Goal: Transaction & Acquisition: Purchase product/service

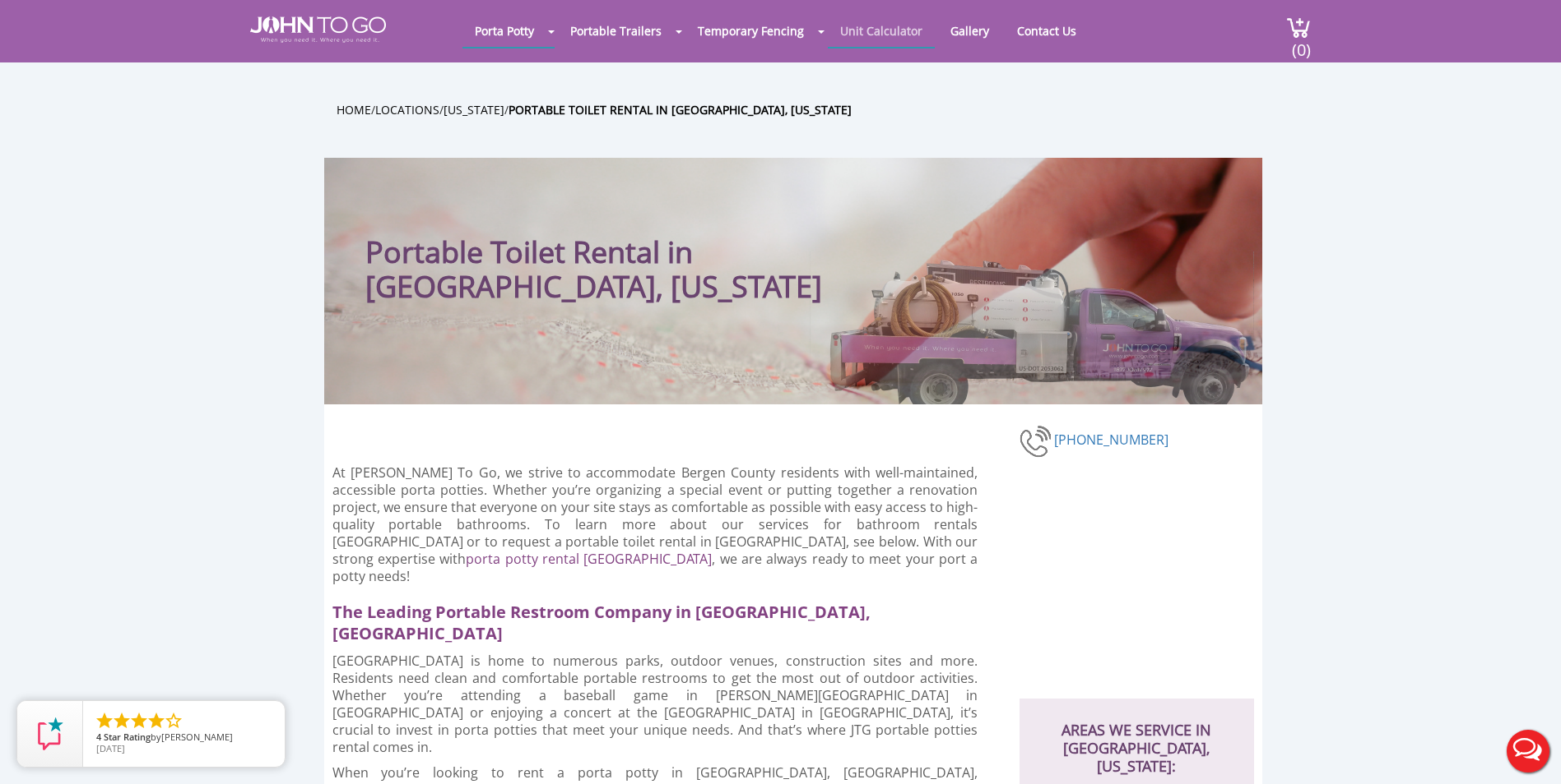
click at [876, 33] on link "Unit Calculator" at bounding box center [881, 31] width 107 height 32
click at [888, 44] on link "Unit Calculator" at bounding box center [881, 31] width 107 height 32
click at [889, 37] on link "Unit Calculator" at bounding box center [881, 31] width 107 height 32
drag, startPoint x: 889, startPoint y: 37, endPoint x: 872, endPoint y: 37, distance: 17.0
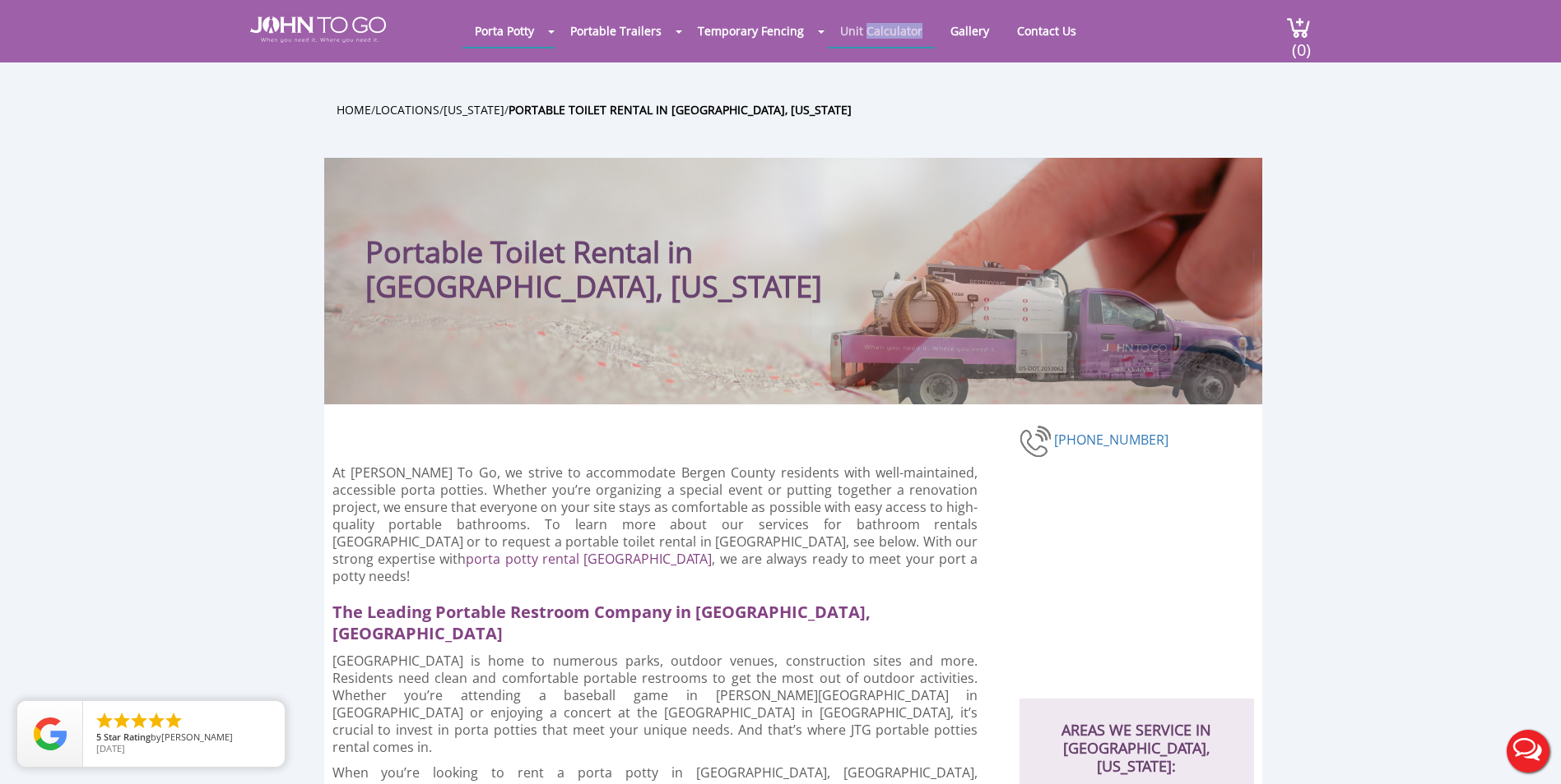
click at [872, 37] on link "Unit Calculator" at bounding box center [881, 31] width 107 height 32
drag, startPoint x: 872, startPoint y: 37, endPoint x: 855, endPoint y: 37, distance: 17.0
click at [855, 37] on link "Unit Calculator" at bounding box center [881, 31] width 107 height 32
click at [830, 24] on link "Unit Calculator" at bounding box center [881, 31] width 107 height 32
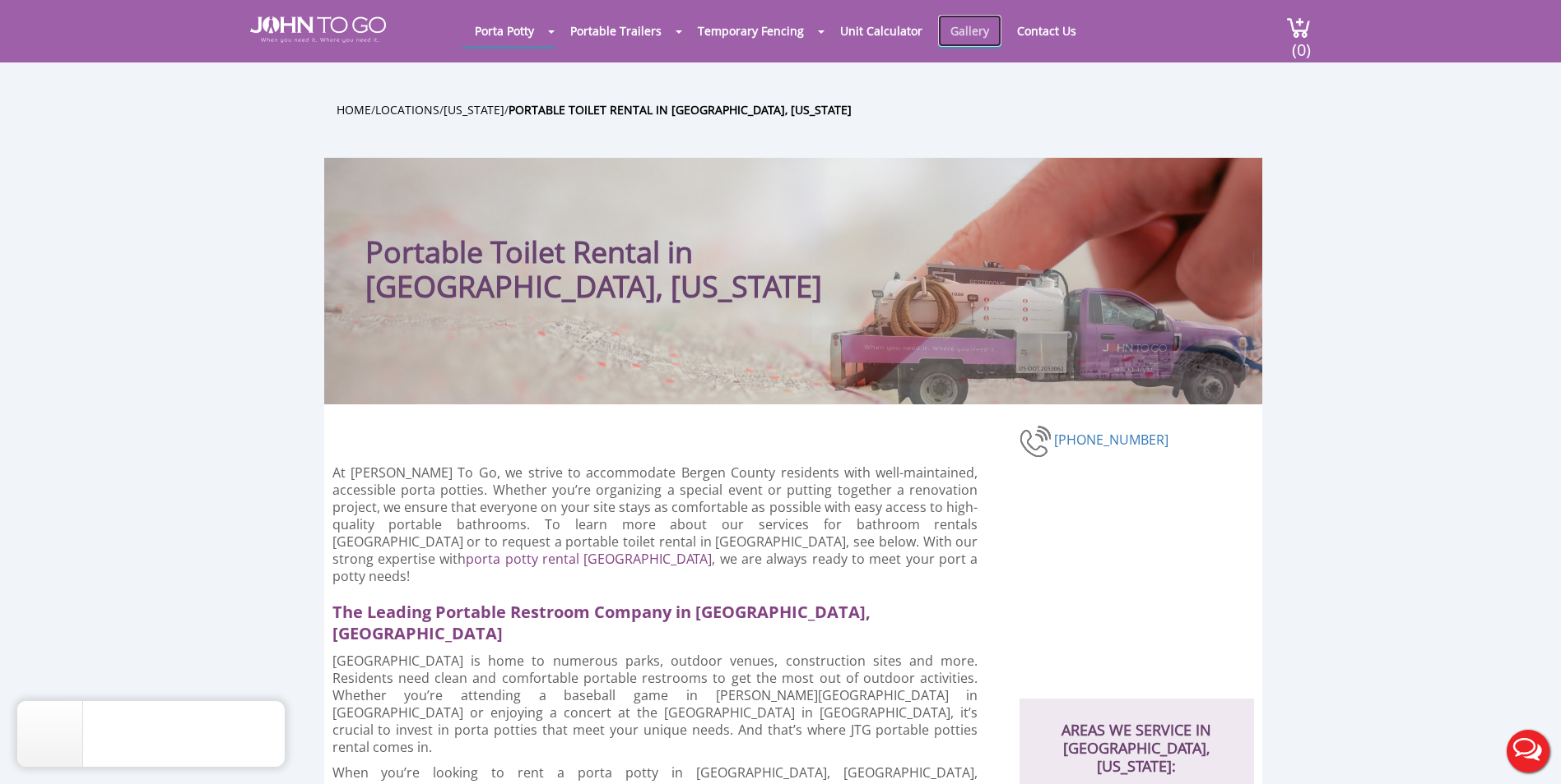
click at [956, 32] on link "Gallery" at bounding box center [969, 31] width 63 height 32
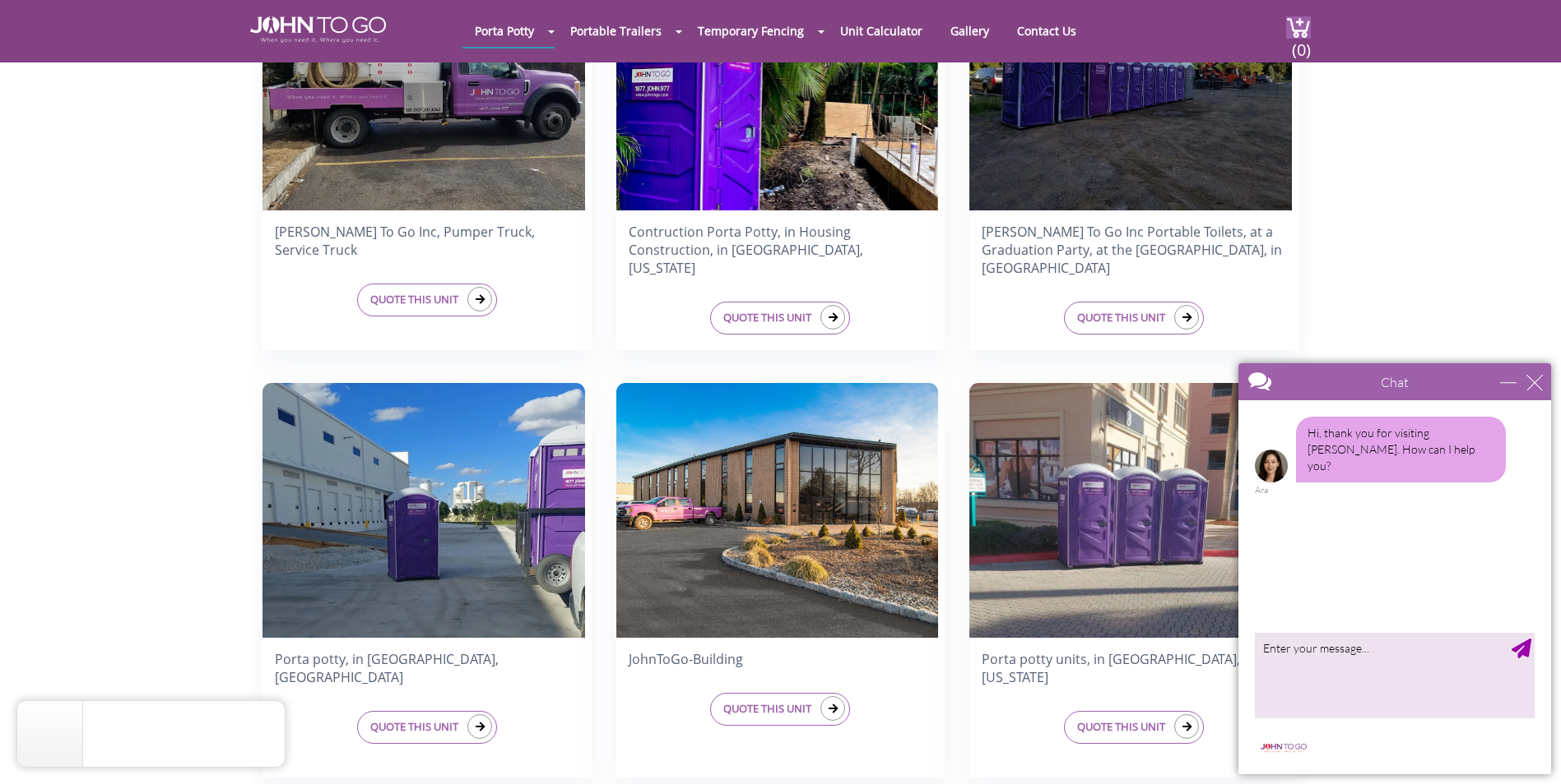
scroll to position [575, 0]
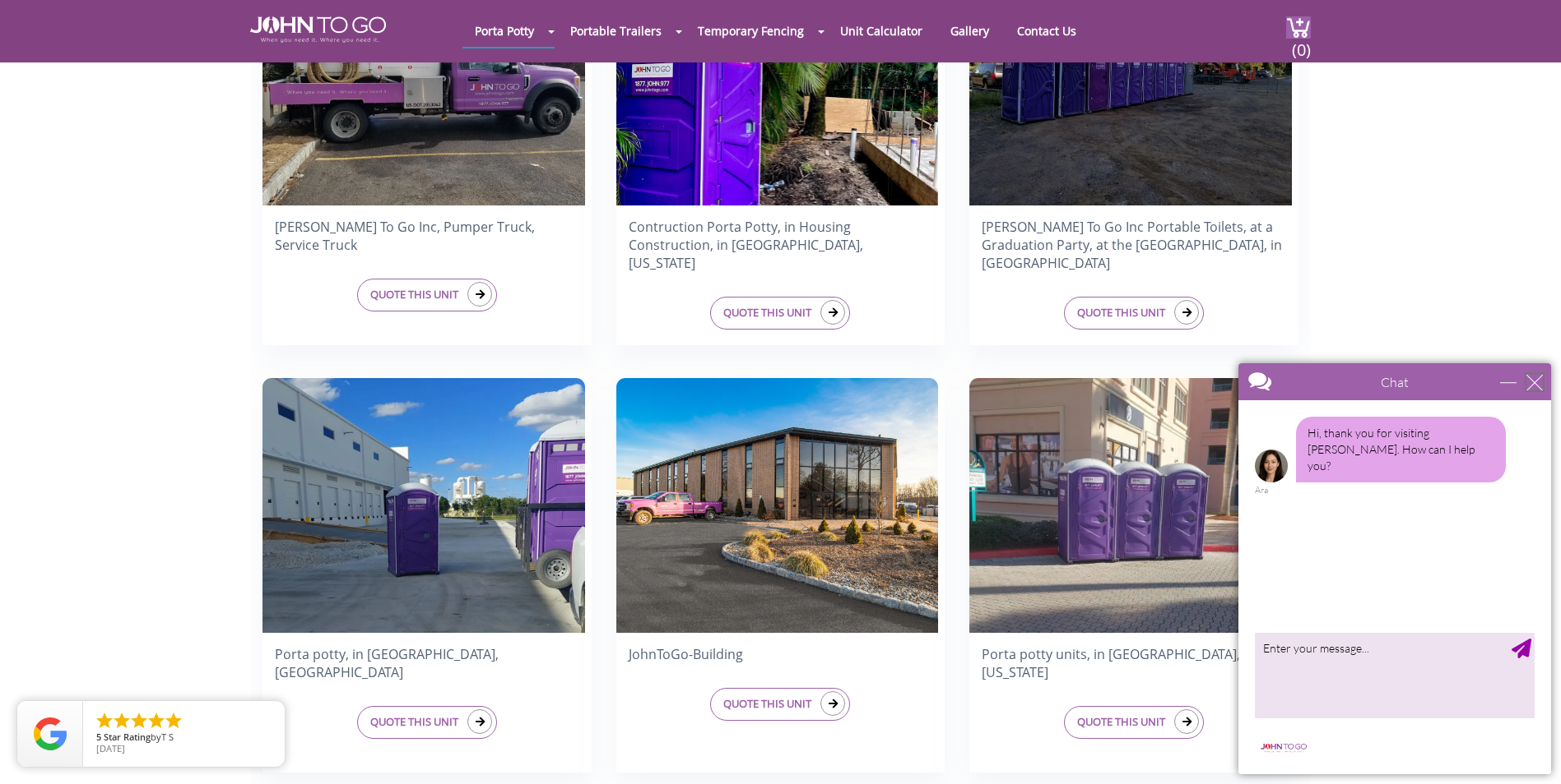
click at [1541, 376] on div "close" at bounding box center [1534, 382] width 17 height 17
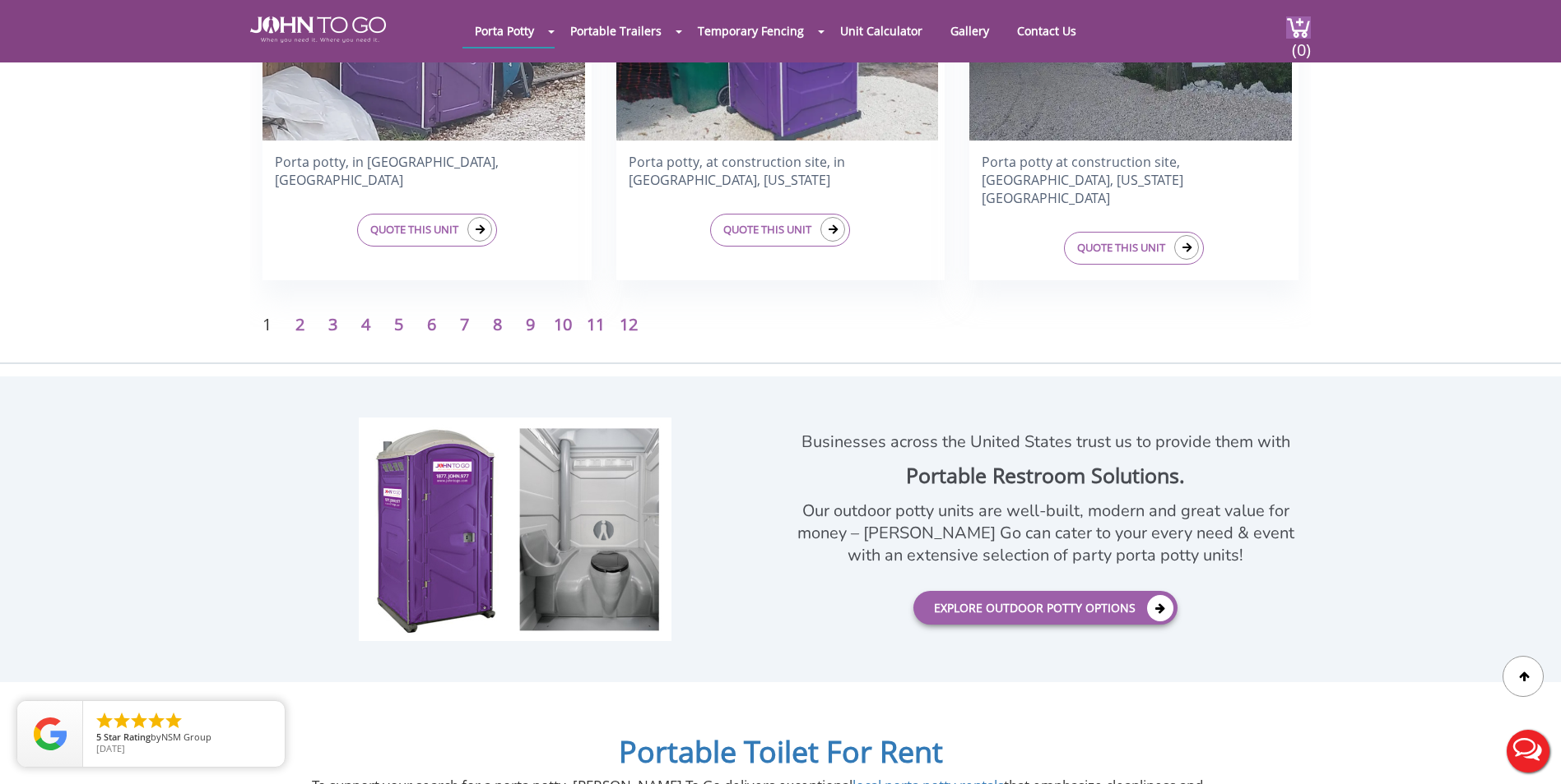
scroll to position [2714, 0]
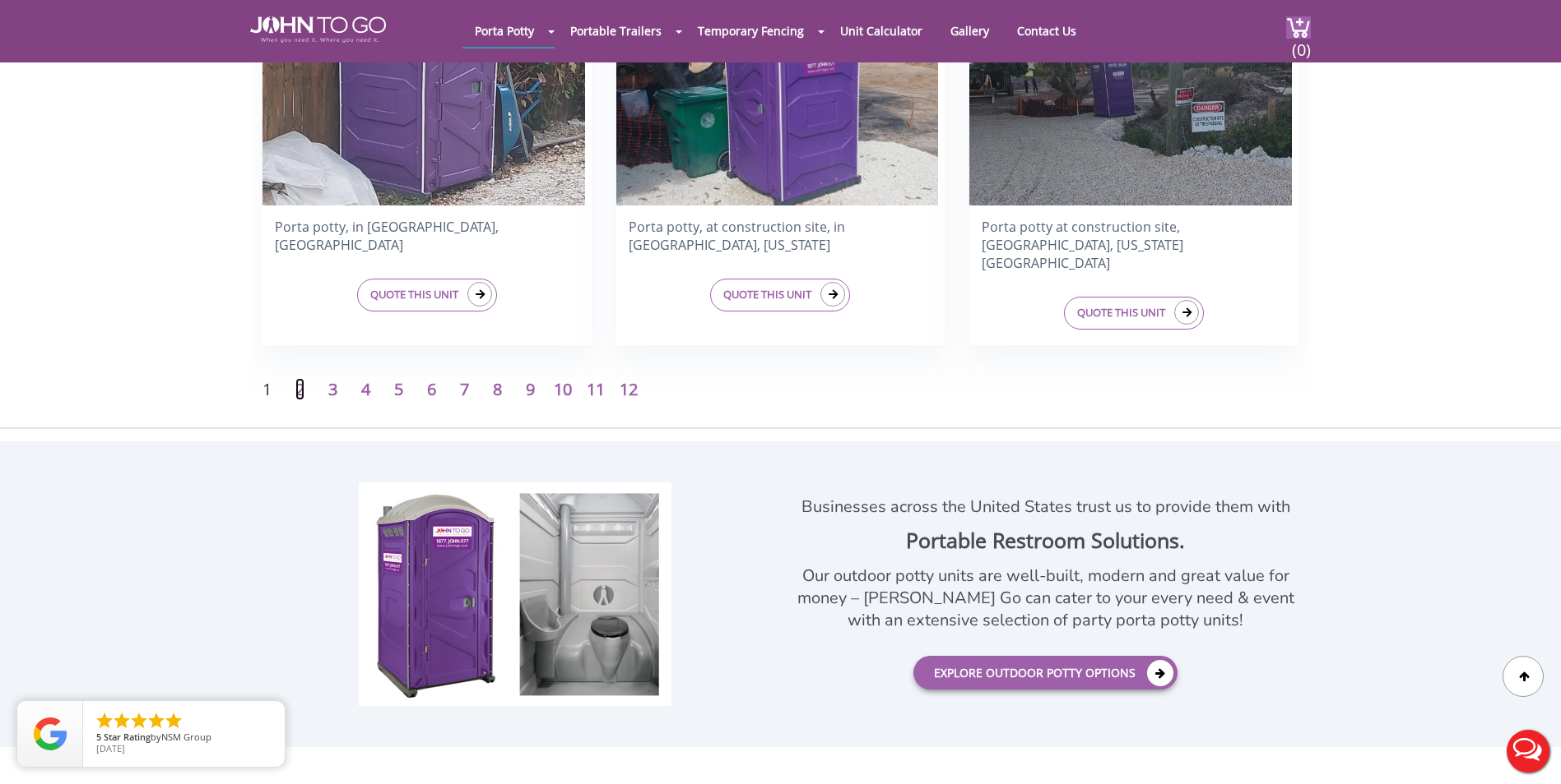
click at [301, 394] on link "2" at bounding box center [300, 390] width 9 height 22
click at [298, 382] on link "2" at bounding box center [300, 390] width 9 height 22
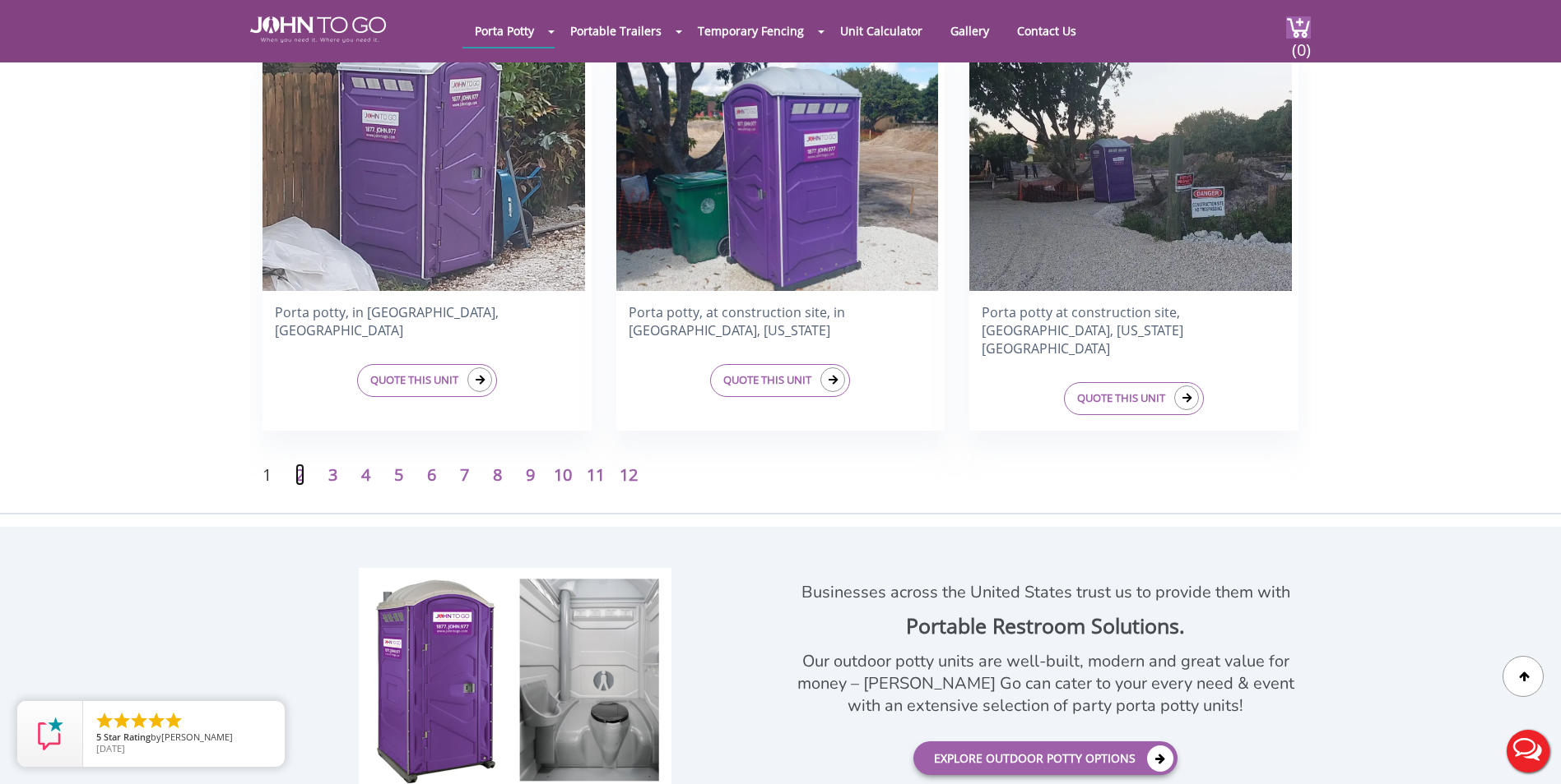
scroll to position [2631, 0]
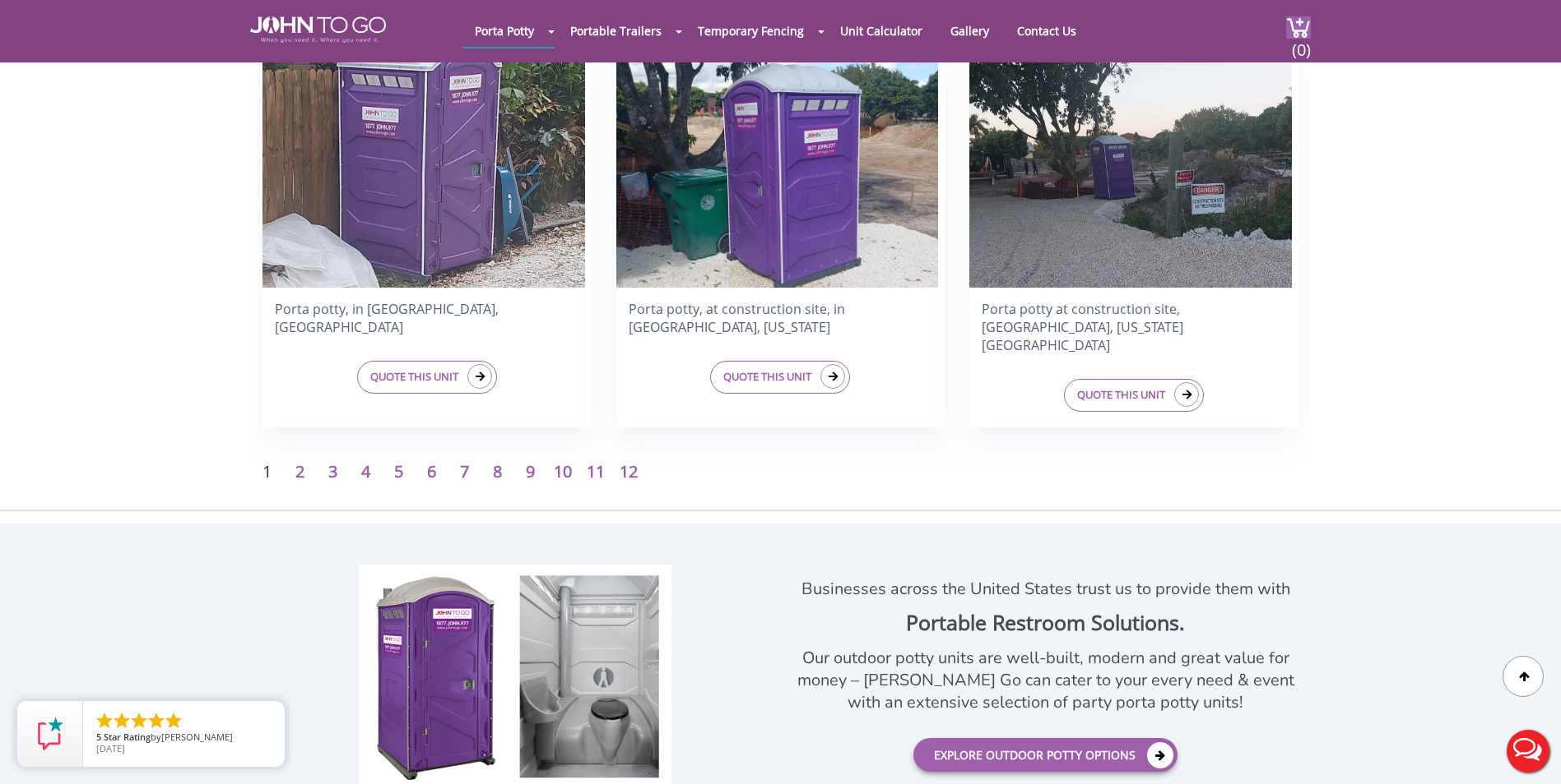
click at [510, 475] on p "8" at bounding box center [497, 473] width 33 height 24
click at [496, 480] on link "8" at bounding box center [497, 472] width 9 height 22
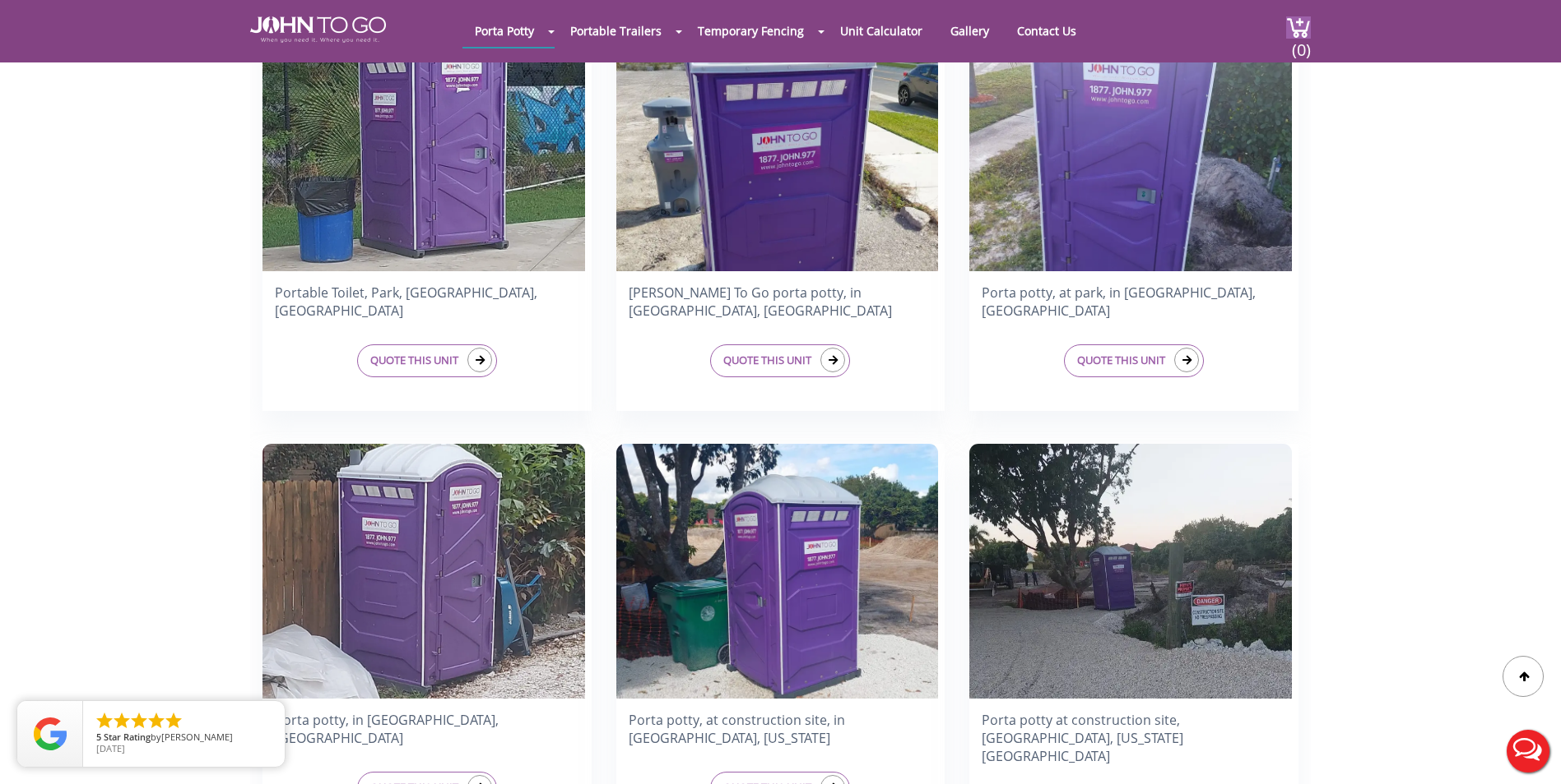
scroll to position [0, 0]
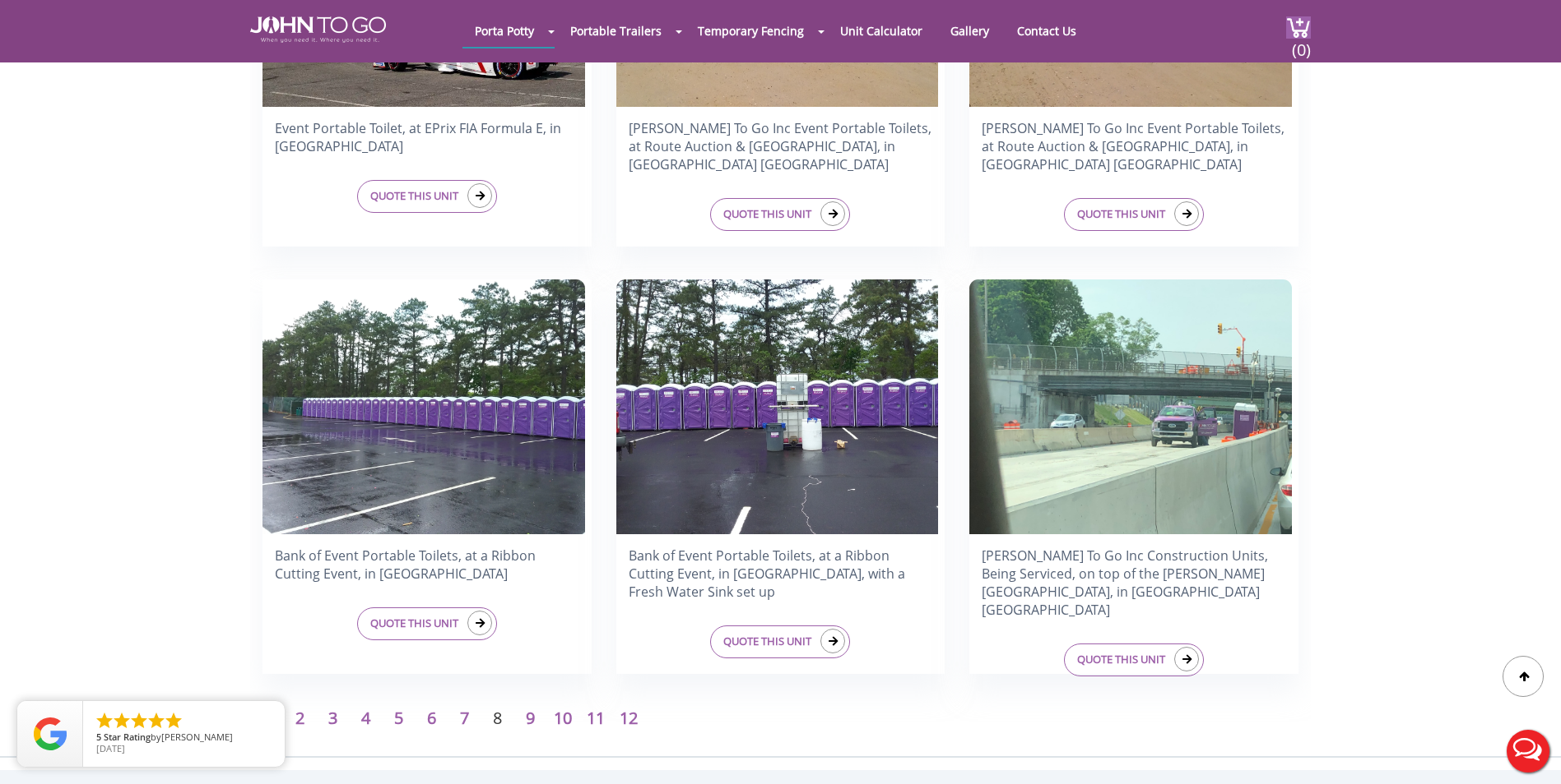
scroll to position [2549, 0]
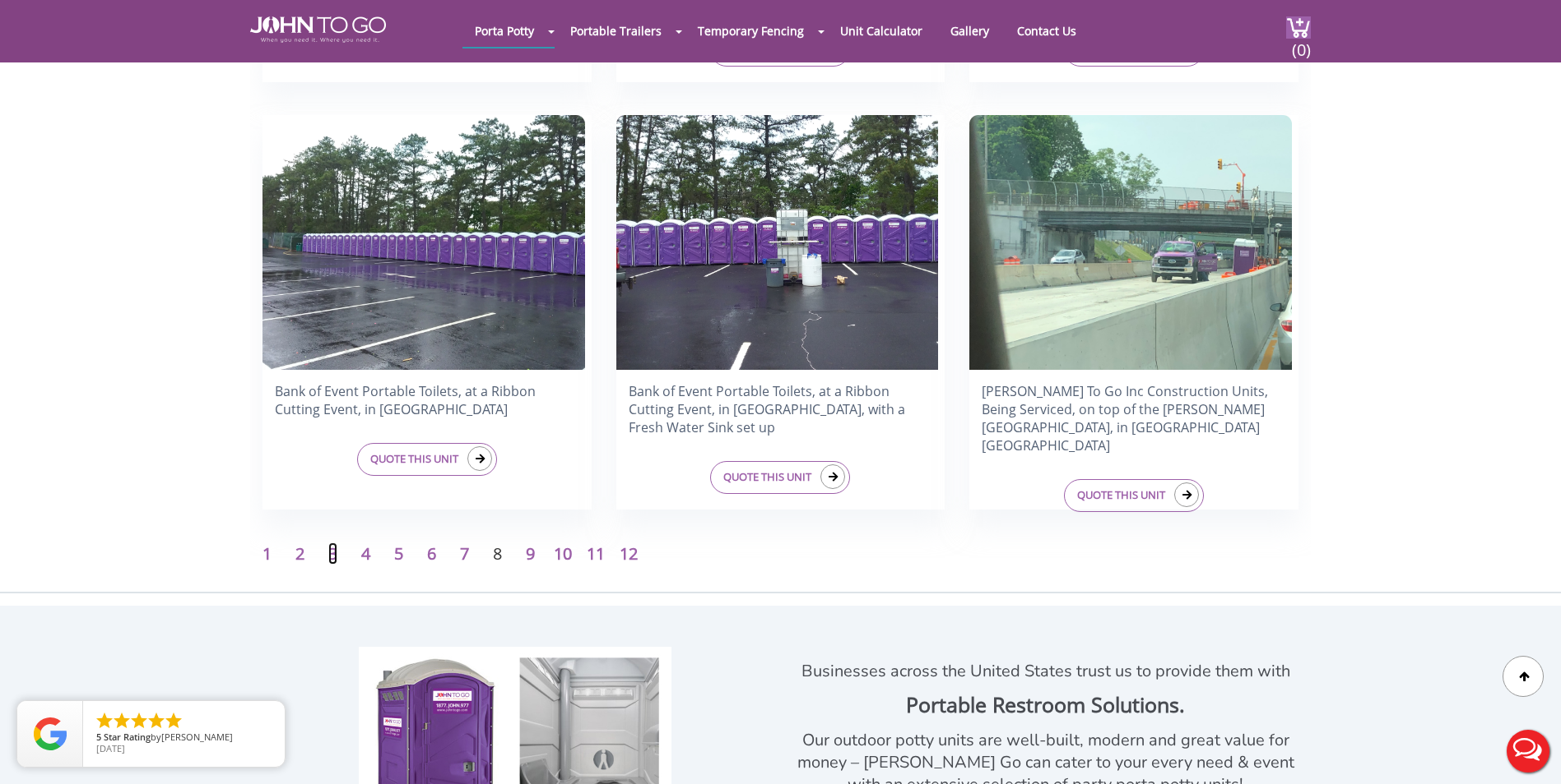
click at [332, 560] on link "3" at bounding box center [332, 554] width 9 height 22
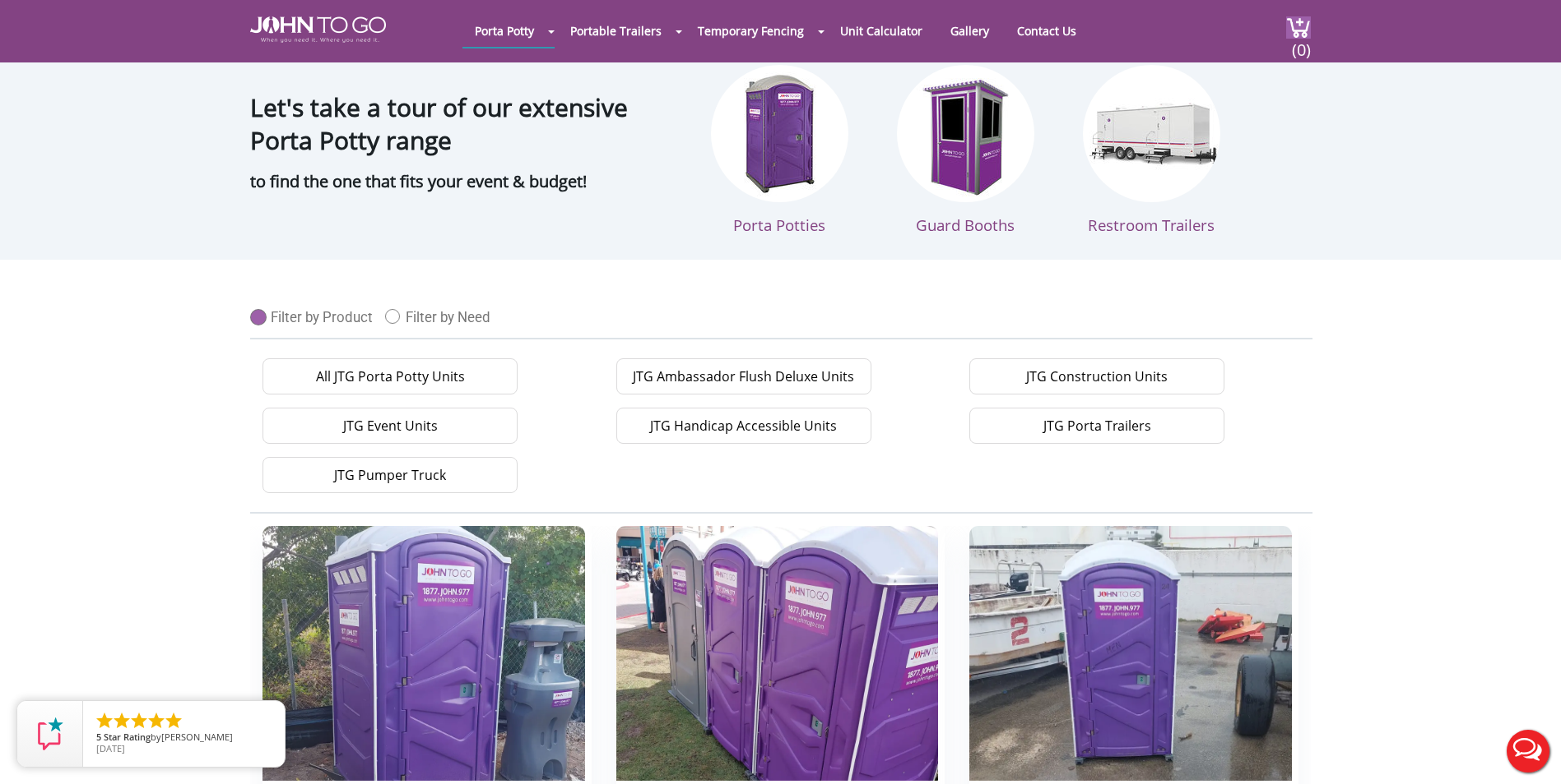
scroll to position [411, 0]
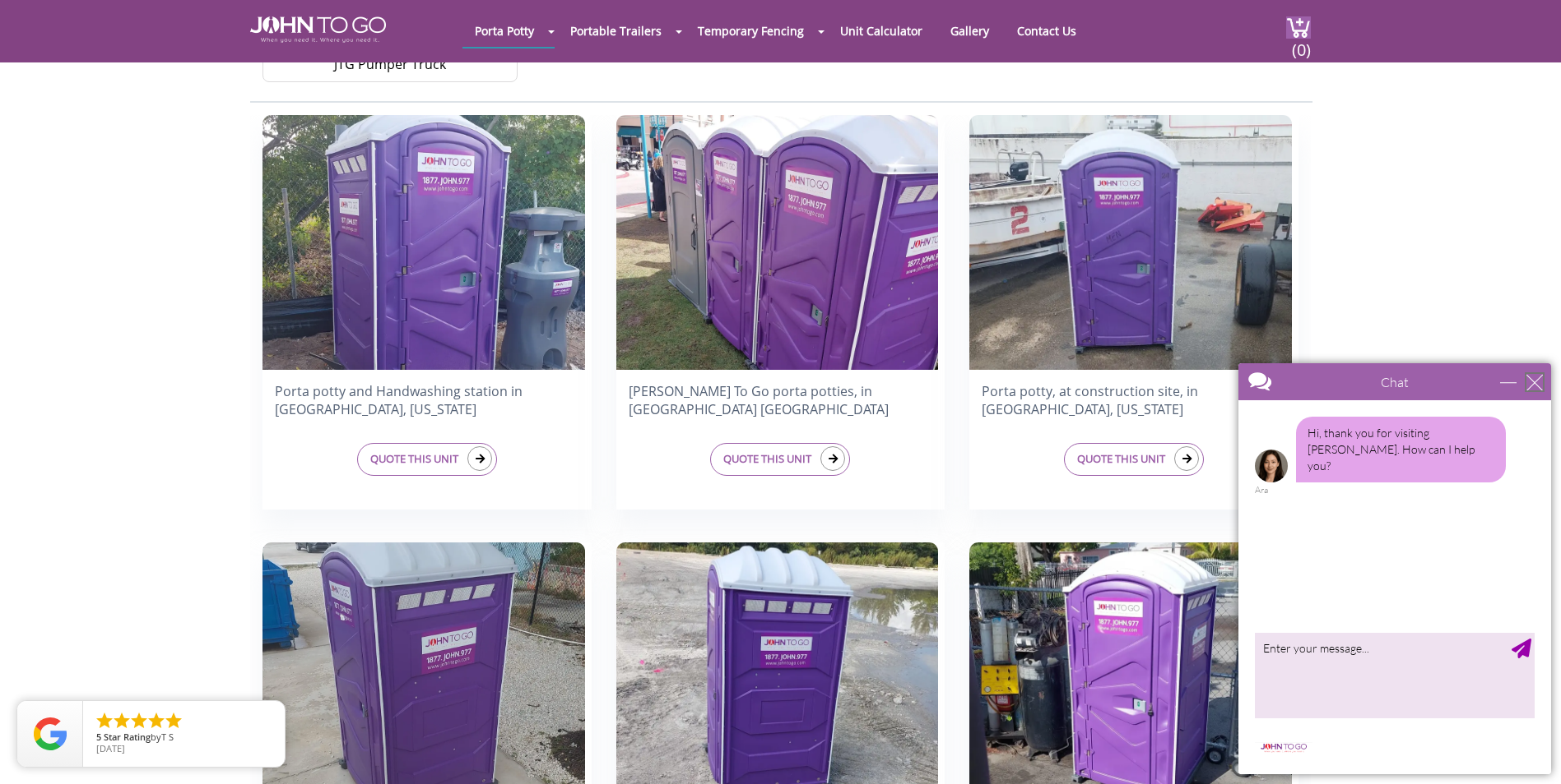
click at [1534, 383] on div "close" at bounding box center [1534, 382] width 17 height 17
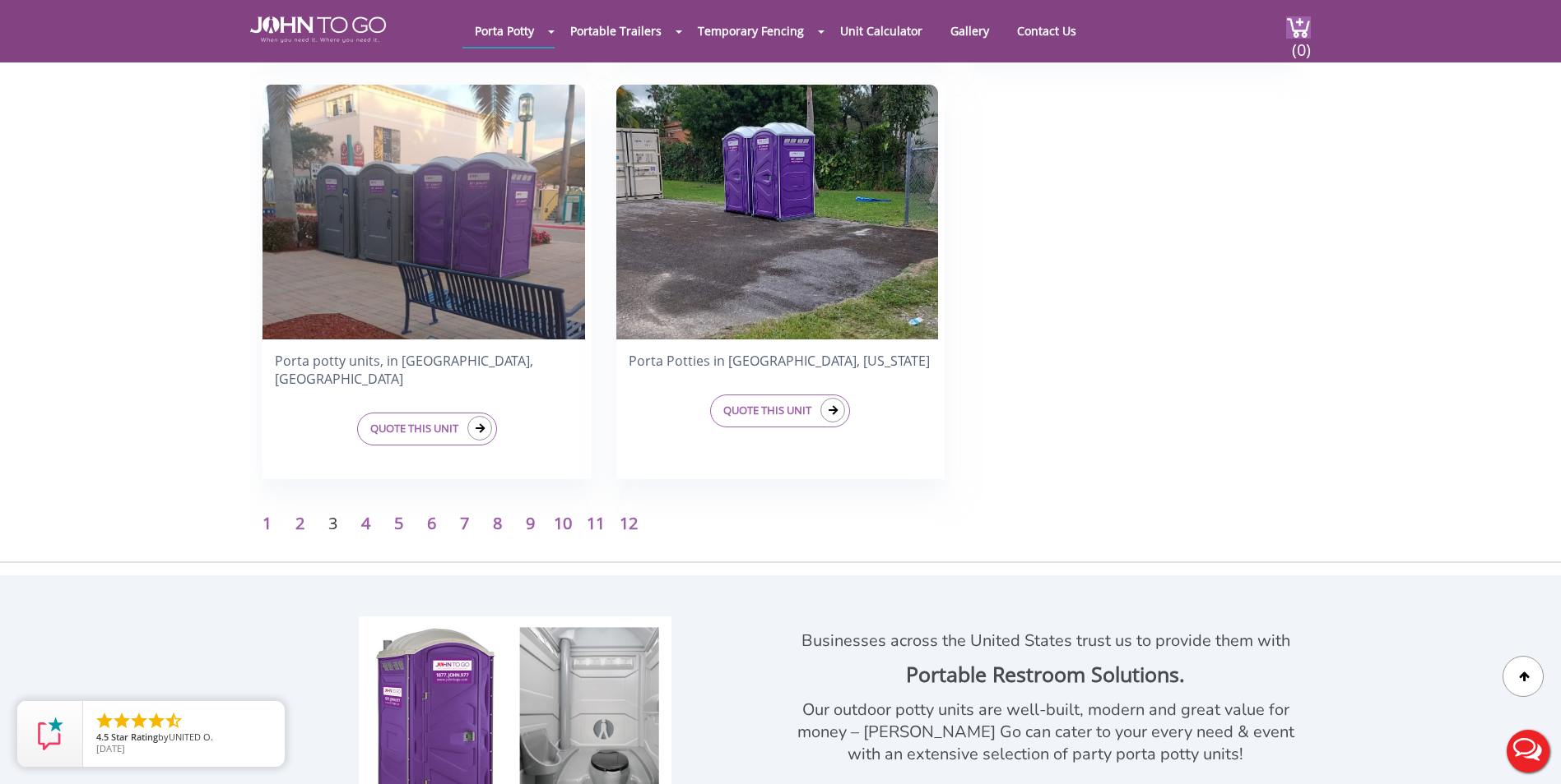
scroll to position [2631, 0]
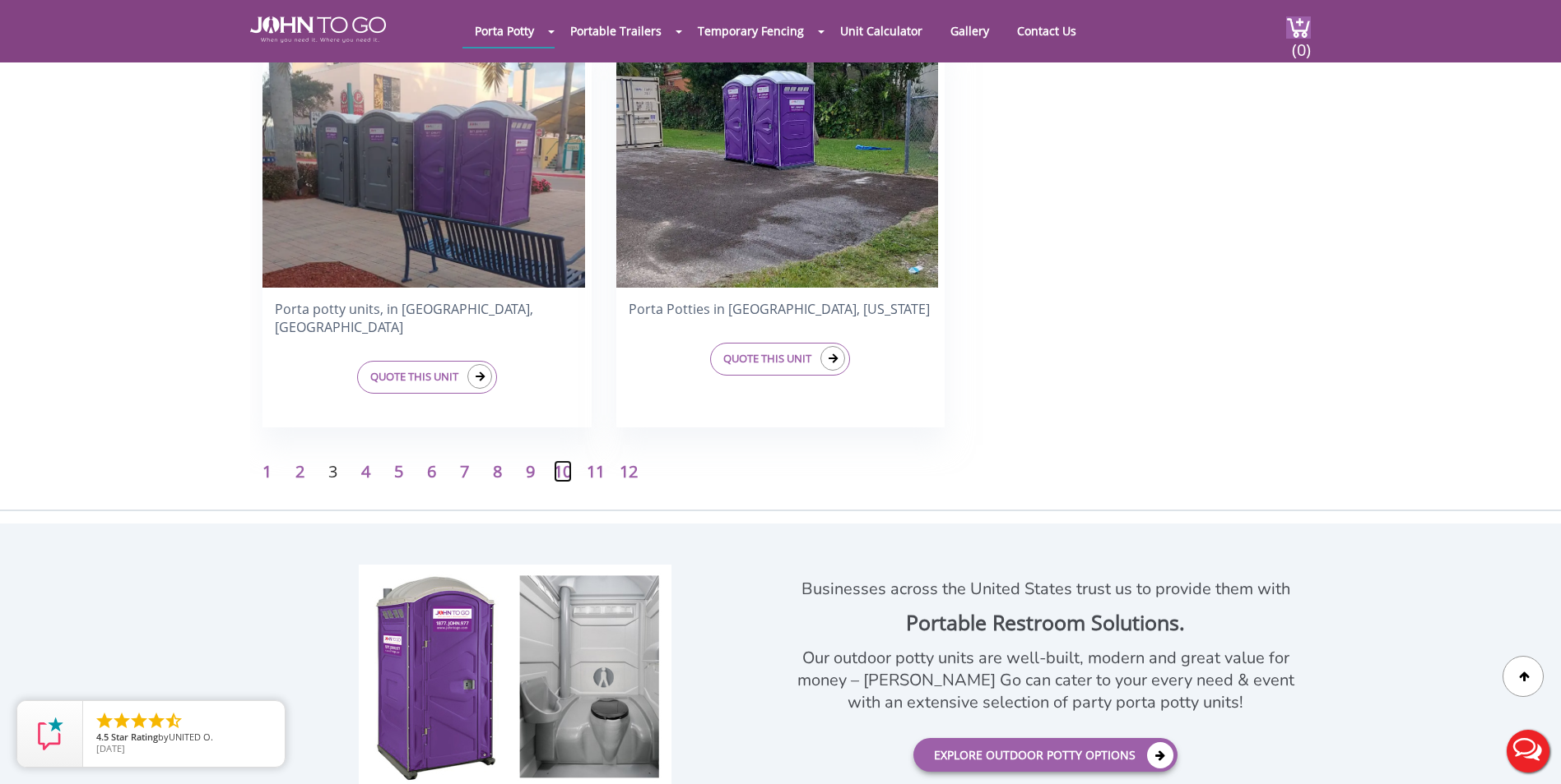
click at [560, 475] on link "10" at bounding box center [563, 472] width 18 height 22
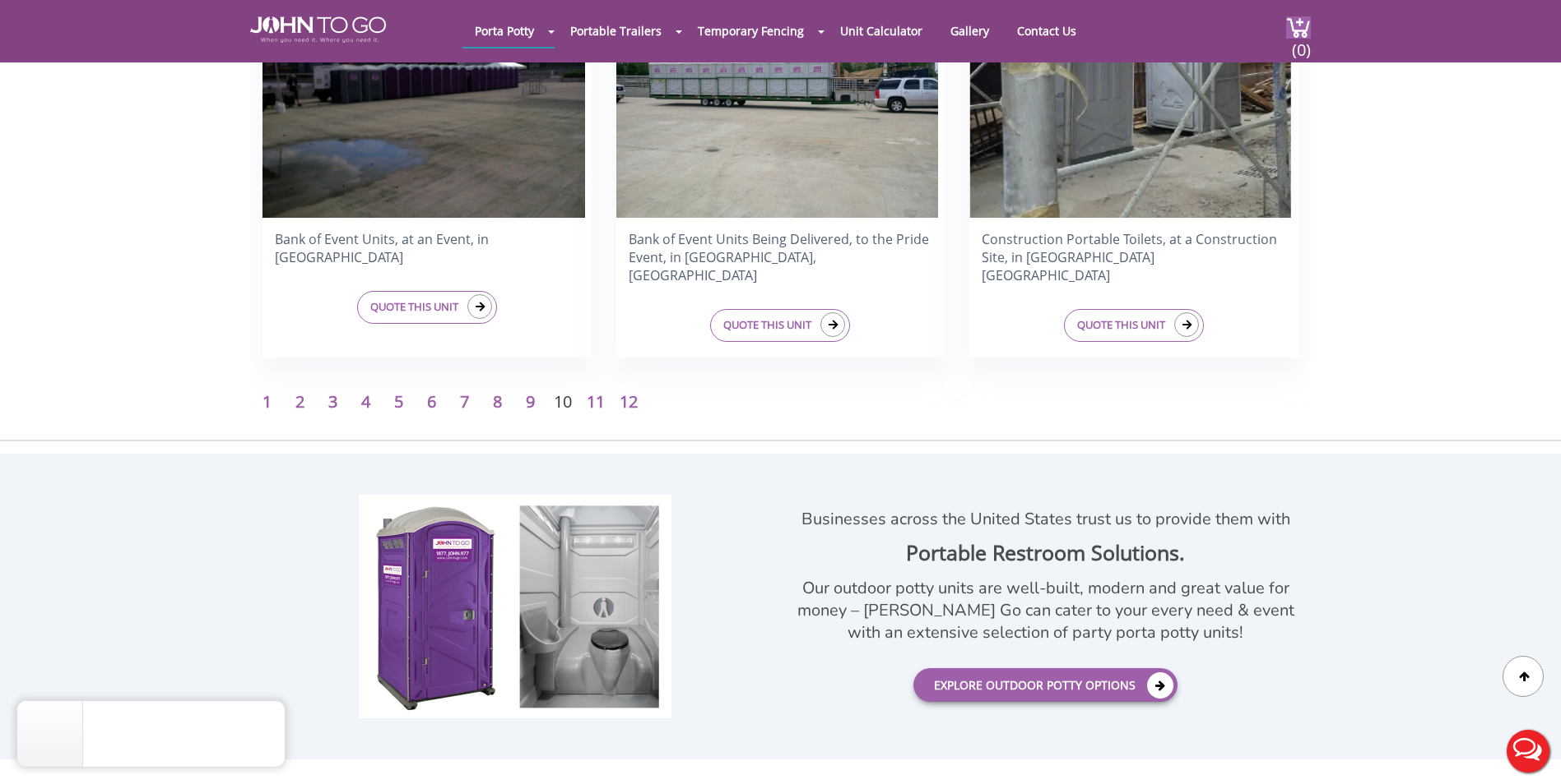
scroll to position [2796, 0]
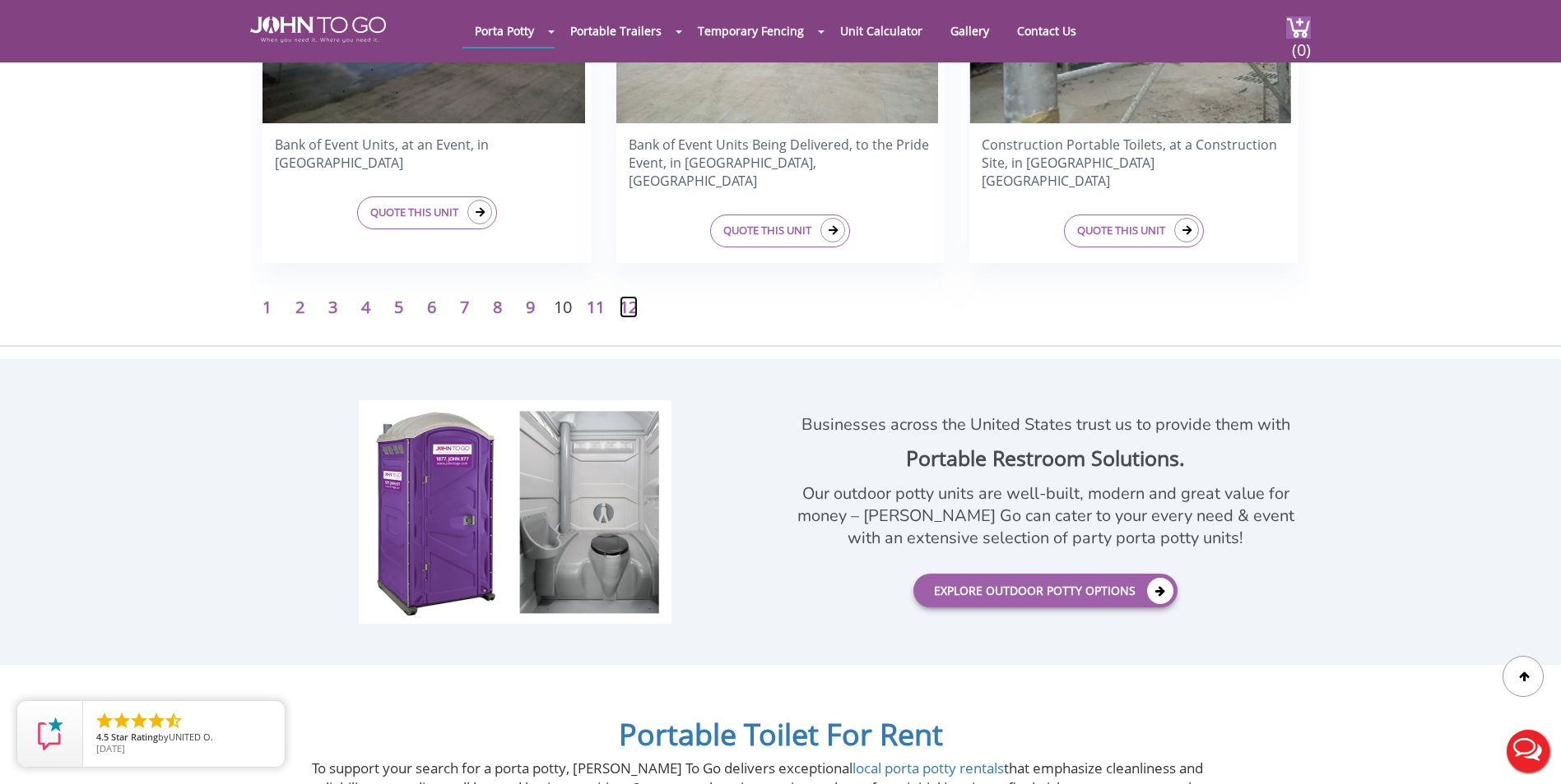
click at [619, 309] on link "12" at bounding box center [628, 306] width 18 height 22
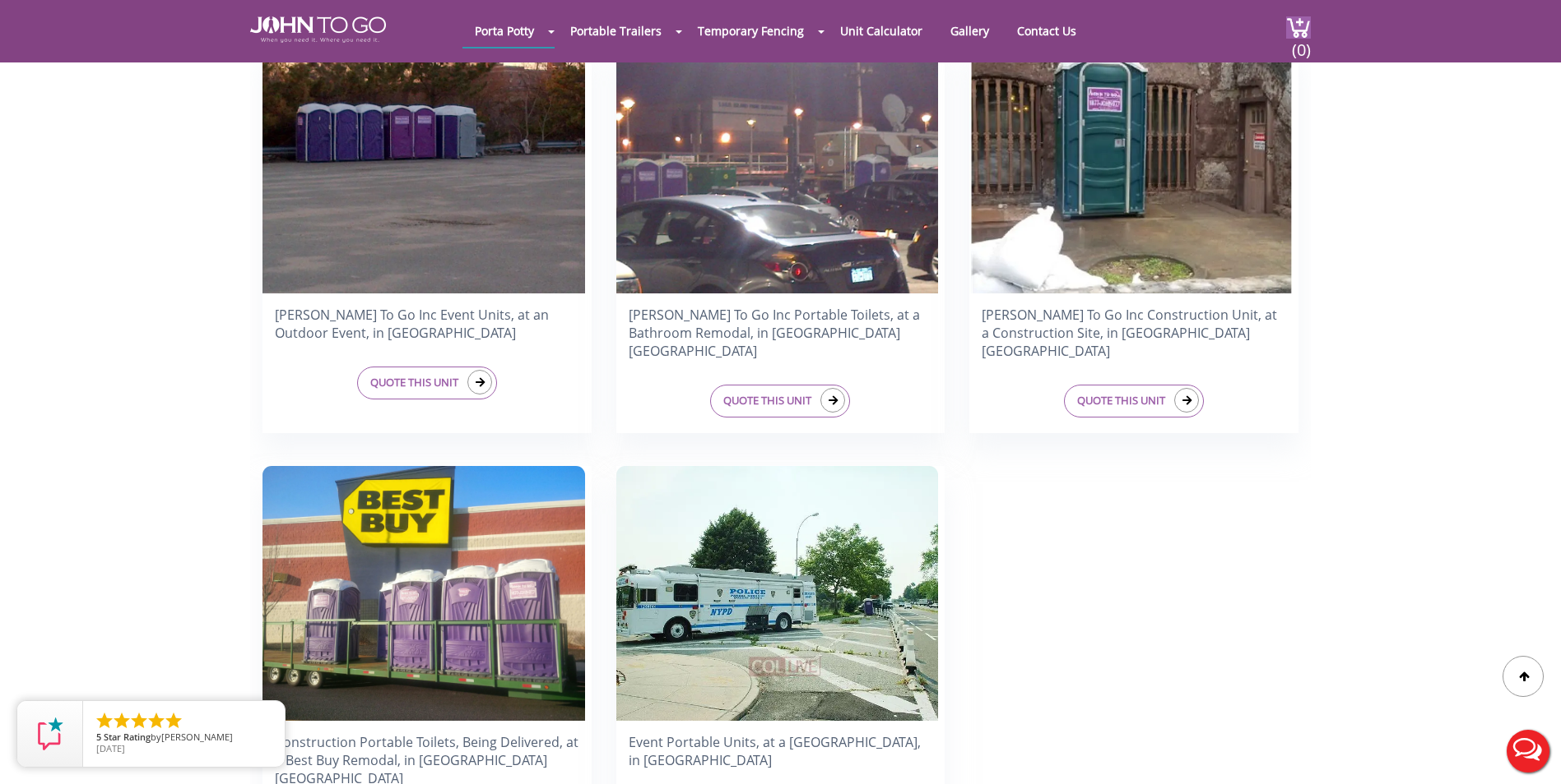
scroll to position [823, 0]
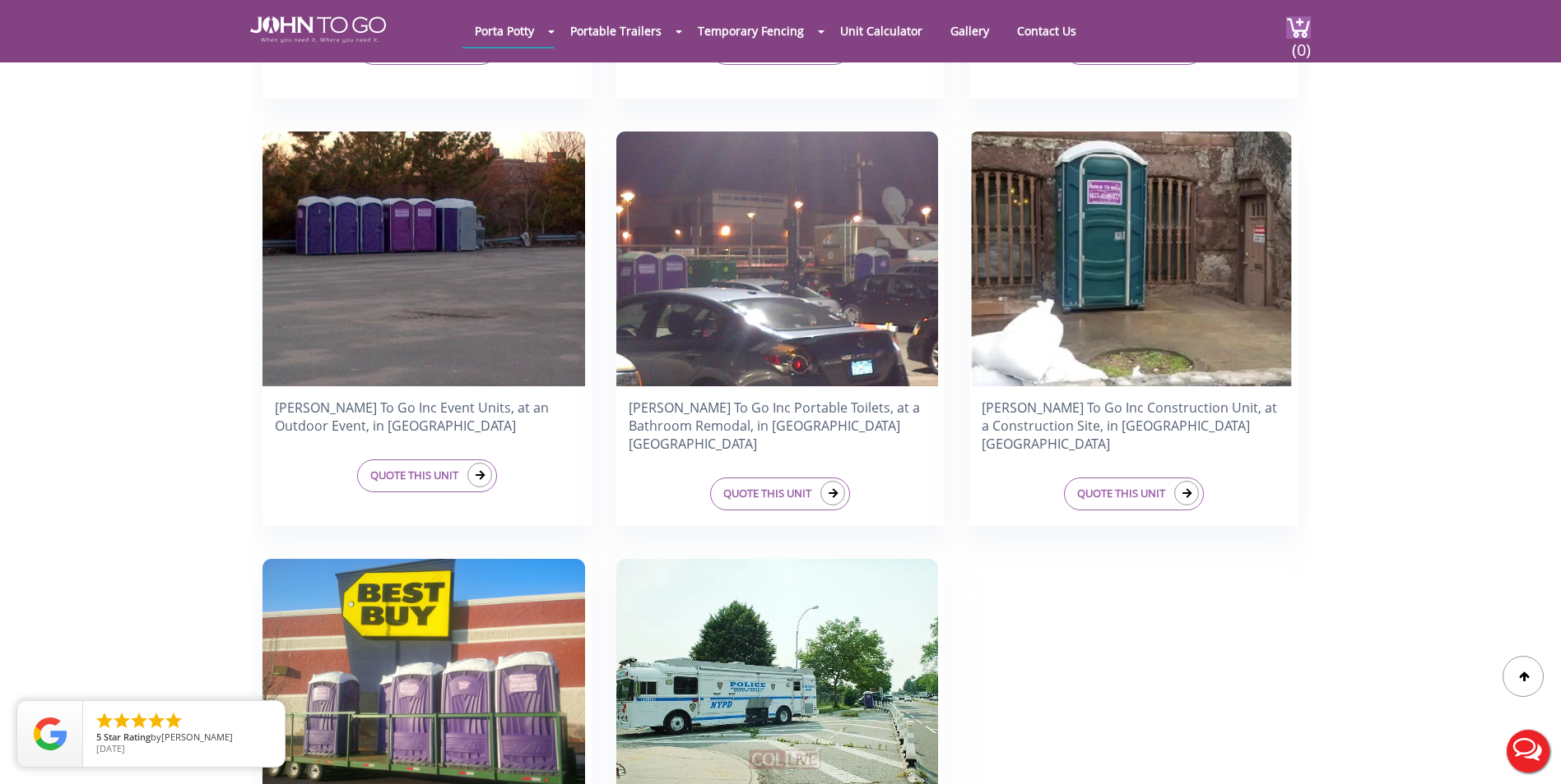
click at [1335, 711] on div "All JTG Porta Potty Units JTG Ambassador Flush Deluxe Units JTG Construction Un…" at bounding box center [780, 273] width 1561 height 1487
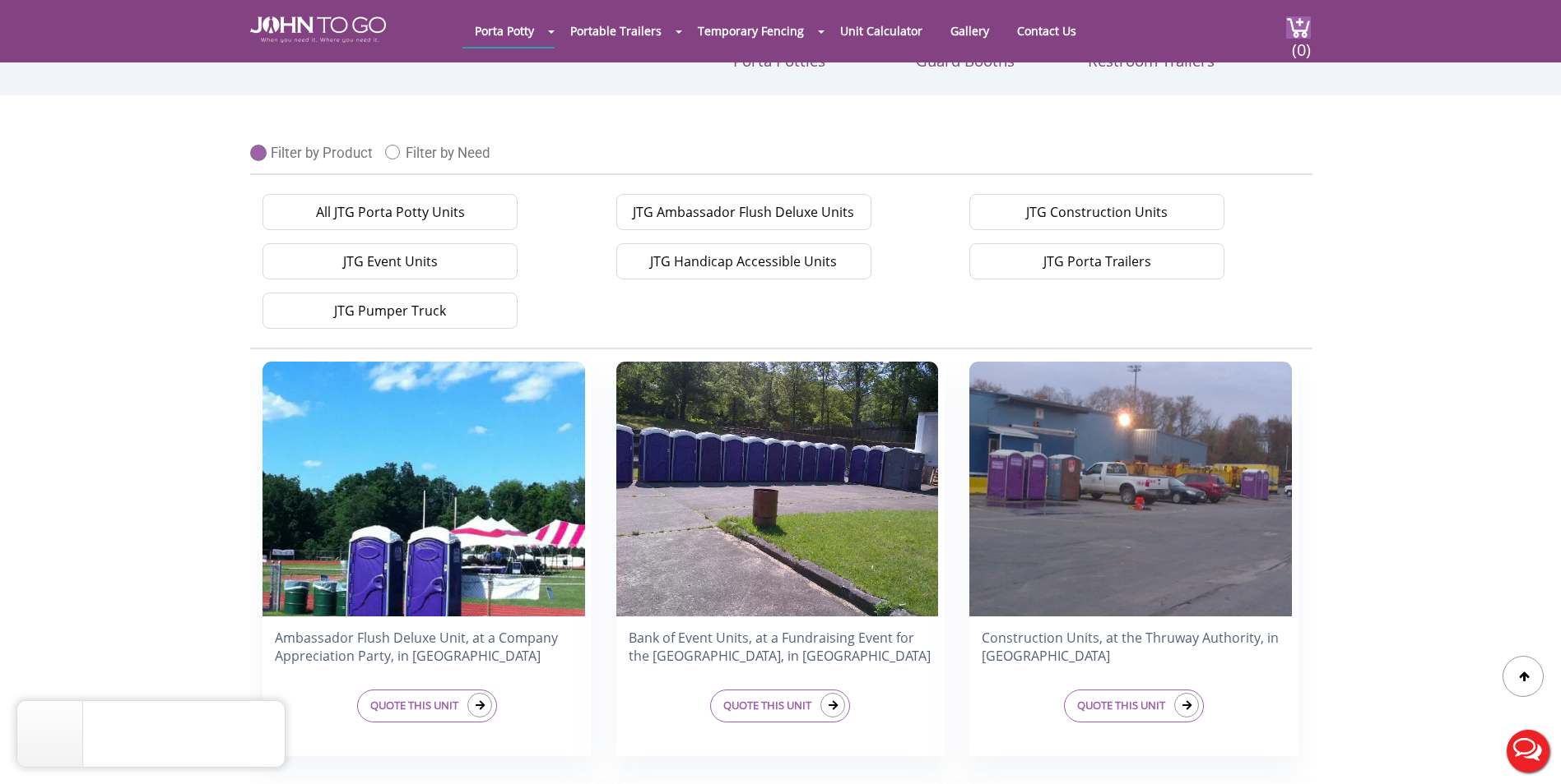
scroll to position [0, 0]
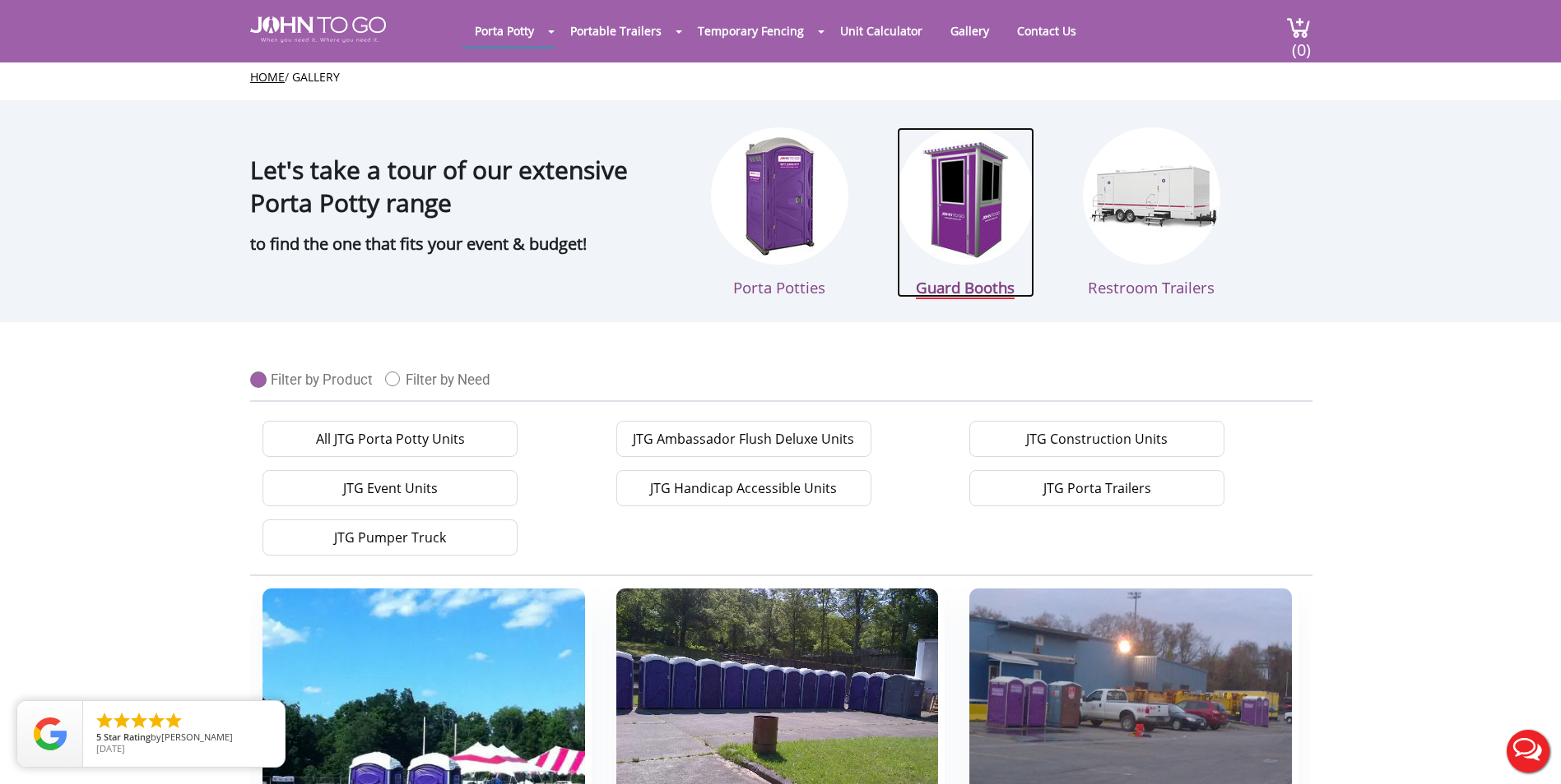
click at [919, 249] on link "Guard Booths" at bounding box center [965, 213] width 138 height 170
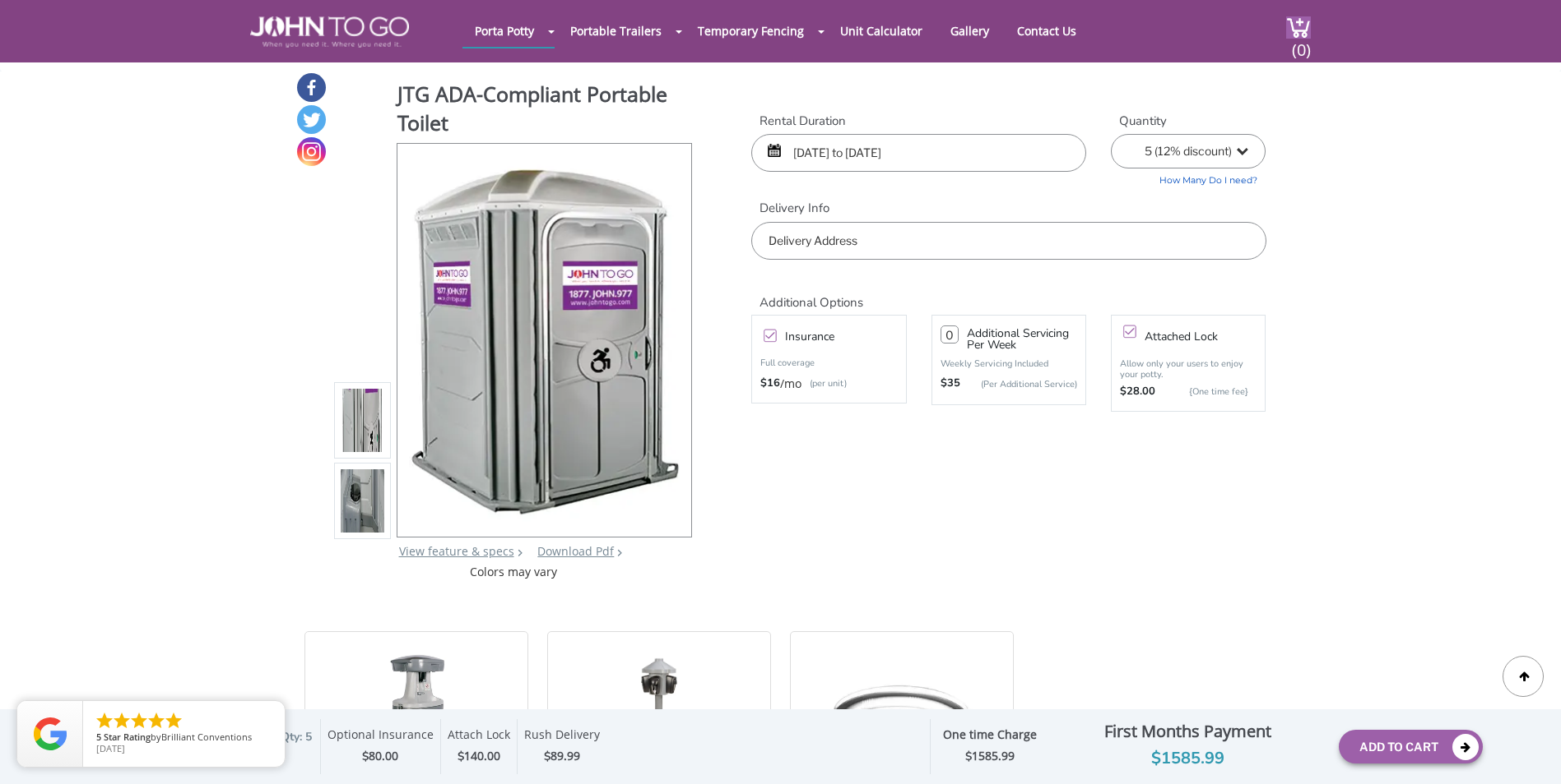
select select "5"
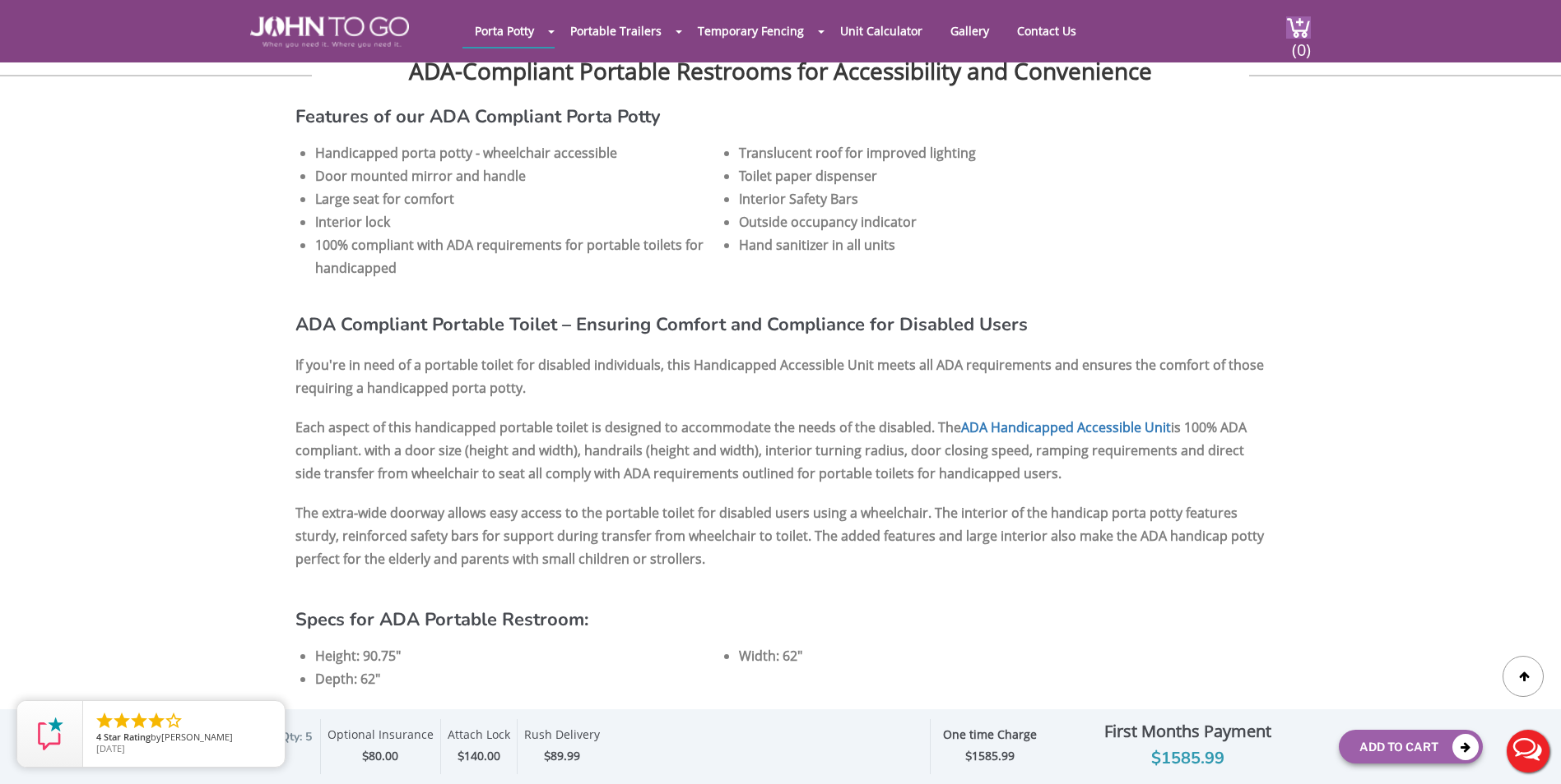
scroll to position [1398, 0]
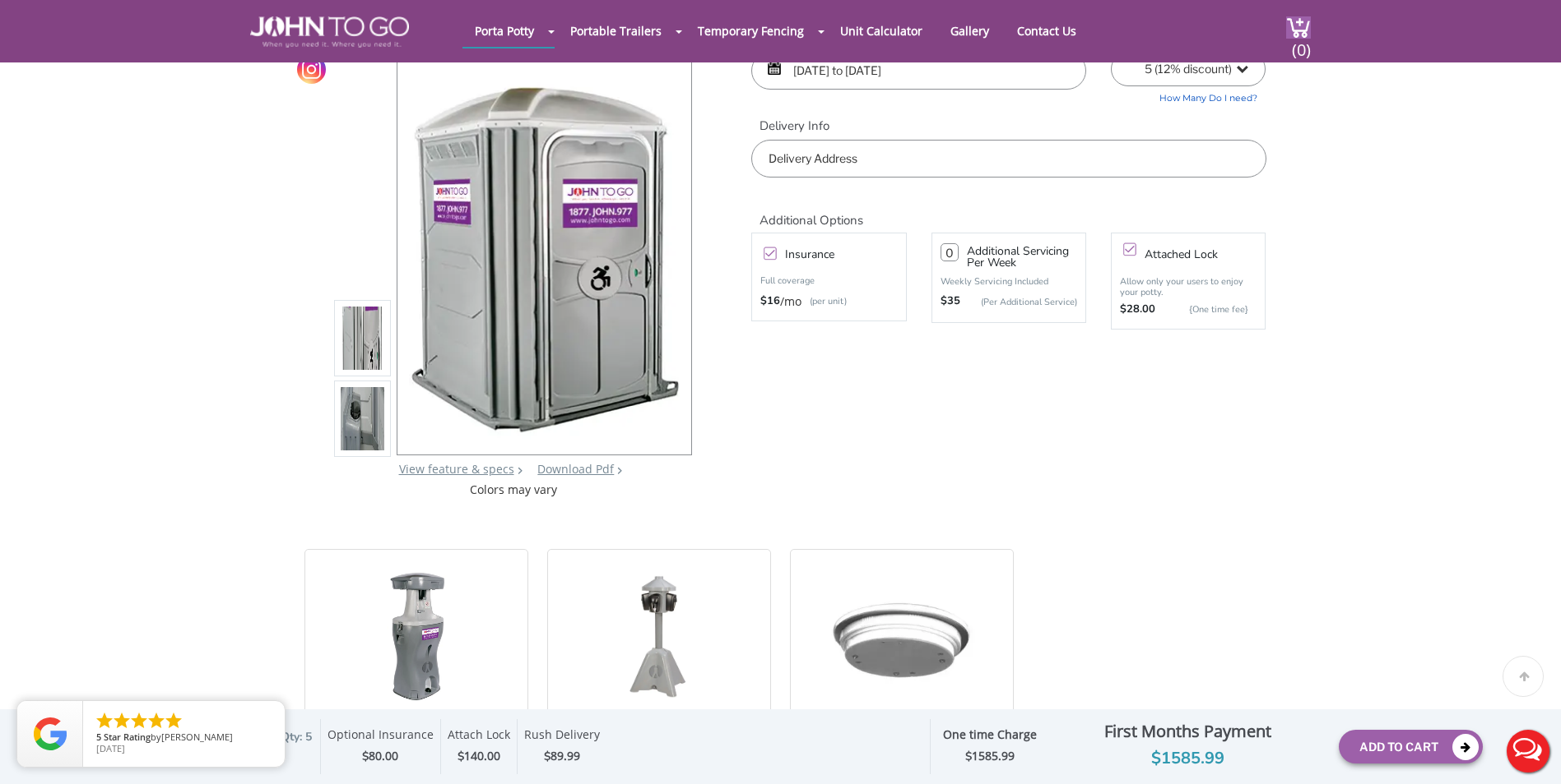
scroll to position [0, 0]
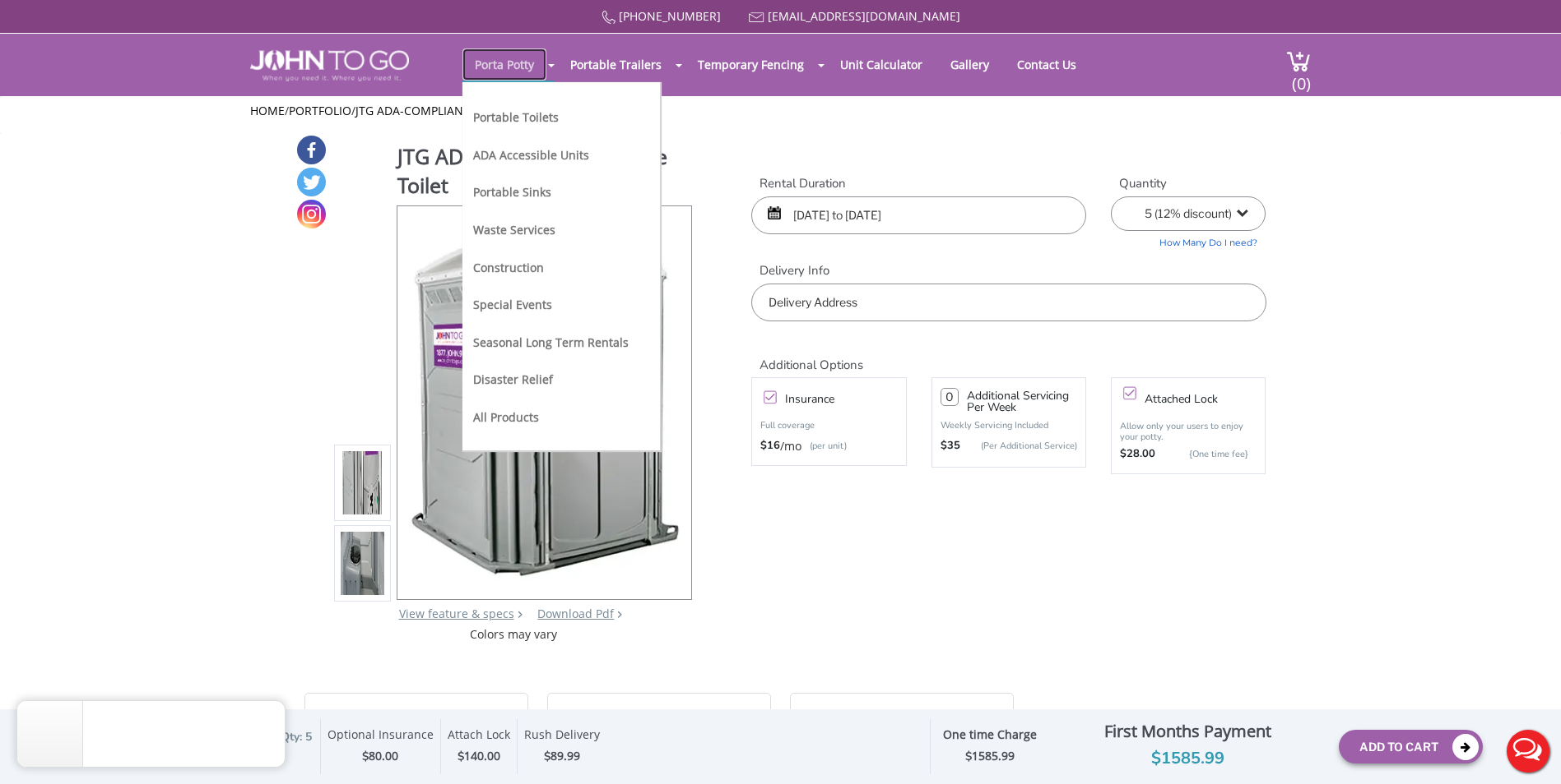
click at [495, 60] on link "Porta Potty" at bounding box center [504, 64] width 84 height 32
click at [516, 116] on link "Portable Toilets" at bounding box center [515, 118] width 85 height 16
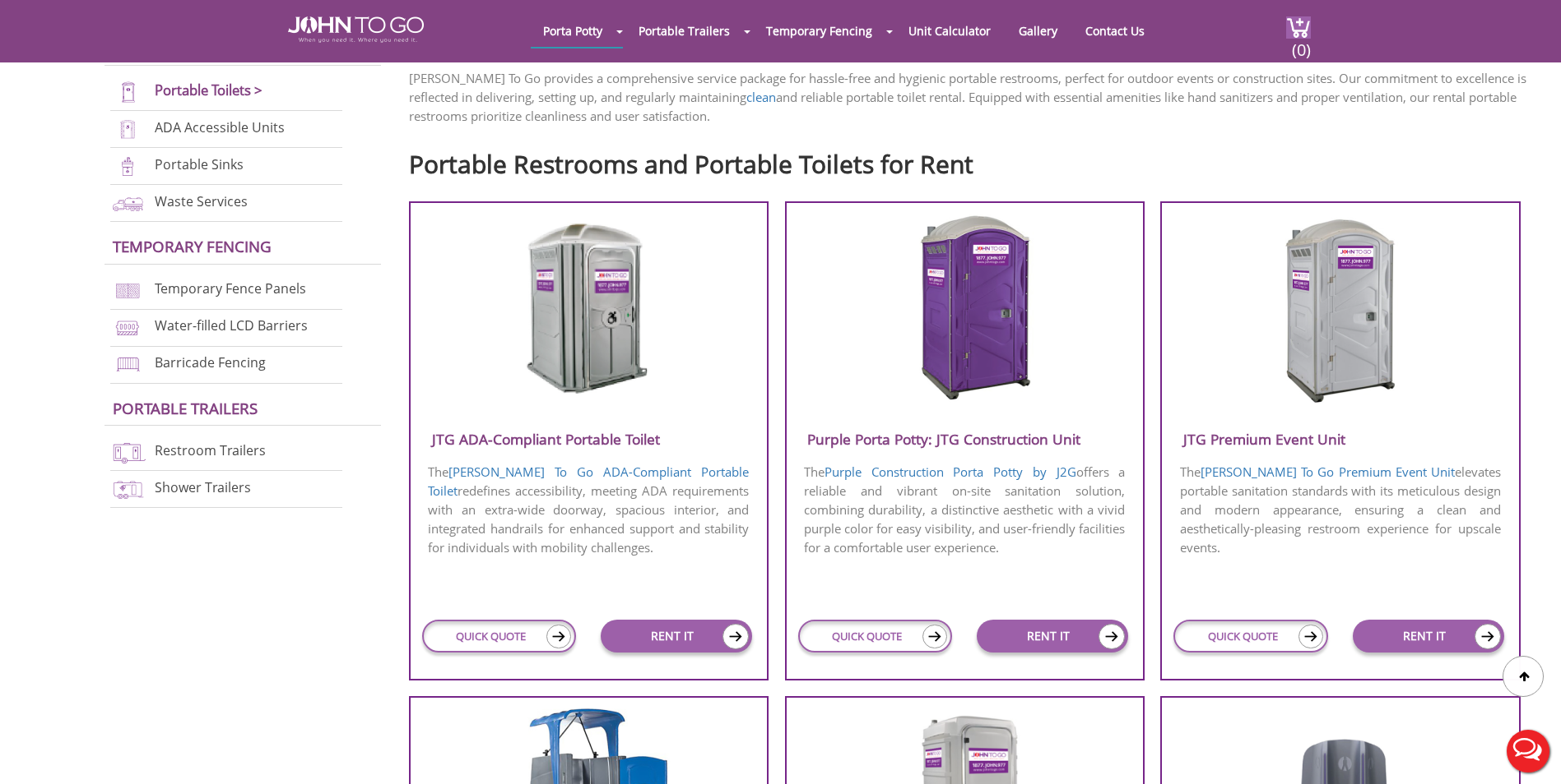
scroll to position [575, 0]
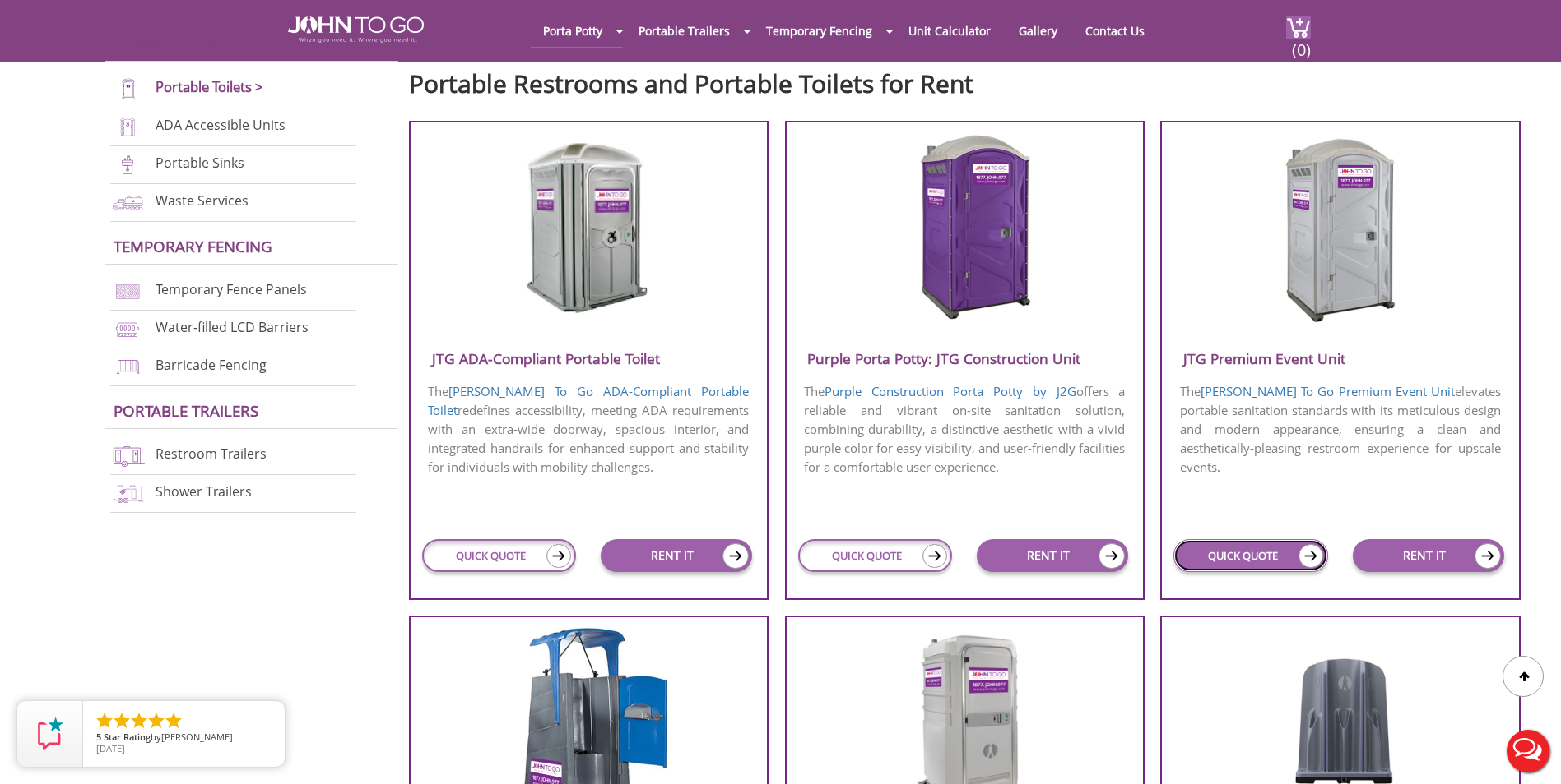
click at [1290, 549] on link "QUICK QUOTE" at bounding box center [1250, 556] width 154 height 33
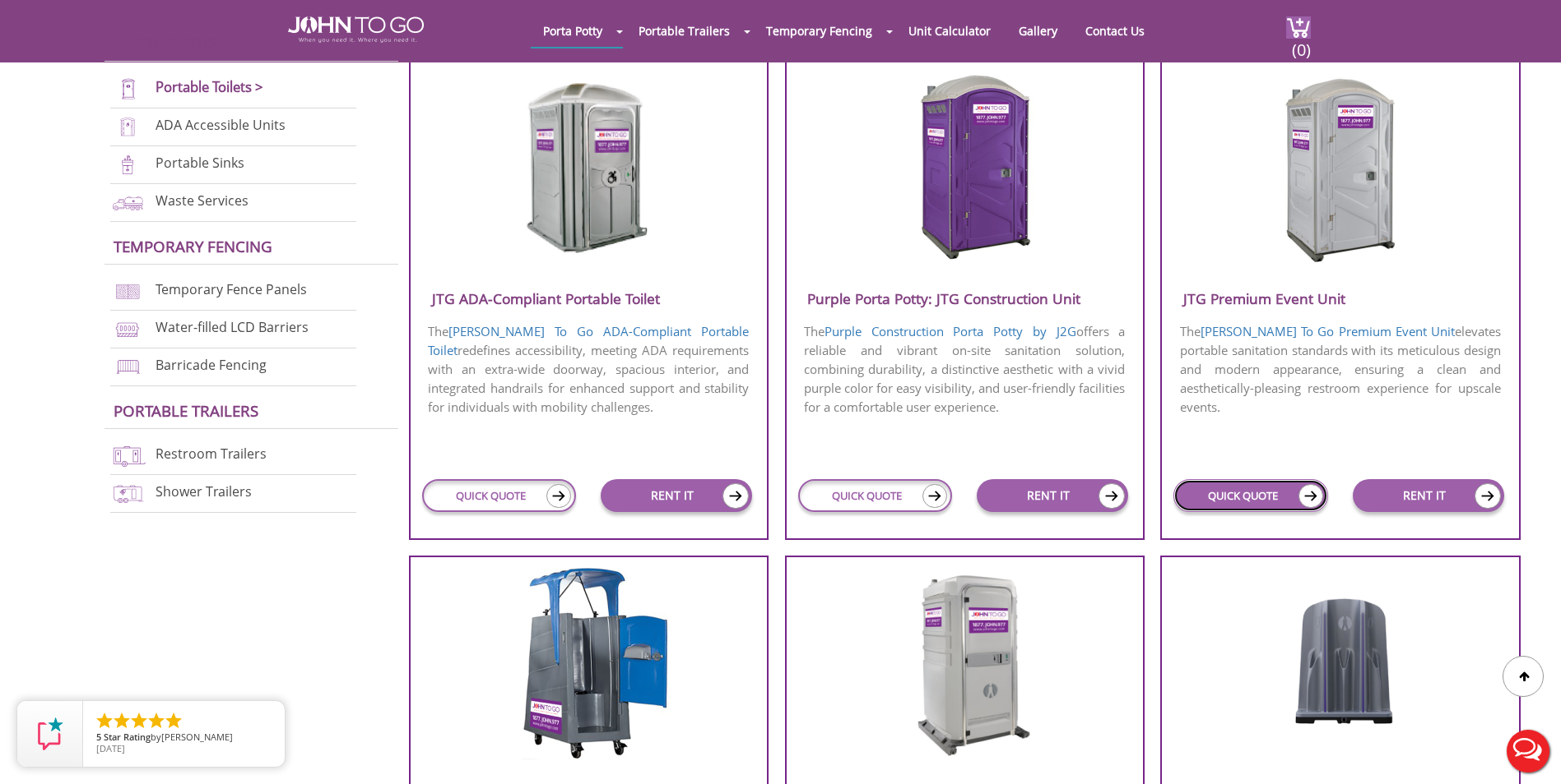
scroll to position [740, 0]
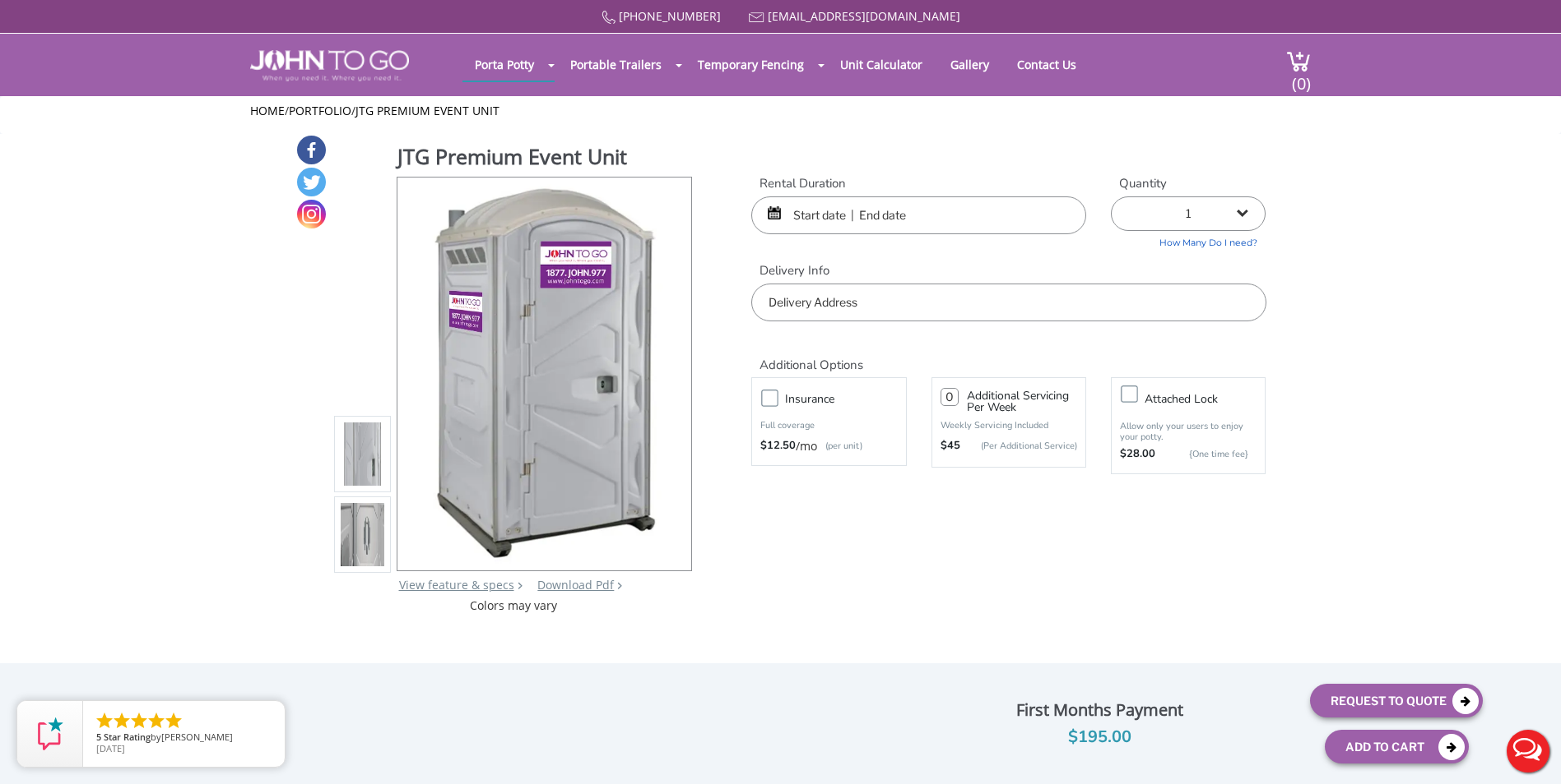
click at [917, 219] on input "text" at bounding box center [918, 216] width 334 height 38
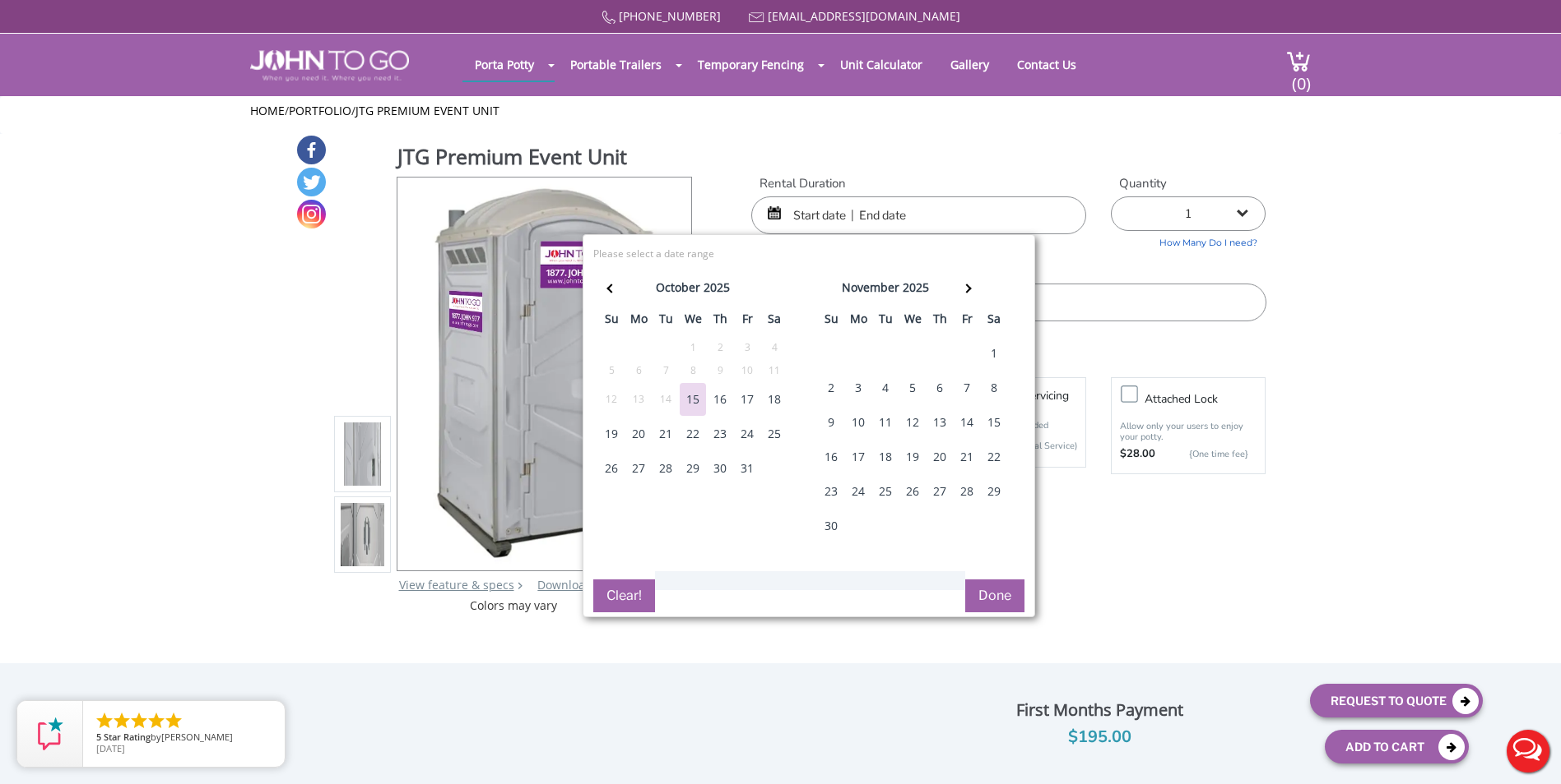
click at [702, 392] on div "15" at bounding box center [692, 399] width 27 height 33
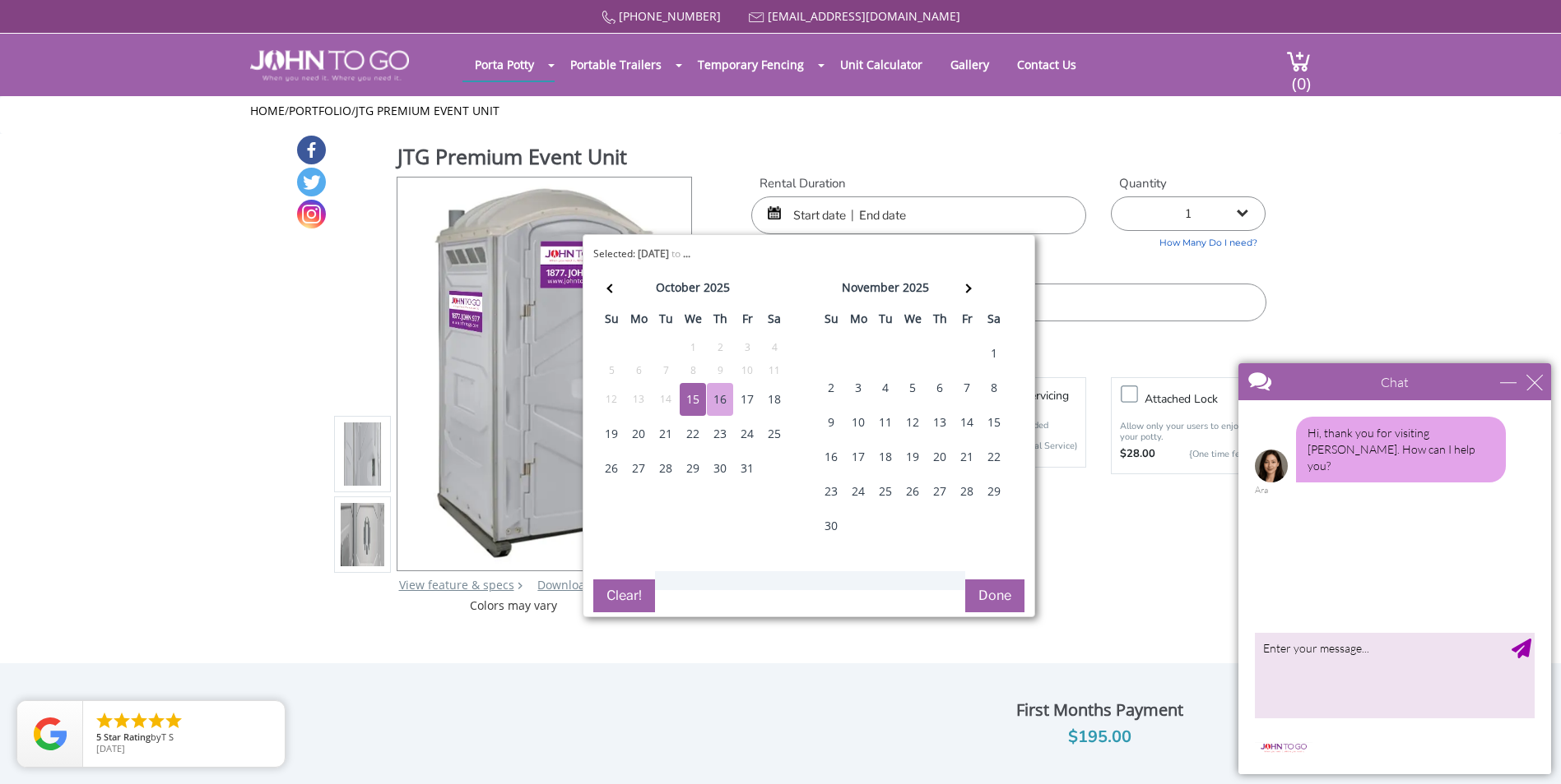
click at [716, 398] on div "16" at bounding box center [719, 399] width 27 height 33
type input "[DATE] to [DATE]"
click at [1106, 256] on div "Rental Duration [DATE] to [DATE] Quantity 1 2 (5% discount) 3 (8% discount) 4 (…" at bounding box center [1008, 248] width 539 height 147
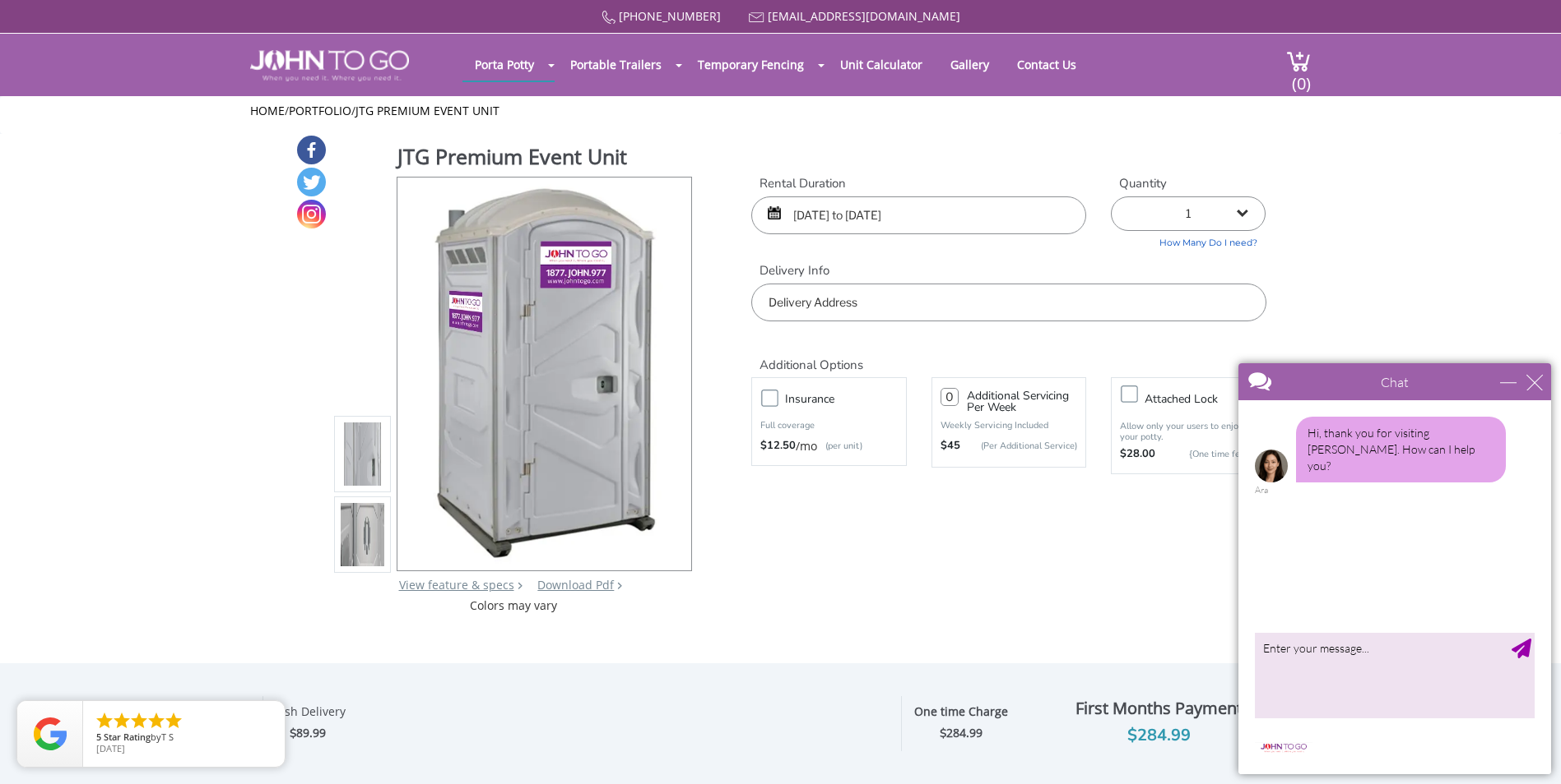
click at [985, 328] on div "Additional Options" at bounding box center [1008, 347] width 539 height 51
click at [985, 313] on input "text" at bounding box center [1008, 303] width 514 height 38
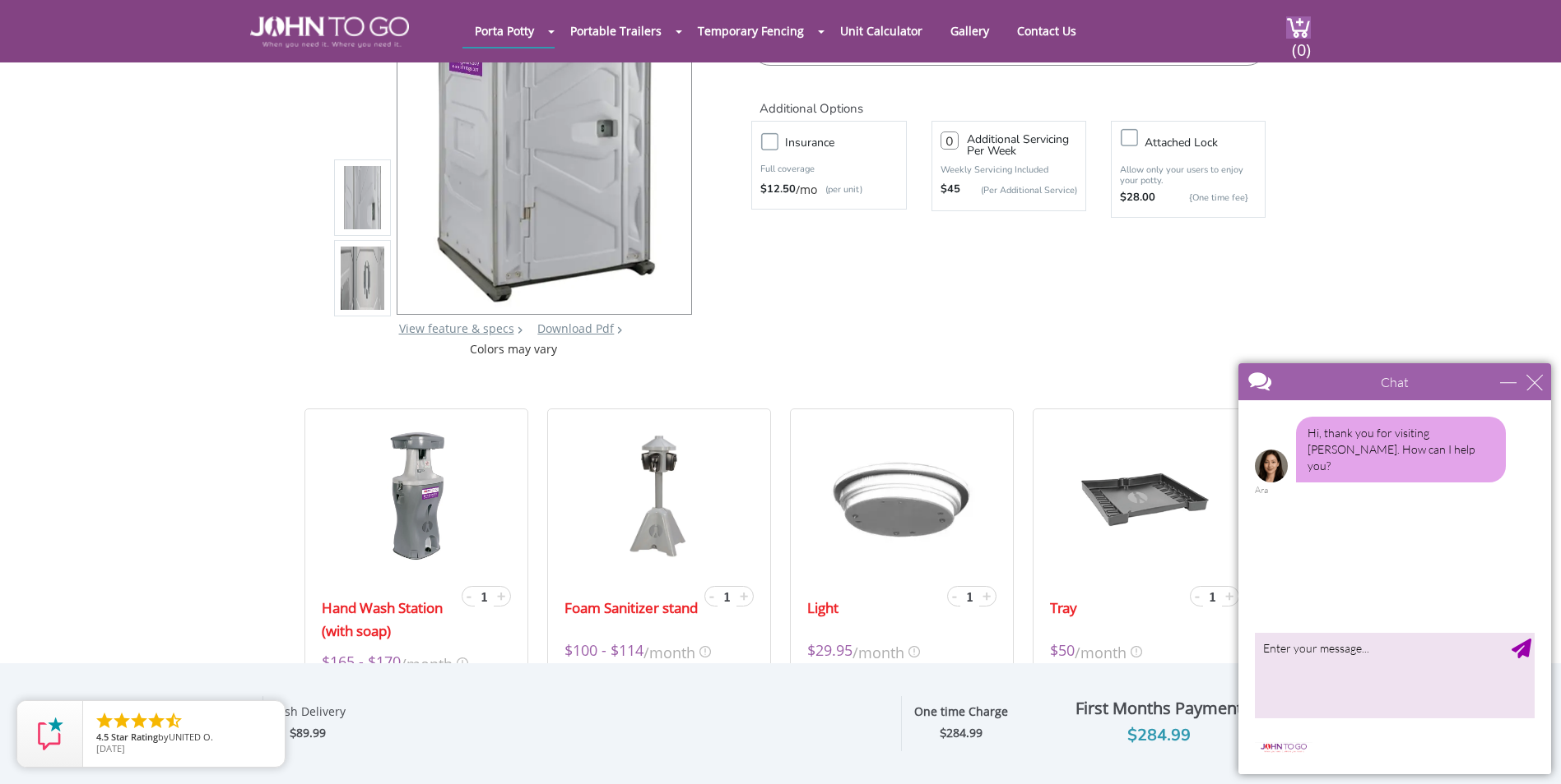
scroll to position [164, 0]
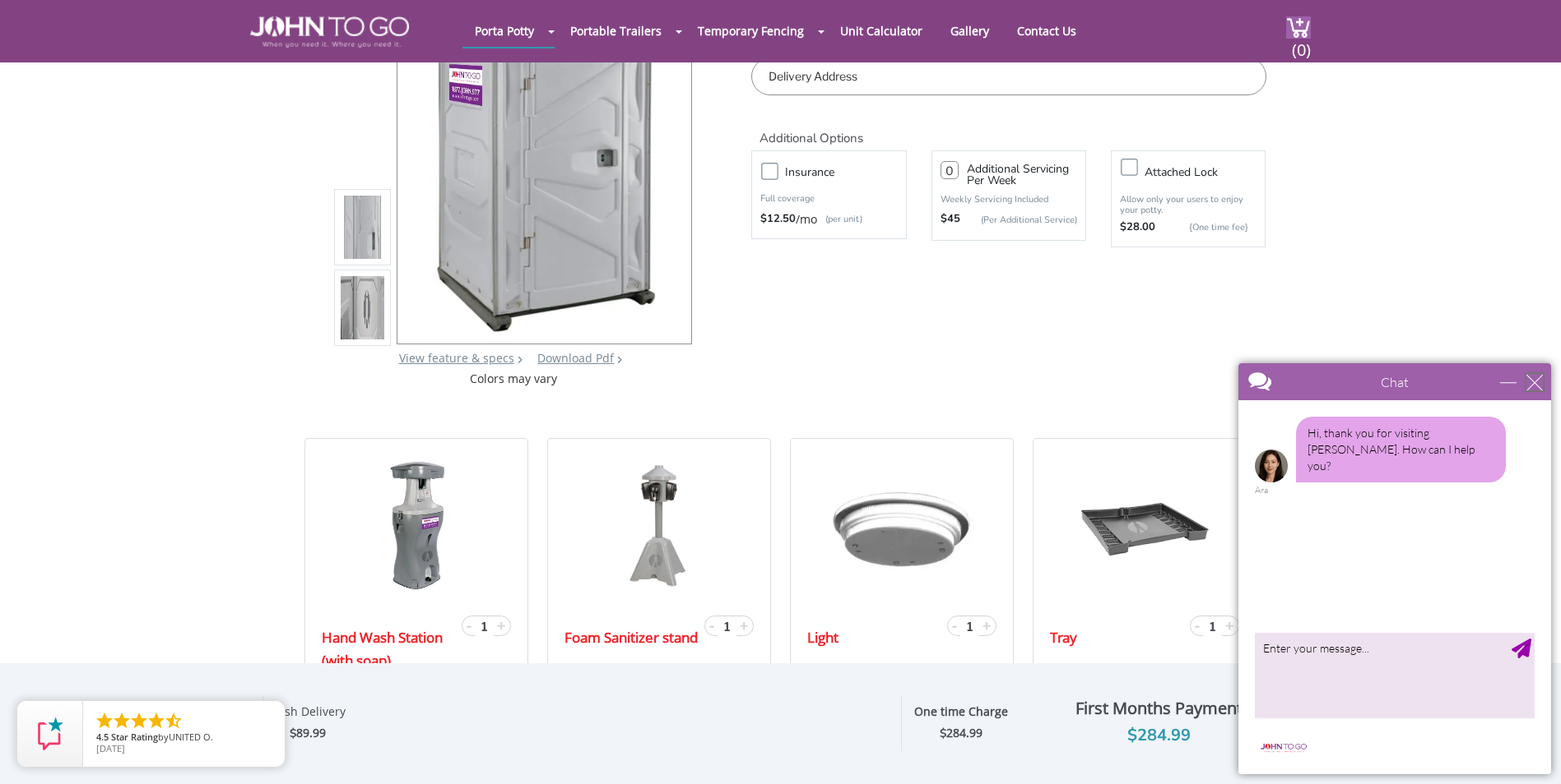
click at [1531, 378] on div "close" at bounding box center [1534, 382] width 17 height 17
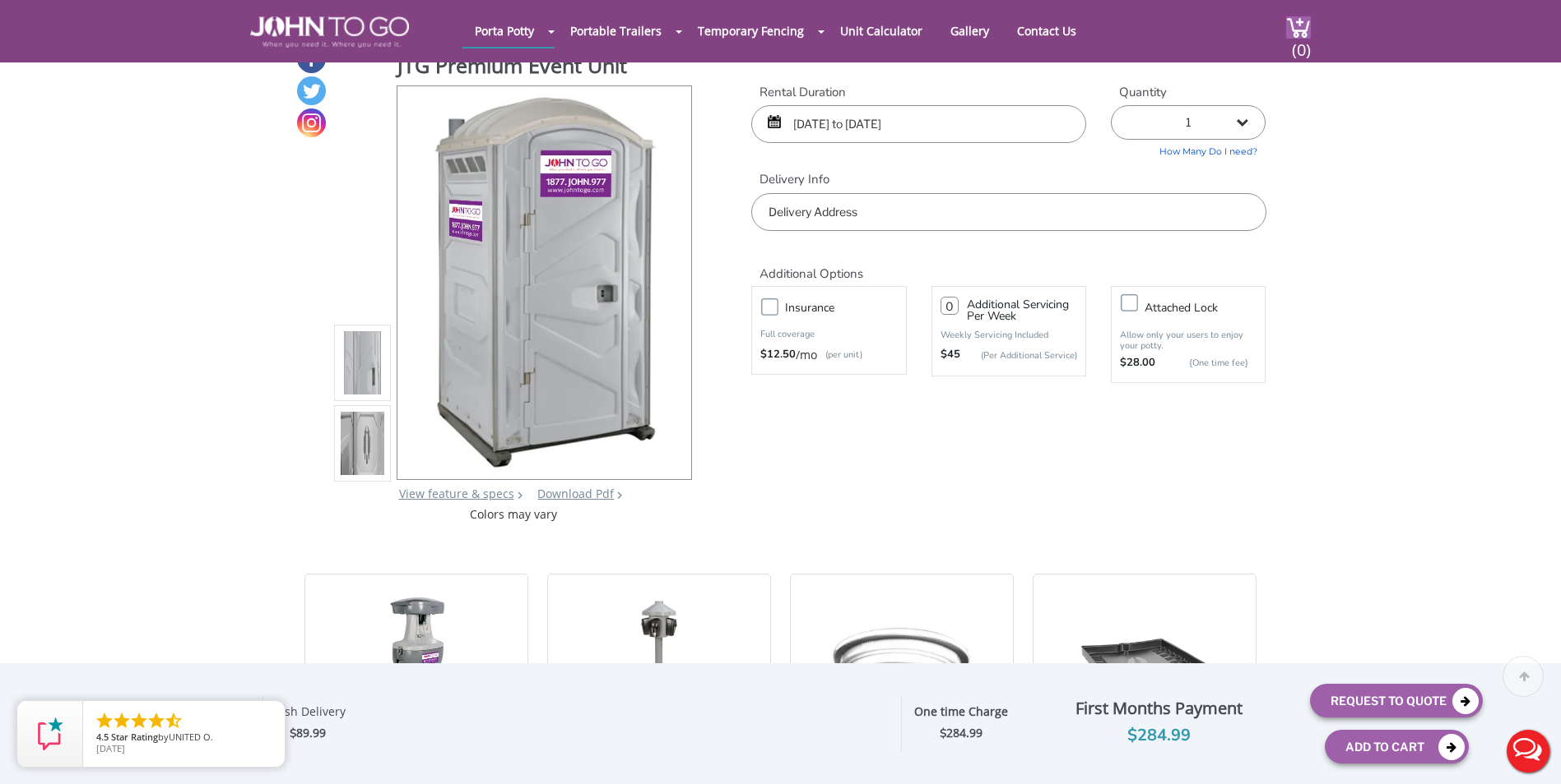
scroll to position [0, 0]
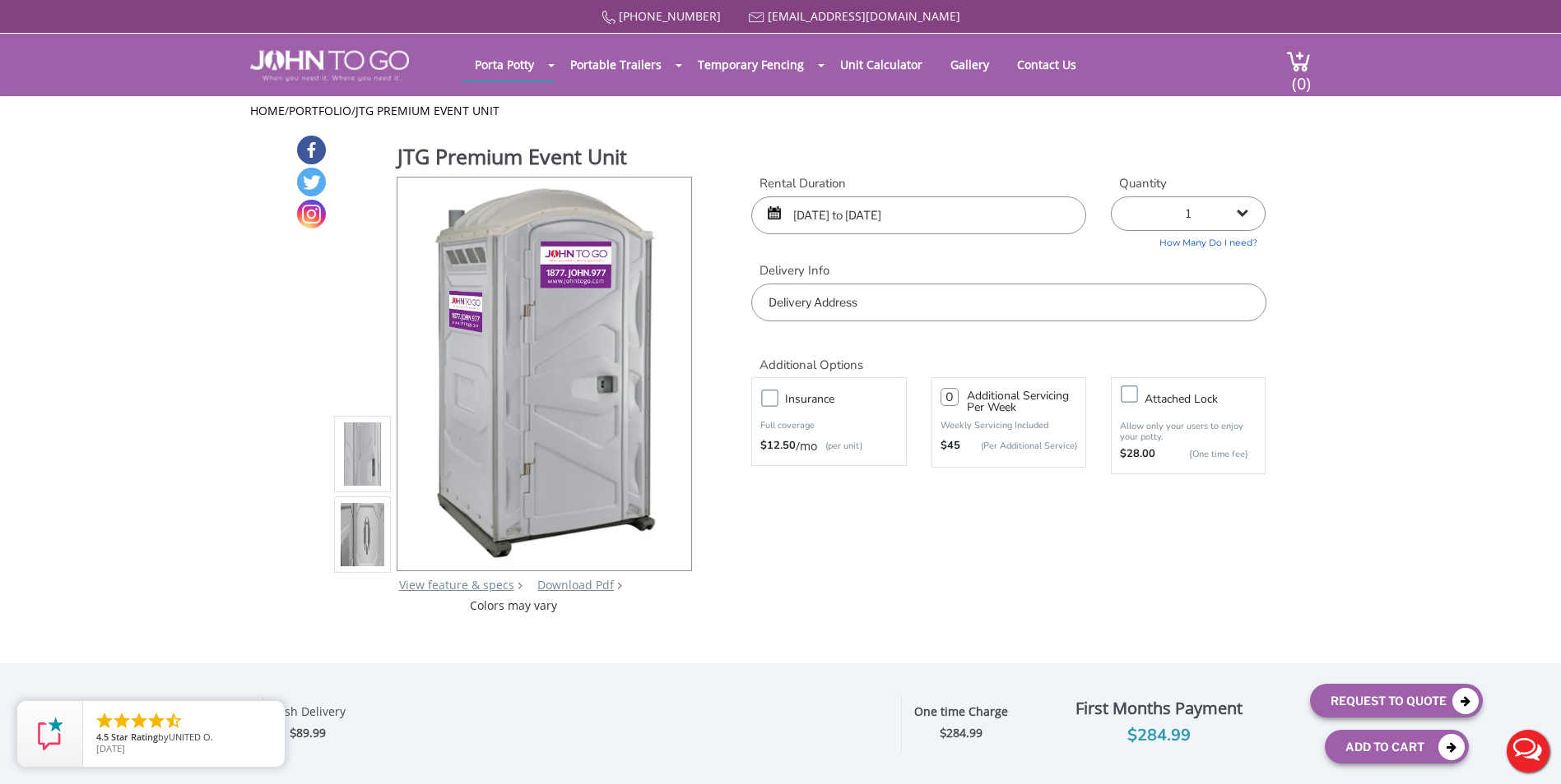
click at [848, 313] on input "text" at bounding box center [1008, 303] width 514 height 38
type input "j"
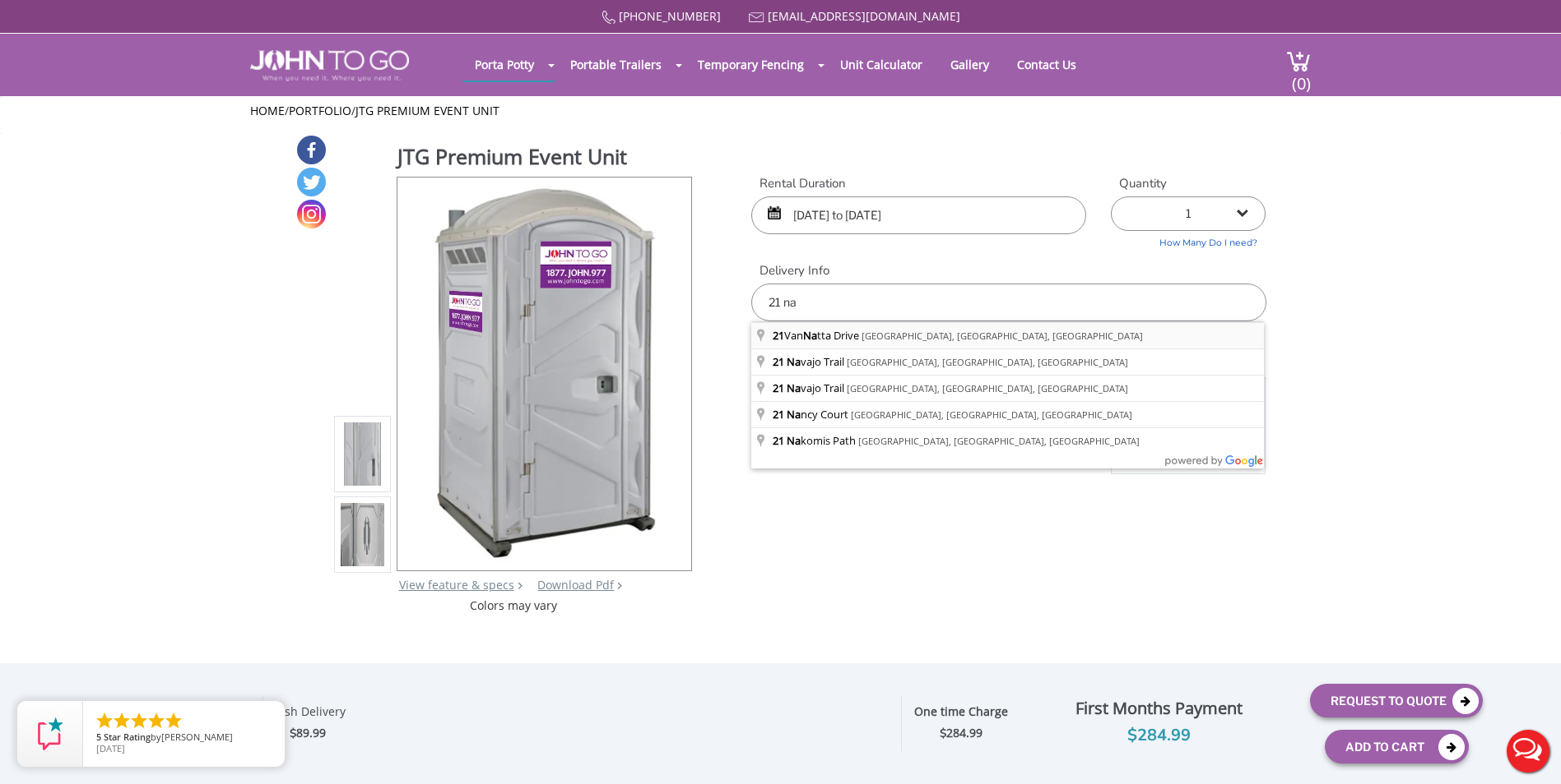
type input "21 Van Natta Drive, Ringwood, NJ, USA"
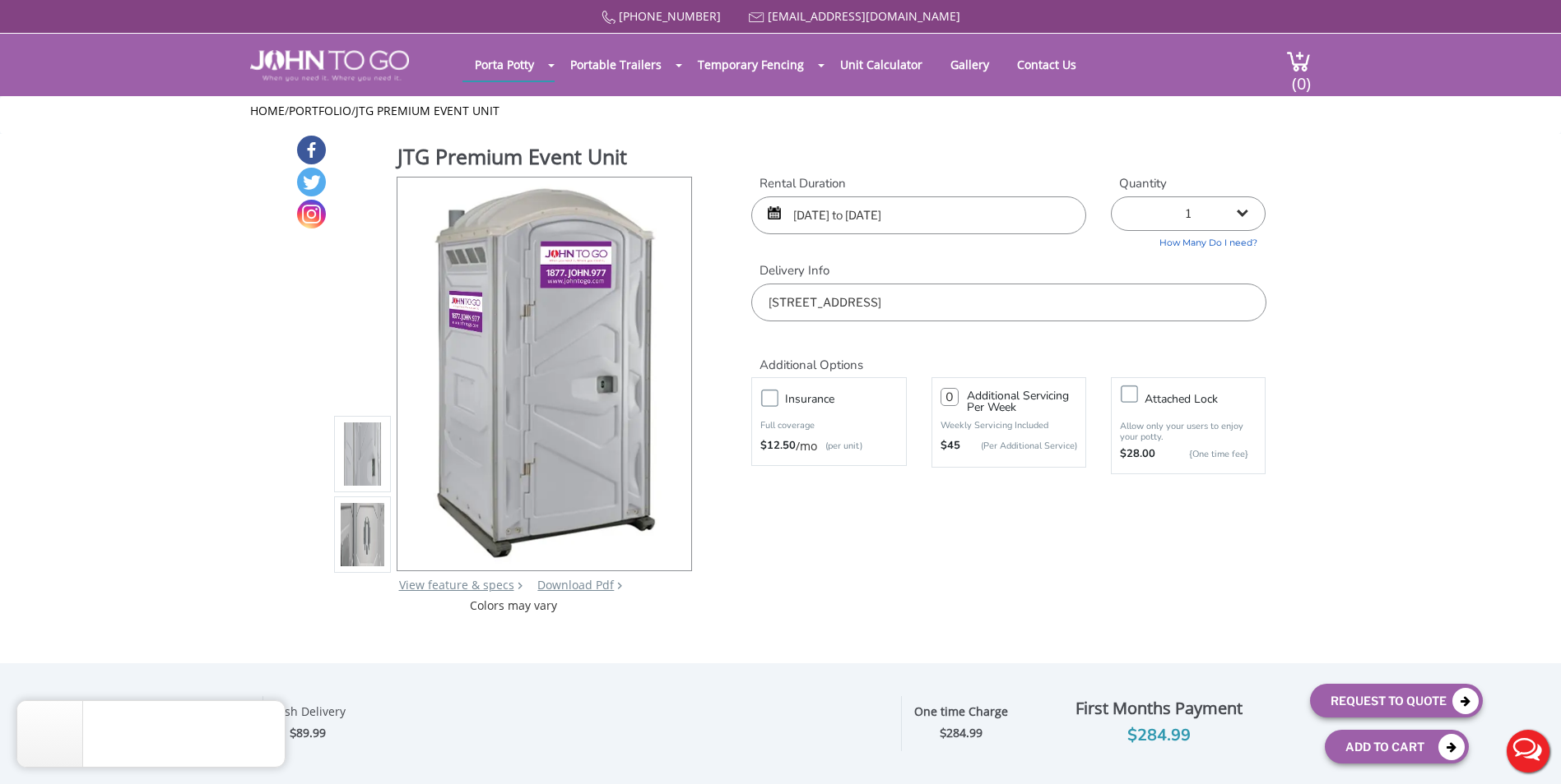
click at [777, 396] on label "Insurance" at bounding box center [845, 398] width 137 height 21
click at [0, 0] on input "Insurance" at bounding box center [0, 0] width 0 height 0
click at [958, 400] on input "number" at bounding box center [950, 397] width 18 height 18
click at [1137, 397] on label "Attached lock" at bounding box center [1205, 398] width 137 height 21
click at [0, 0] on input "Attached lock" at bounding box center [0, 0] width 0 height 0
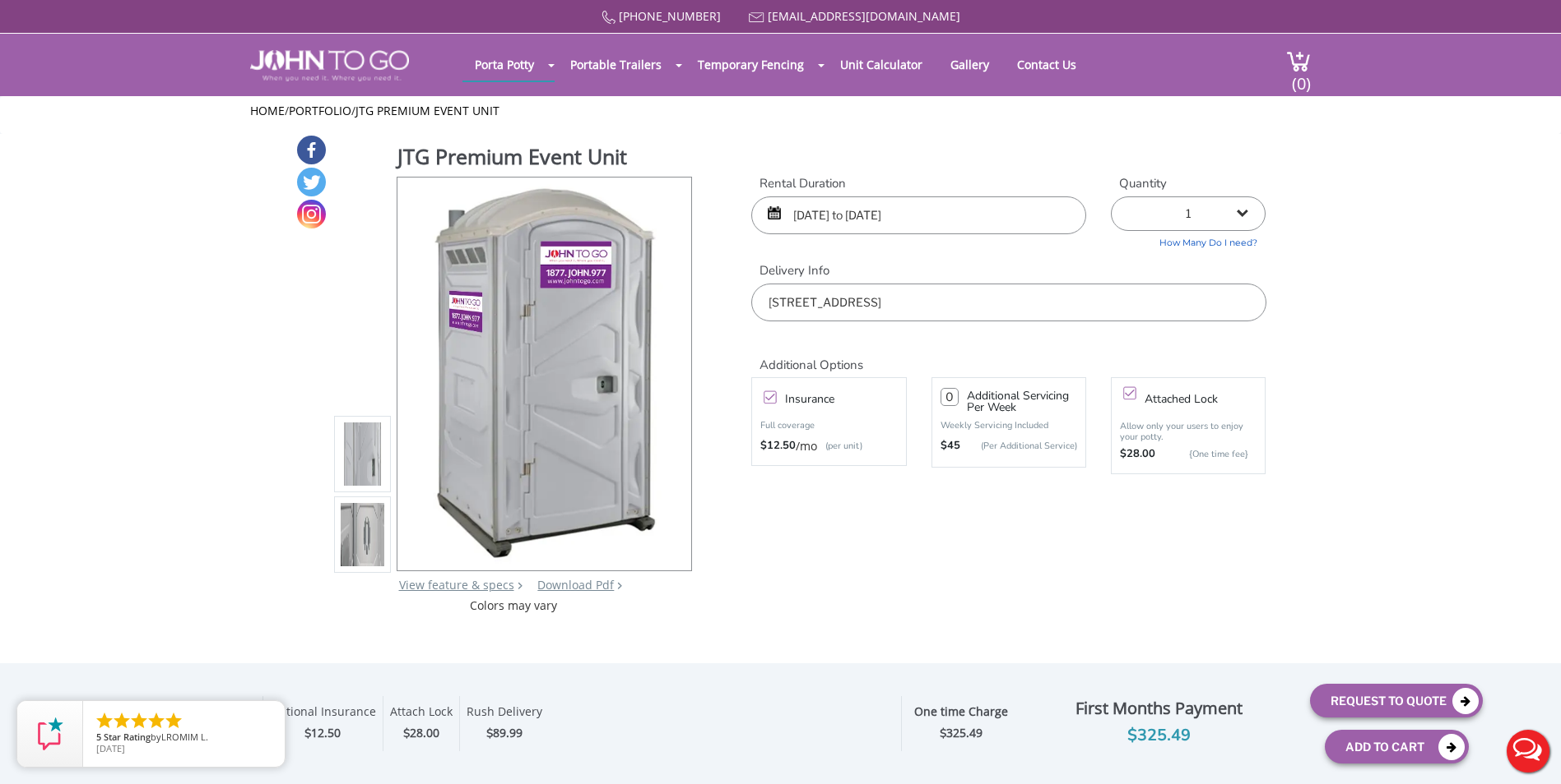
click at [1245, 218] on select "1 2 (5% discount) 3 (8% discount) 4 (10% discount) 5 (12% discount) 6 (12% disc…" at bounding box center [1188, 214] width 154 height 35
click at [1111, 197] on select "1 2 (5% discount) 3 (8% discount) 4 (10% discount) 5 (12% discount) 6 (12% disc…" at bounding box center [1188, 214] width 154 height 35
click at [1222, 203] on select "1 2 (5% discount) 3 (8% discount) 4 (10% discount) 5 (12% discount) 6 (12% disc…" at bounding box center [1188, 214] width 154 height 35
select select "3"
click at [1111, 197] on select "1 2 (5% discount) 3 (8% discount) 4 (10% discount) 5 (12% discount) 6 (12% disc…" at bounding box center [1188, 214] width 154 height 35
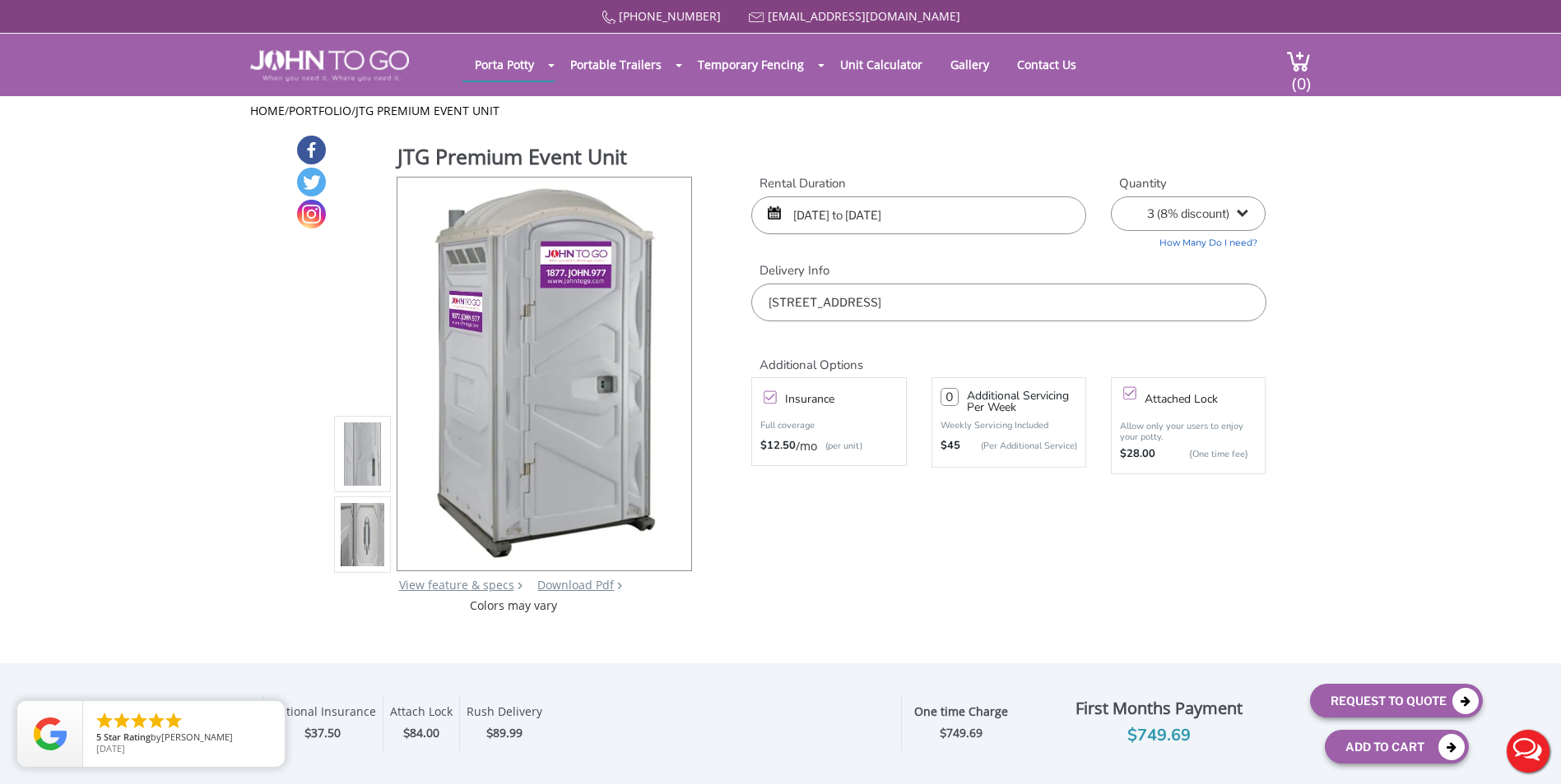
click at [1193, 232] on link "How Many Do I need?" at bounding box center [1188, 240] width 154 height 19
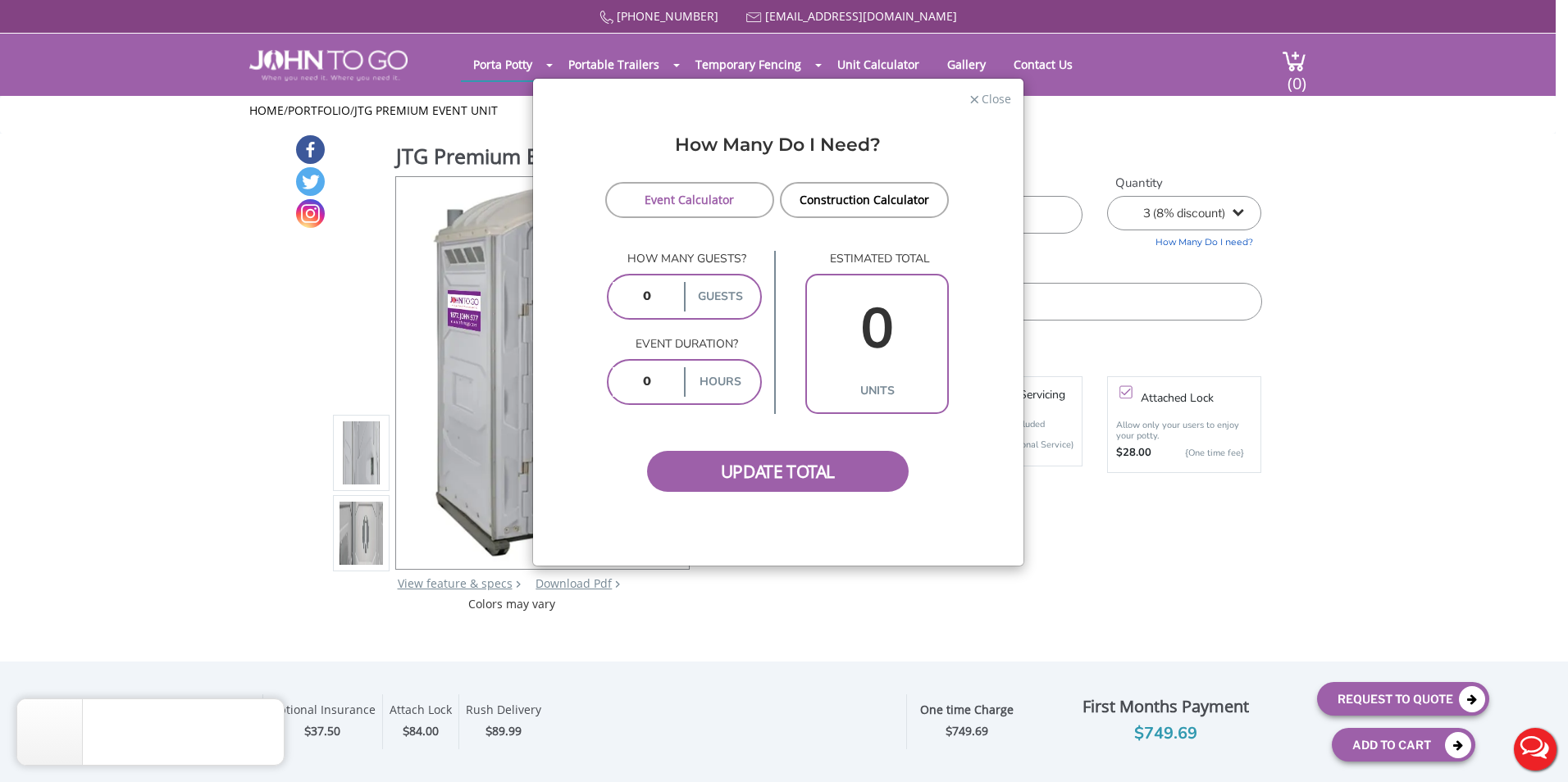
click at [675, 295] on input "number" at bounding box center [646, 297] width 68 height 30
type input "55"
click at [654, 368] on input "number" at bounding box center [646, 383] width 68 height 30
type input "9"
click at [730, 478] on span "Update Total" at bounding box center [778, 471] width 262 height 41
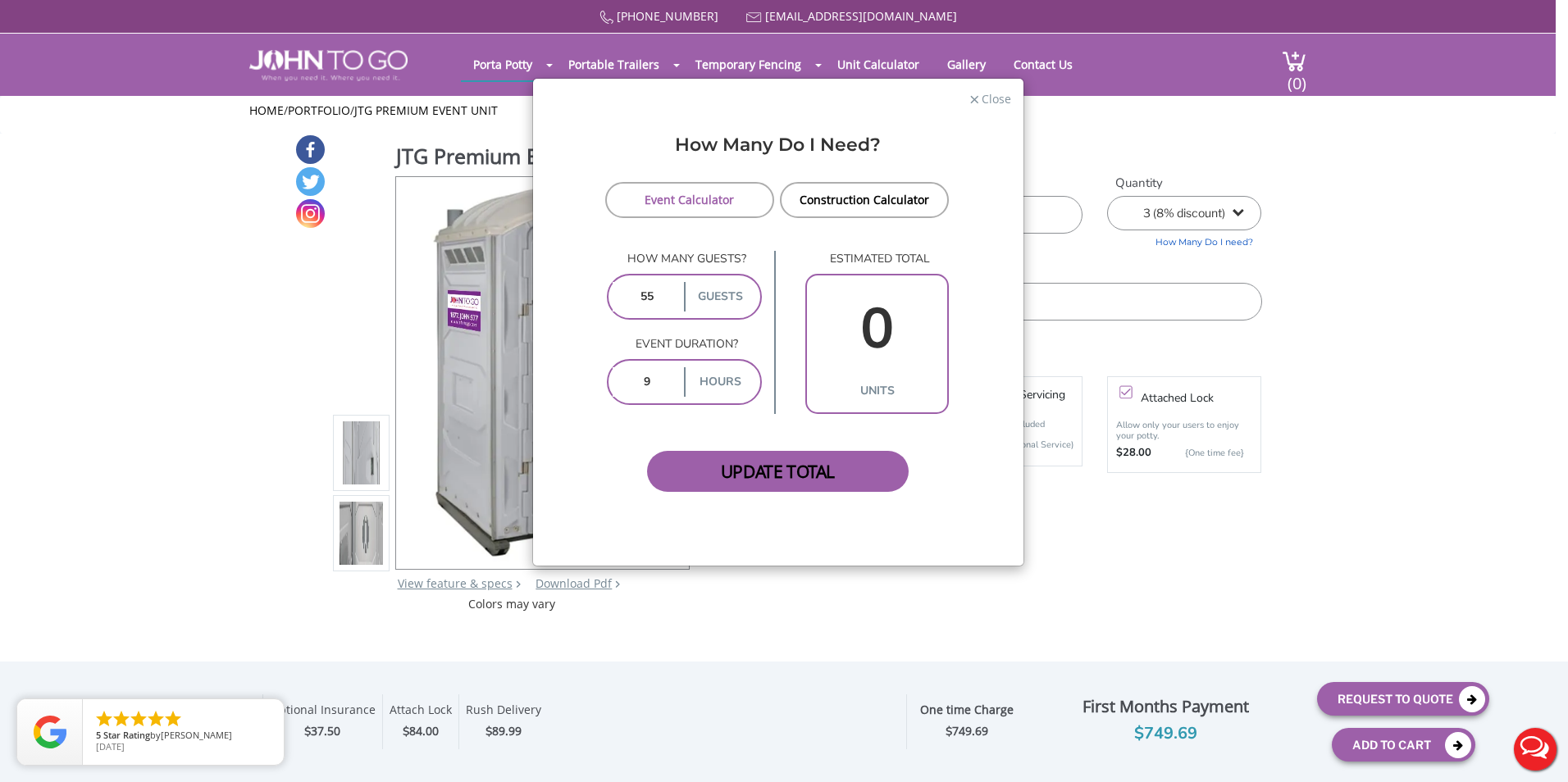
click at [755, 461] on span "Update Total" at bounding box center [778, 471] width 262 height 41
click at [825, 483] on span "Update Total" at bounding box center [778, 471] width 262 height 41
click at [874, 352] on input "0" at bounding box center [878, 329] width 132 height 95
drag, startPoint x: 889, startPoint y: 320, endPoint x: 904, endPoint y: 315, distance: 15.8
click at [904, 315] on input "0" at bounding box center [878, 329] width 132 height 95
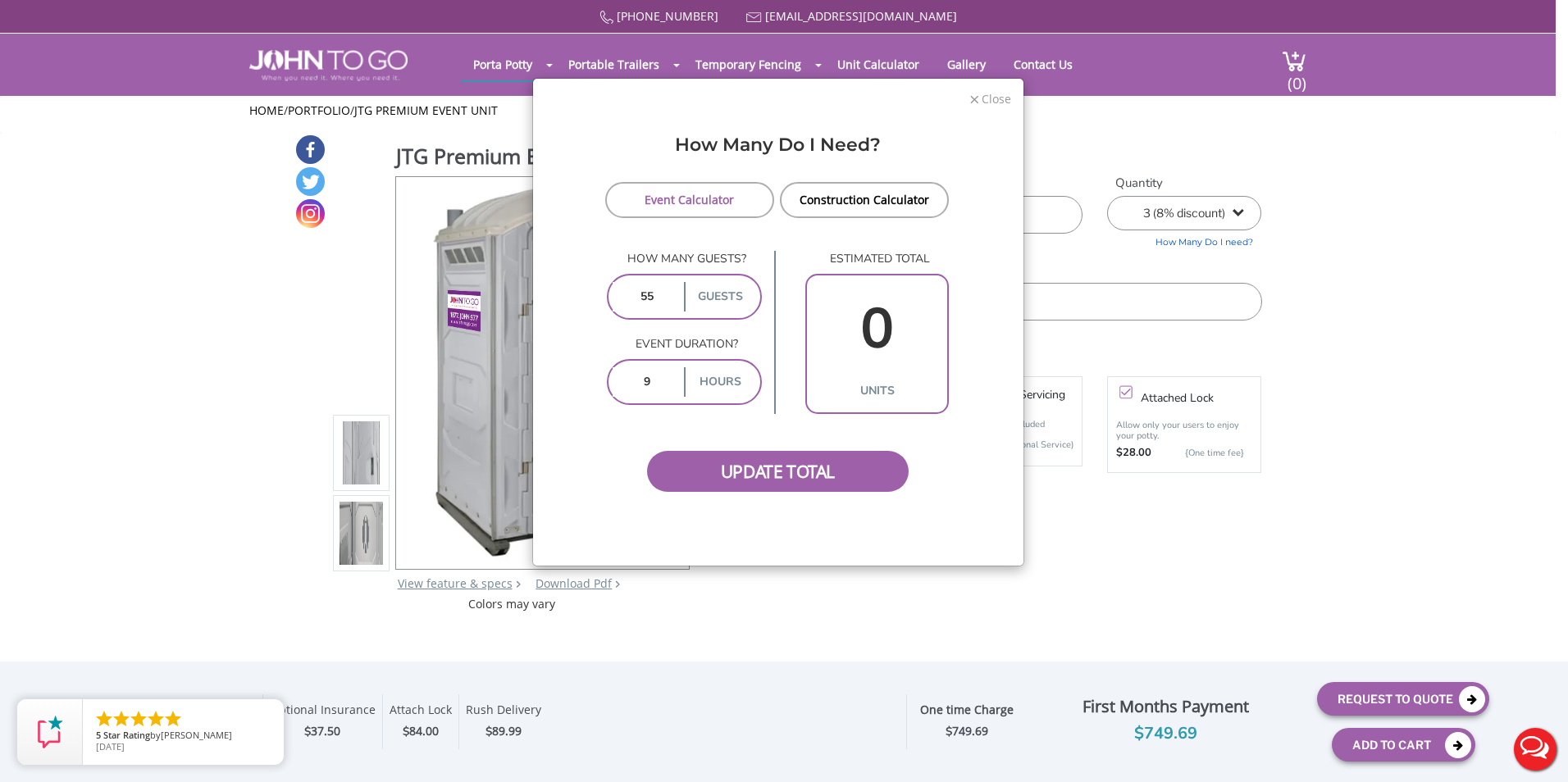
click at [993, 94] on span "Close" at bounding box center [996, 98] width 32 height 16
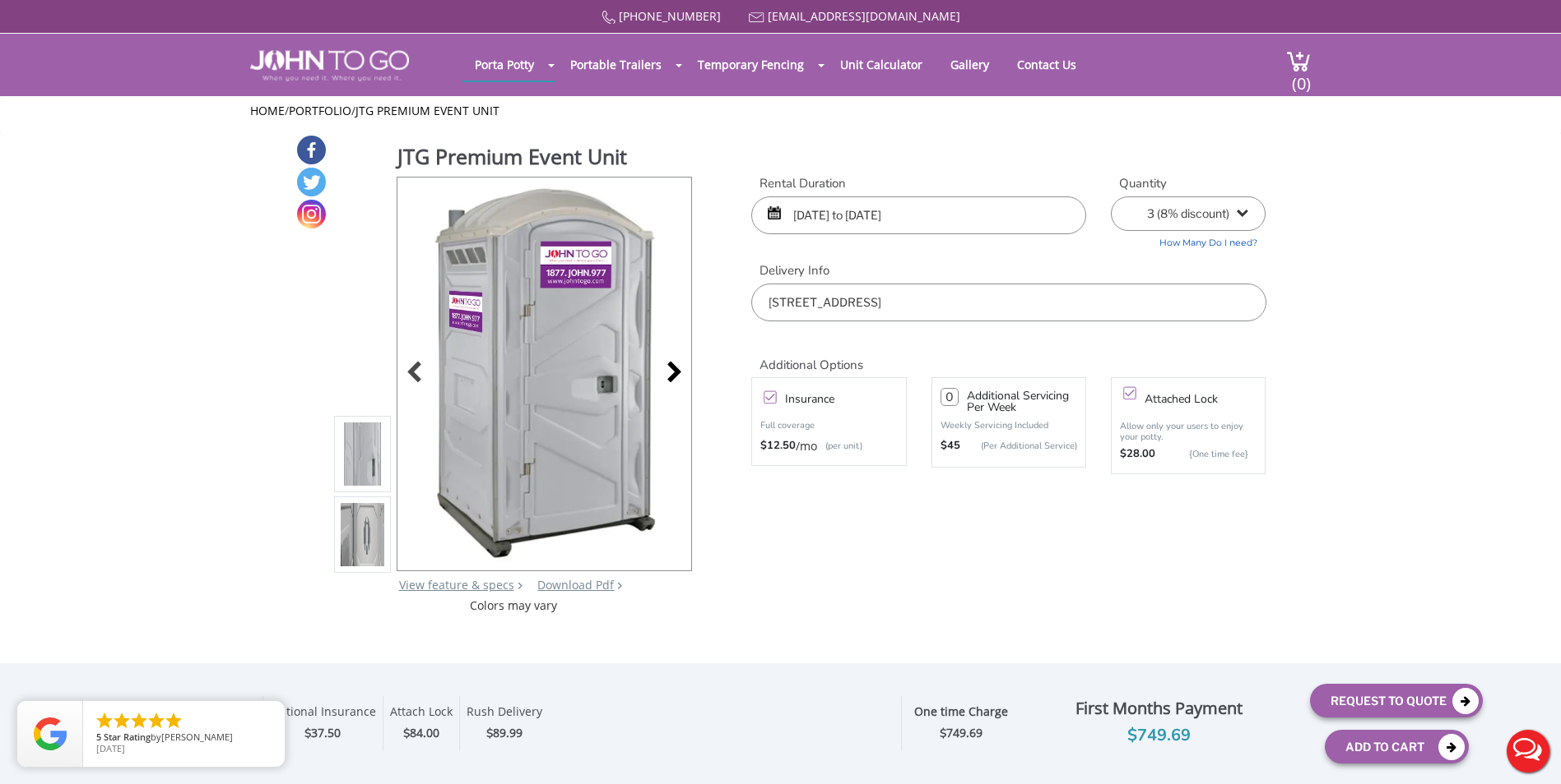
click at [668, 369] on div at bounding box center [669, 374] width 23 height 23
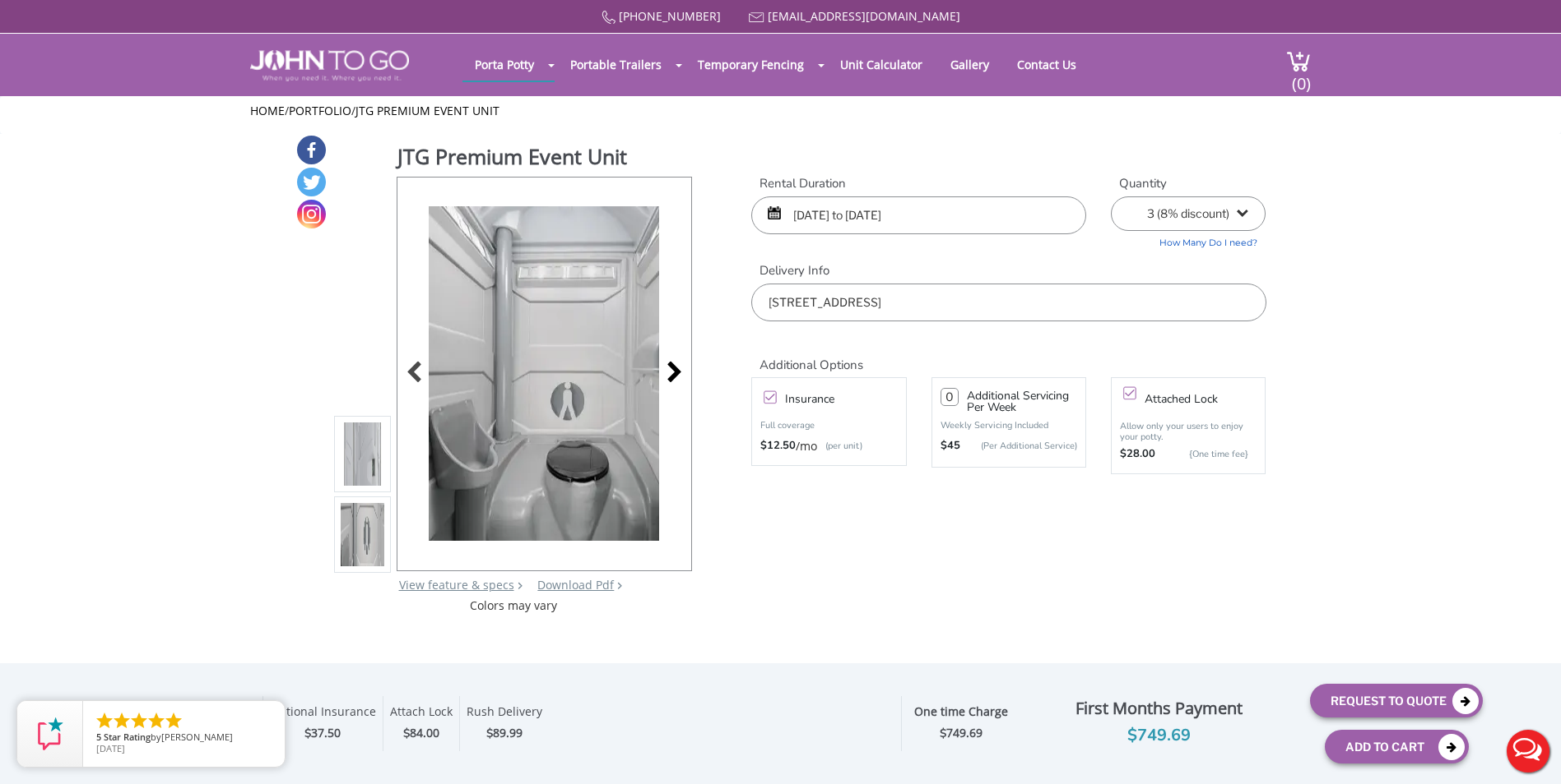
click at [668, 369] on div at bounding box center [669, 374] width 23 height 23
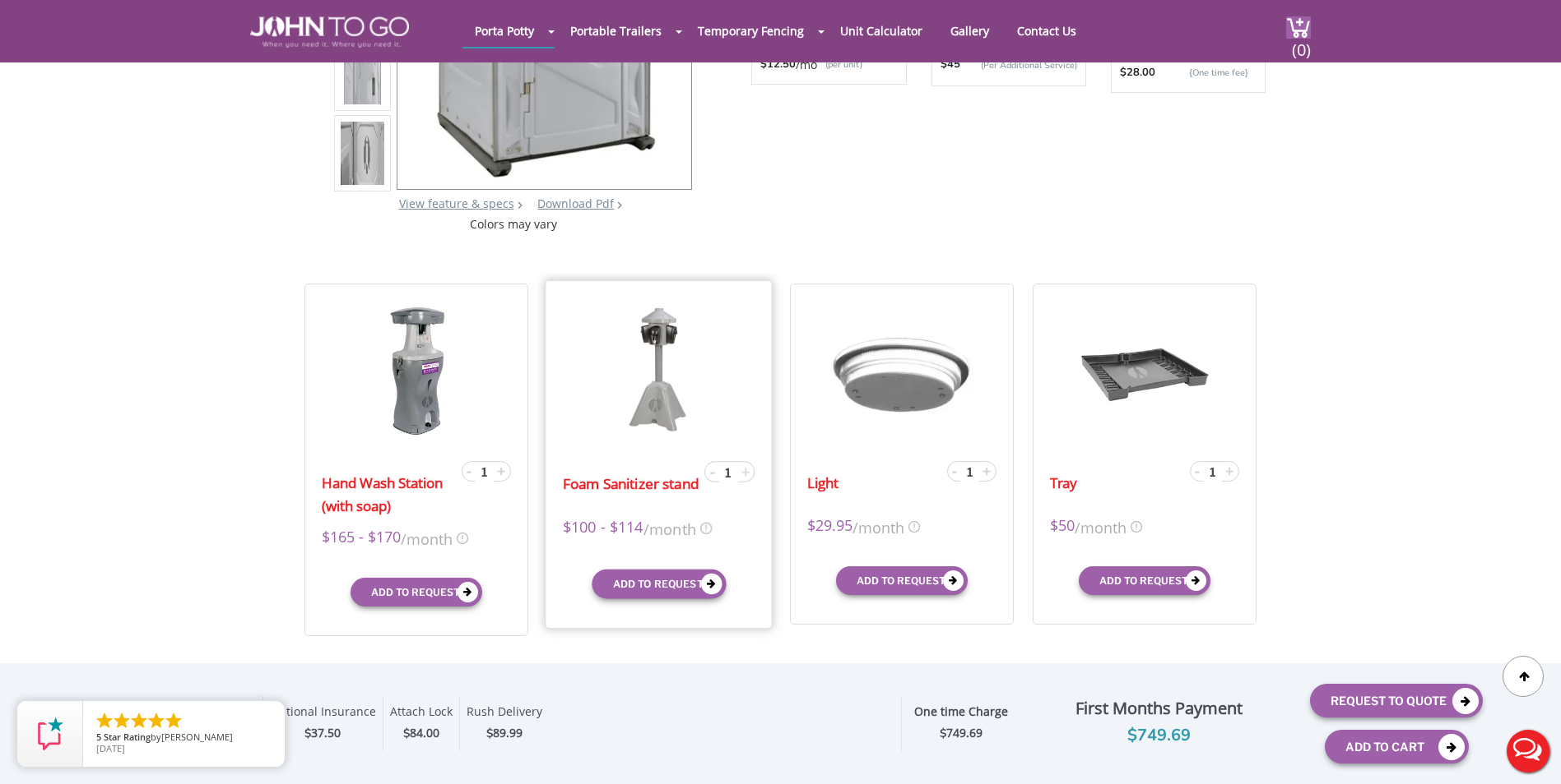
scroll to position [411, 0]
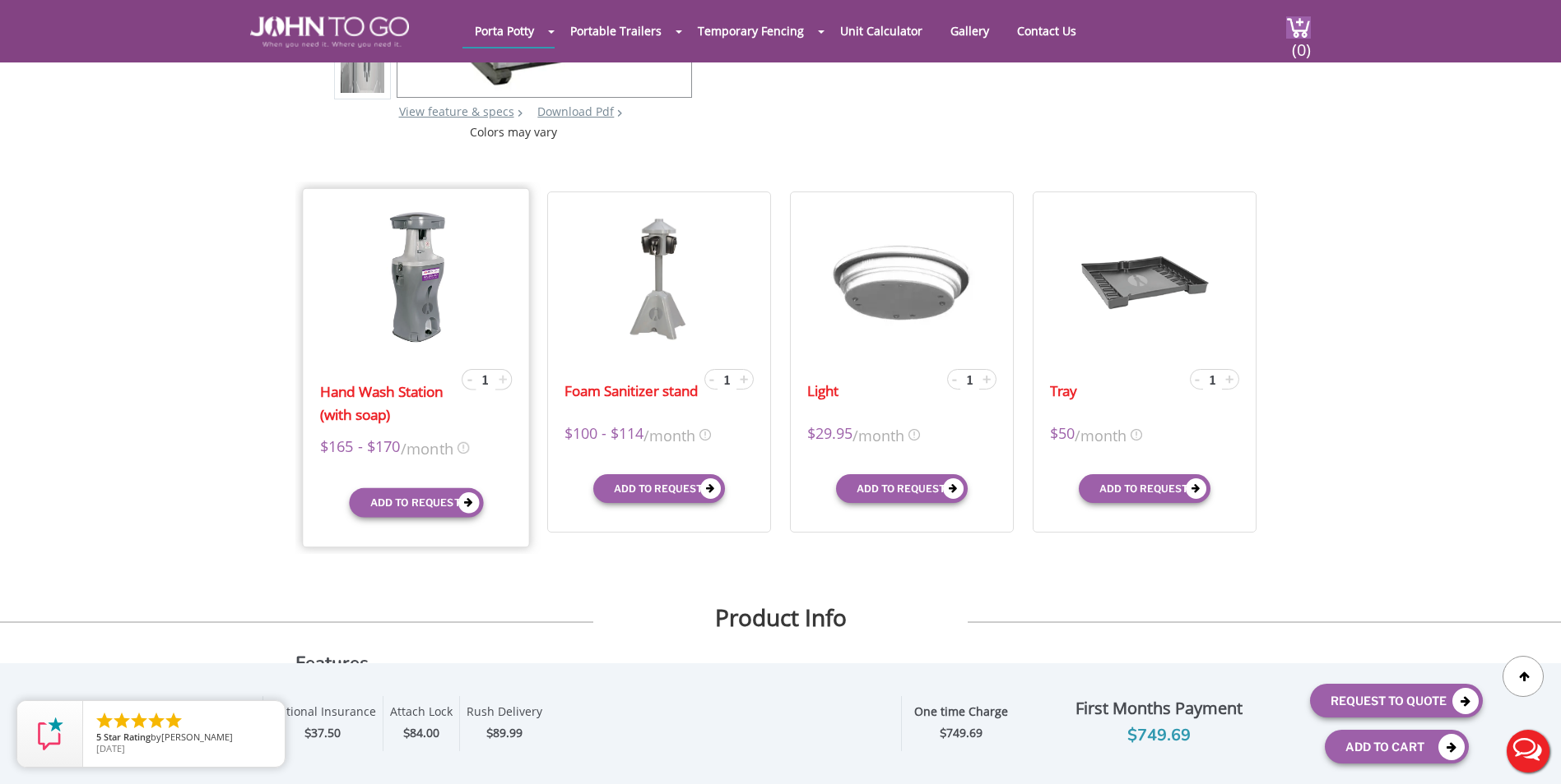
click at [504, 375] on span "+" at bounding box center [503, 379] width 8 height 20
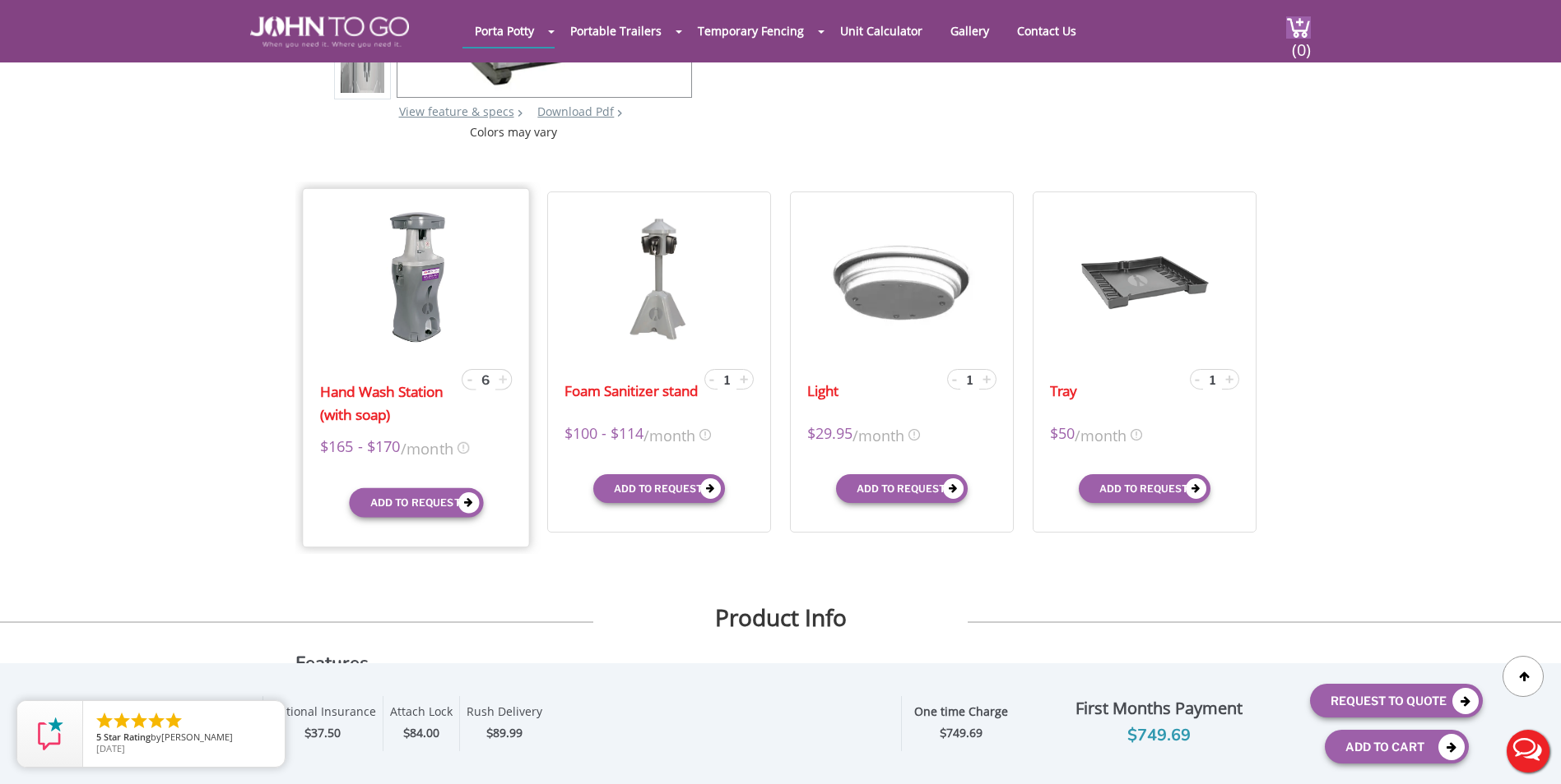
click at [504, 375] on span "+" at bounding box center [503, 379] width 8 height 20
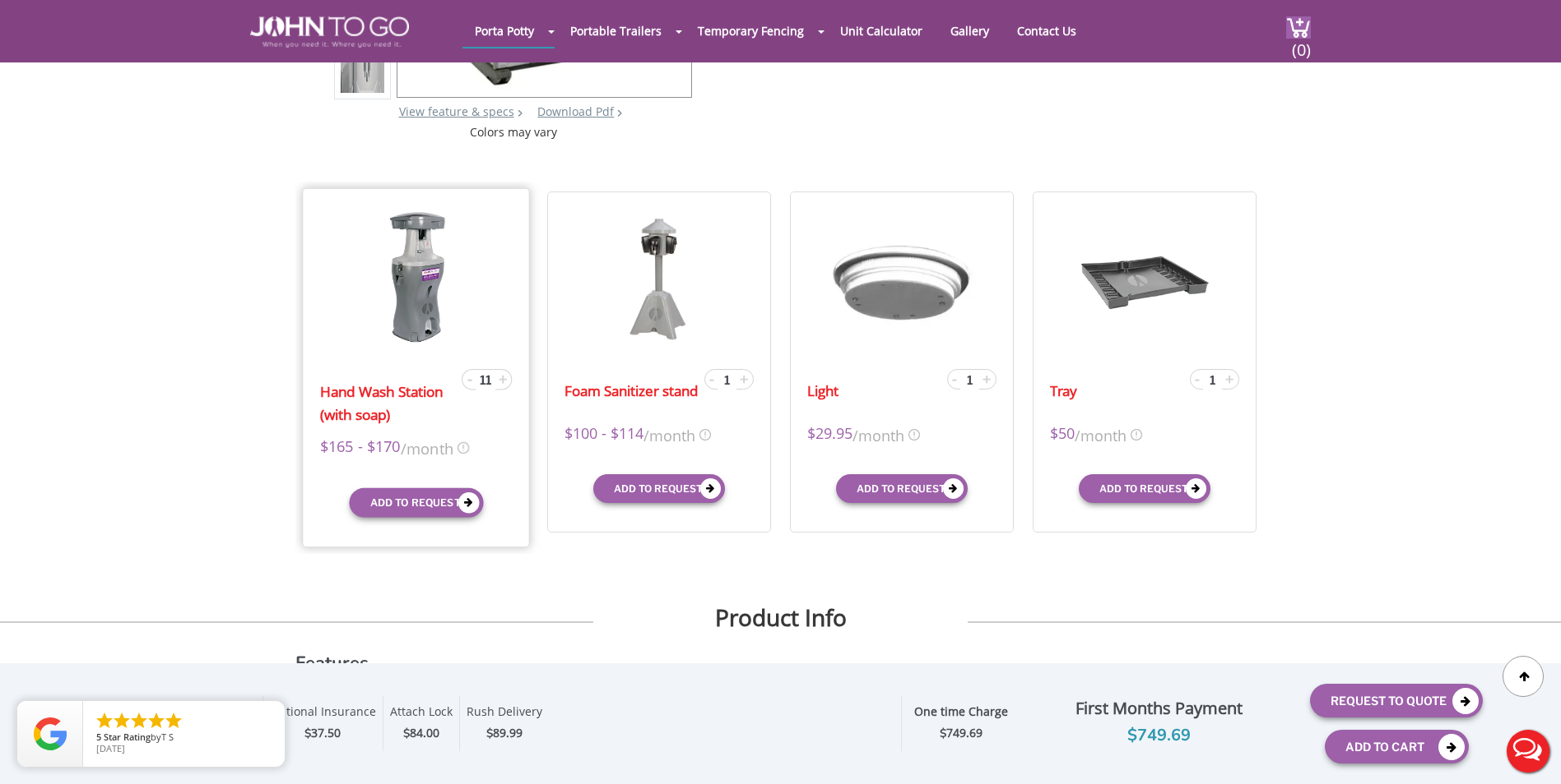
drag, startPoint x: 504, startPoint y: 375, endPoint x: 502, endPoint y: 406, distance: 31.1
click at [502, 406] on div "Hand Wash Station (with soap) - 11 +" at bounding box center [416, 401] width 218 height 66
click at [497, 368] on form "Hand Wash Station (with soap) - 11 + $165 - $170 /month X $170 /month $165 mid-…" at bounding box center [416, 364] width 193 height 308
click at [501, 376] on span "+" at bounding box center [503, 379] width 8 height 20
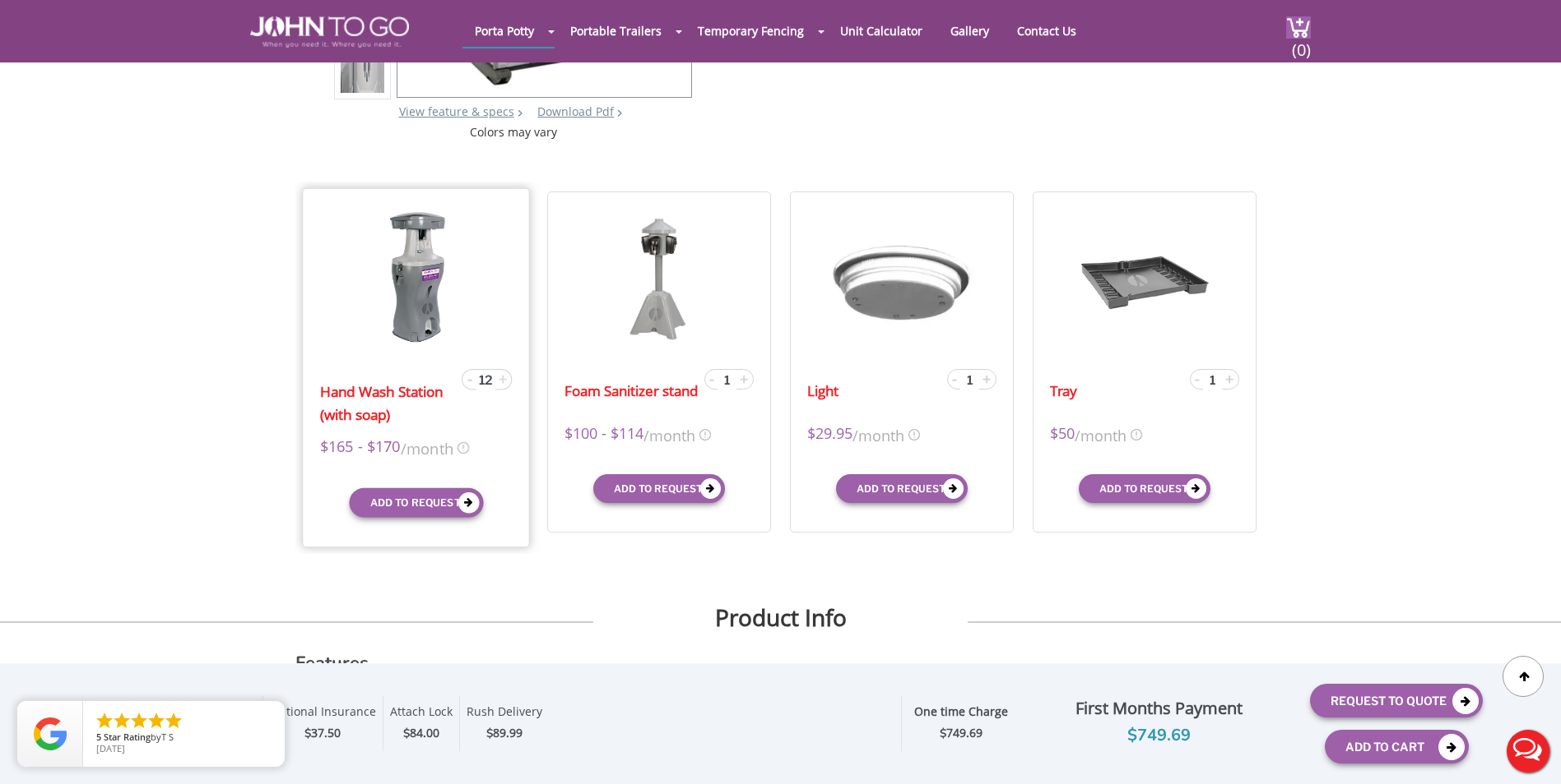
click at [501, 376] on span "+" at bounding box center [503, 379] width 8 height 20
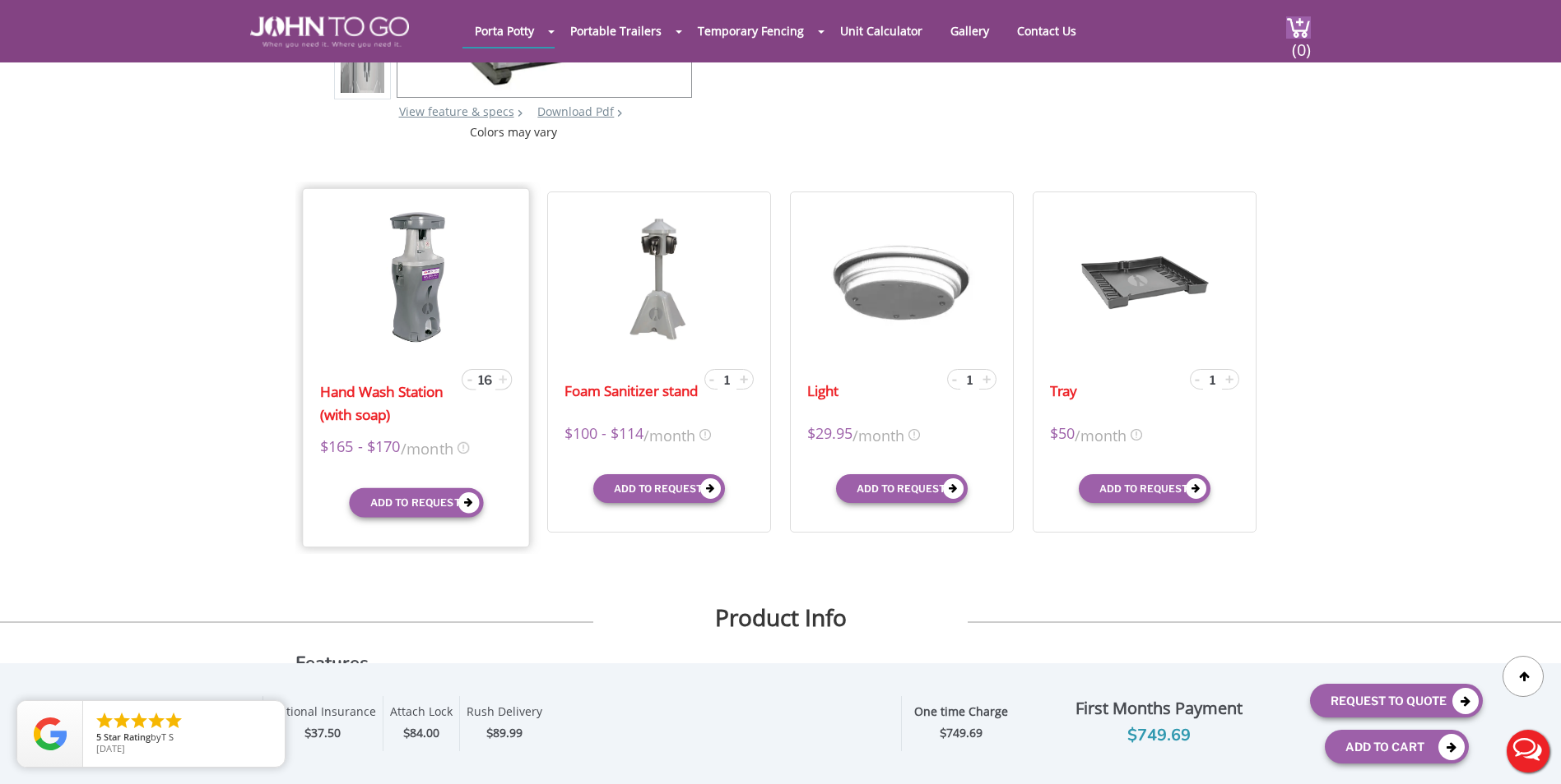
type input "17"
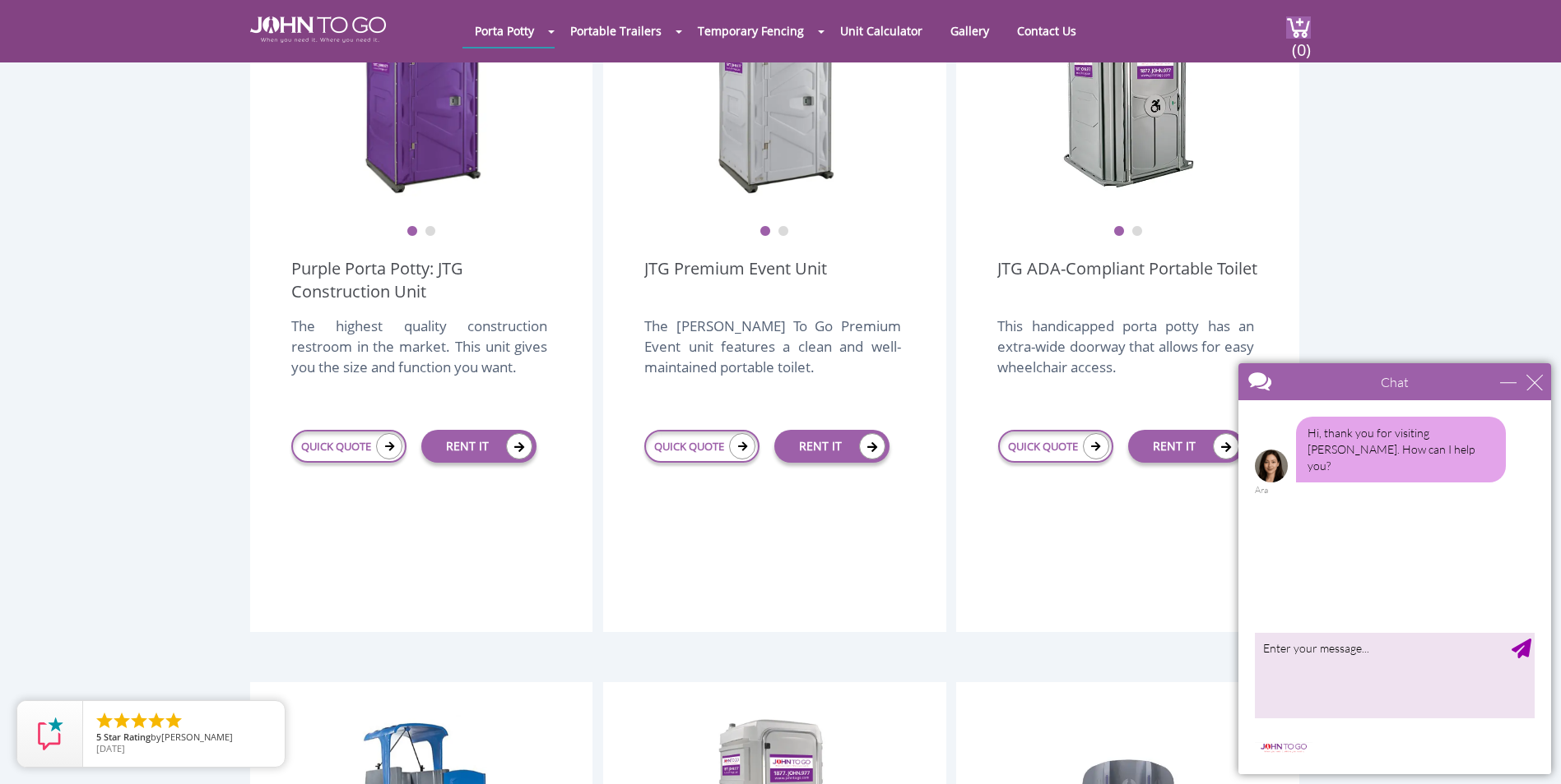
scroll to position [987, 0]
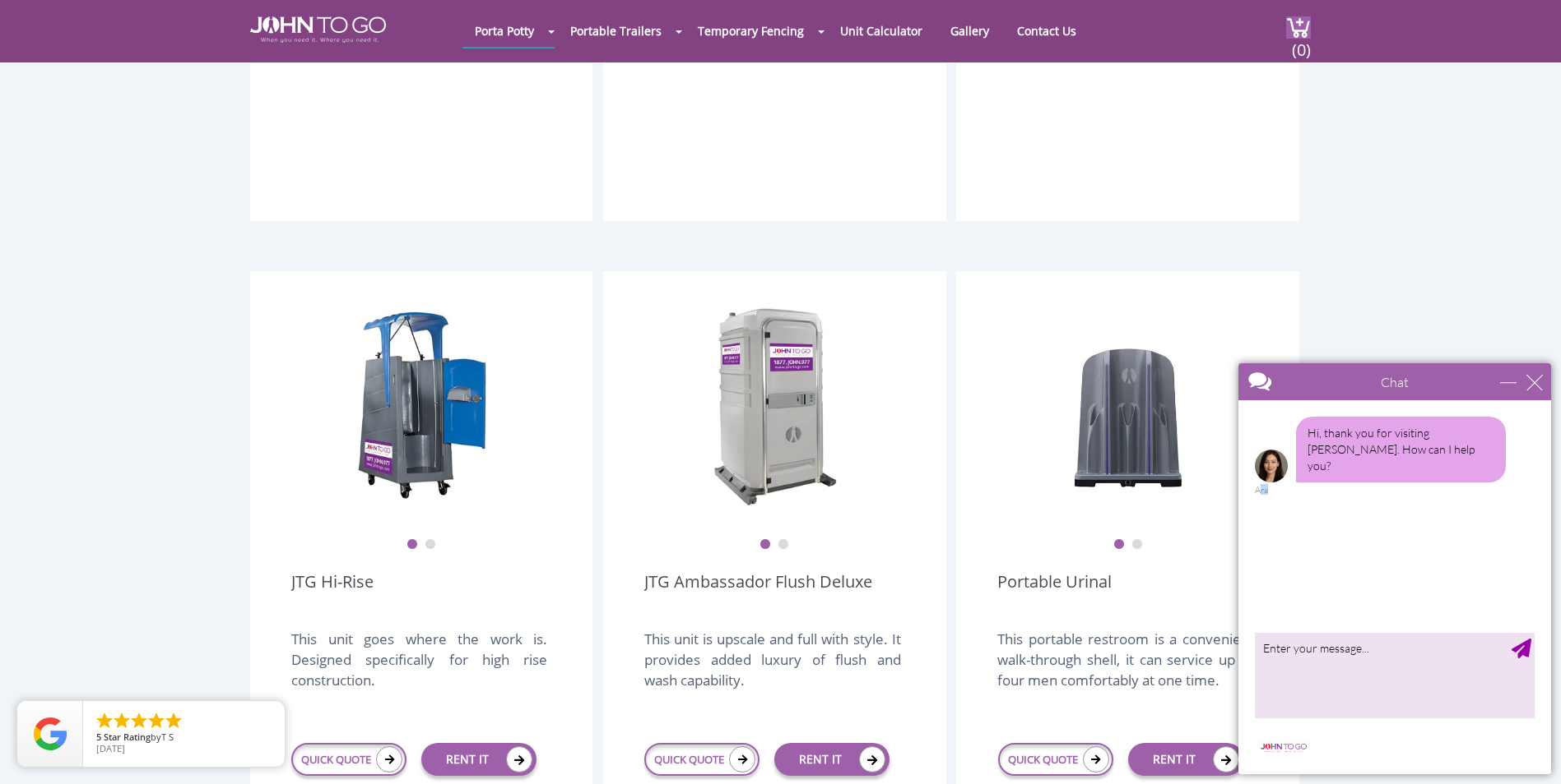
drag, startPoint x: 1261, startPoint y: 477, endPoint x: 1373, endPoint y: 462, distance: 113.0
click at [1373, 462] on div "Hi, thank you for visiting [PERSON_NAME]. How can I help you? Ara" at bounding box center [1394, 457] width 280 height 79
drag, startPoint x: 144, startPoint y: 109, endPoint x: 1538, endPoint y: 300, distance: 1407.0
click at [1503, 392] on div "Chat" at bounding box center [1395, 382] width 313 height 37
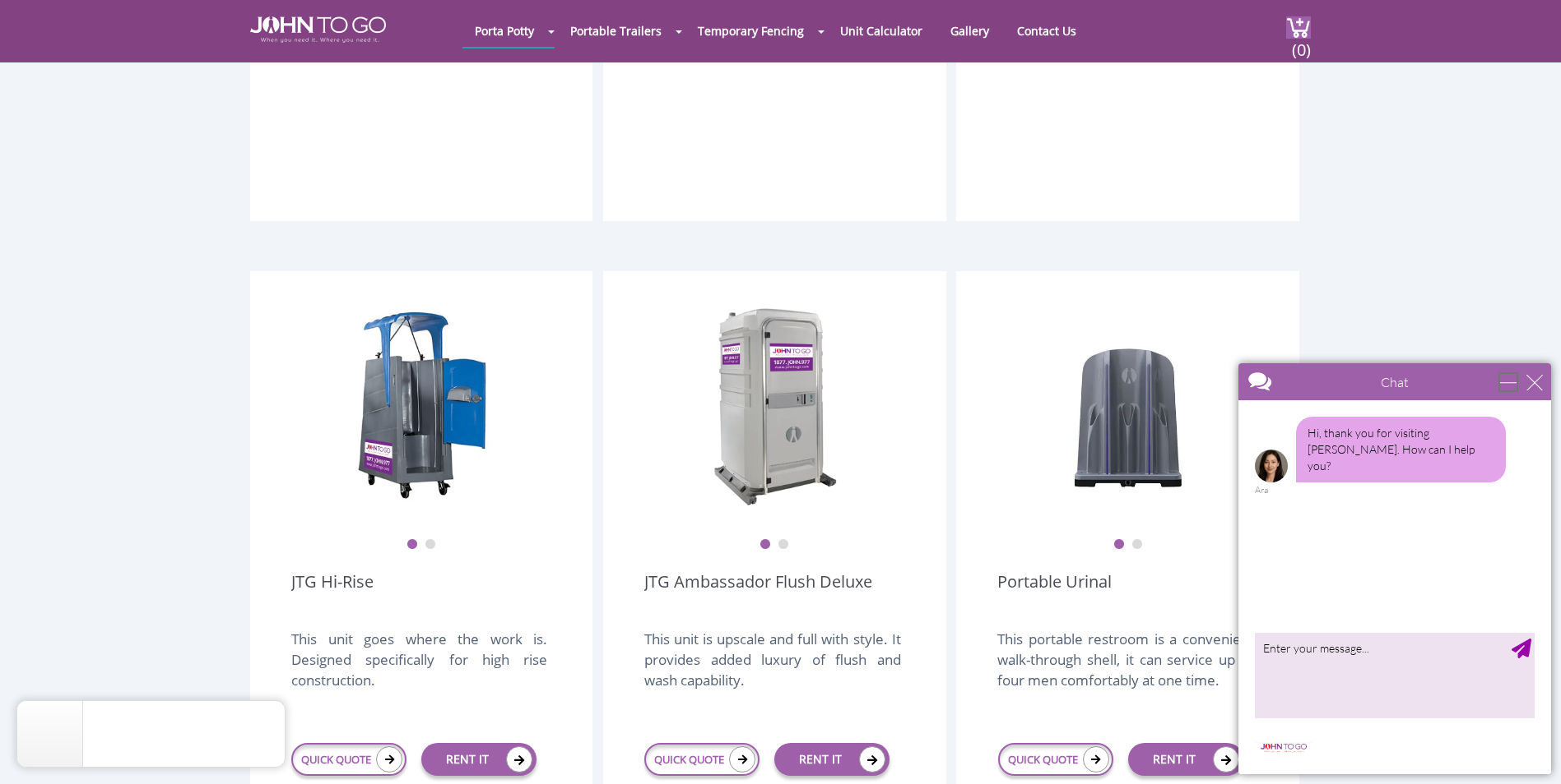
click at [1503, 384] on div "minimize" at bounding box center [1508, 382] width 17 height 17
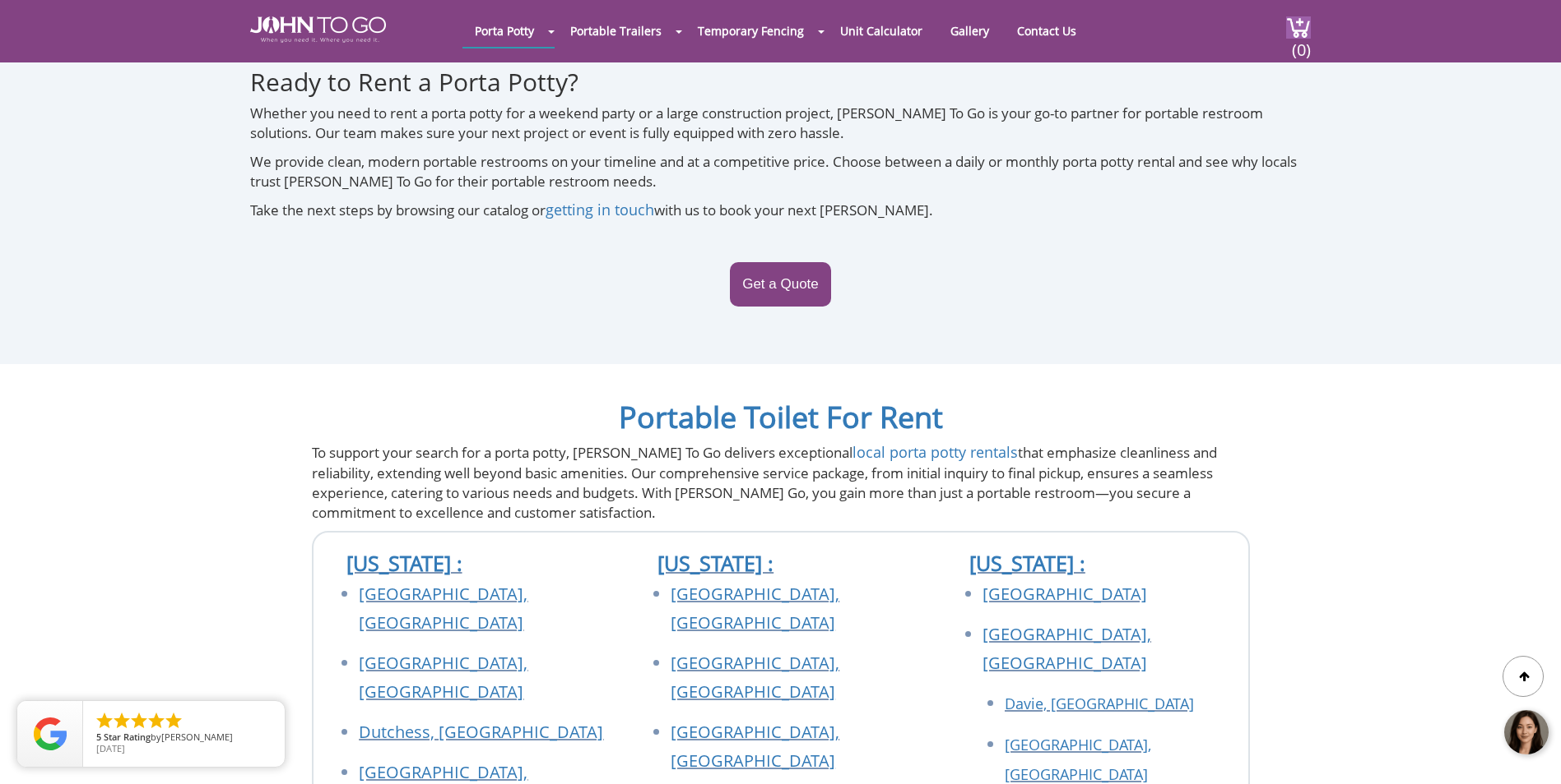
scroll to position [6084, 0]
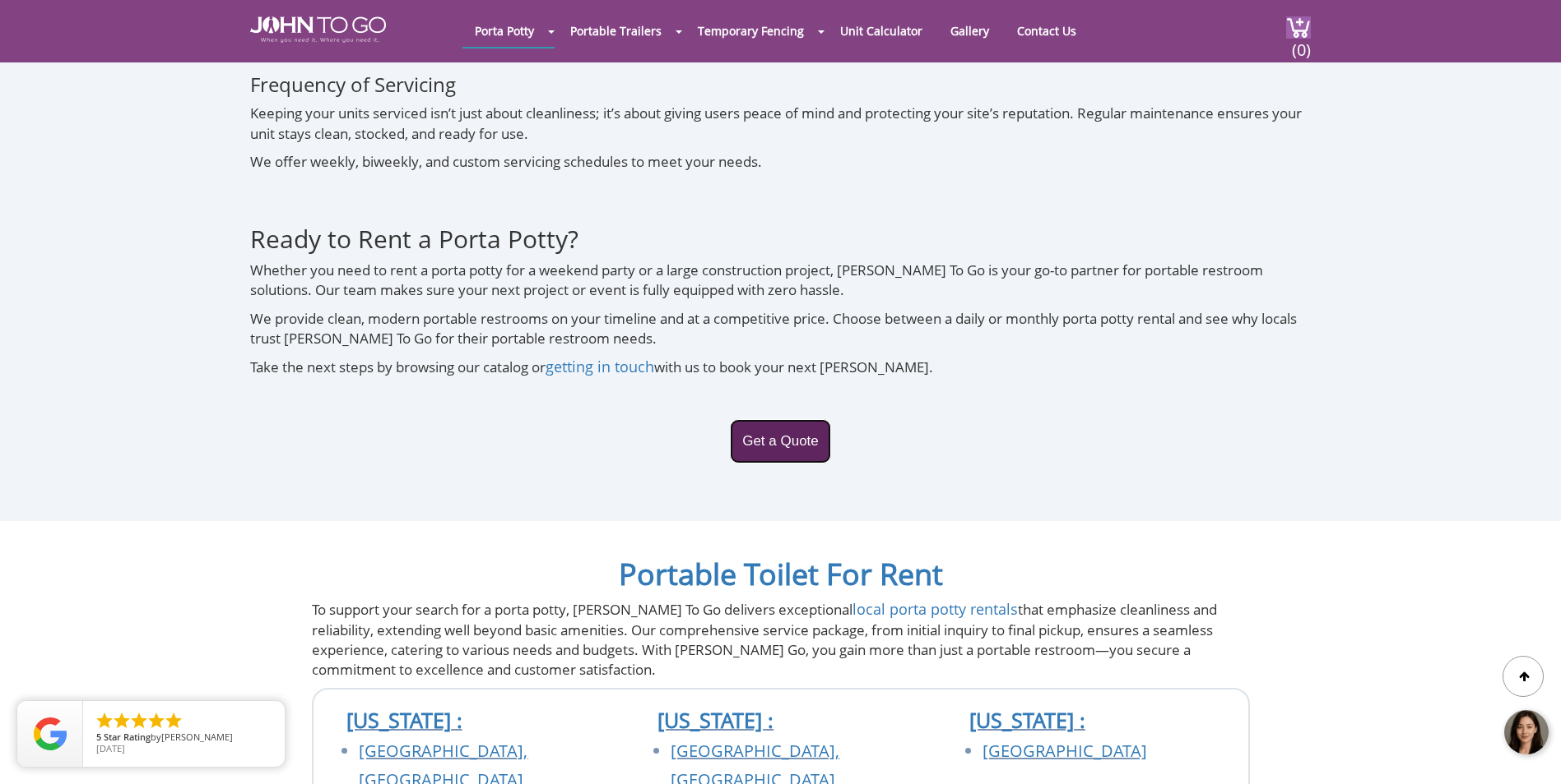
click at [803, 419] on link "Get a Quote" at bounding box center [780, 441] width 101 height 44
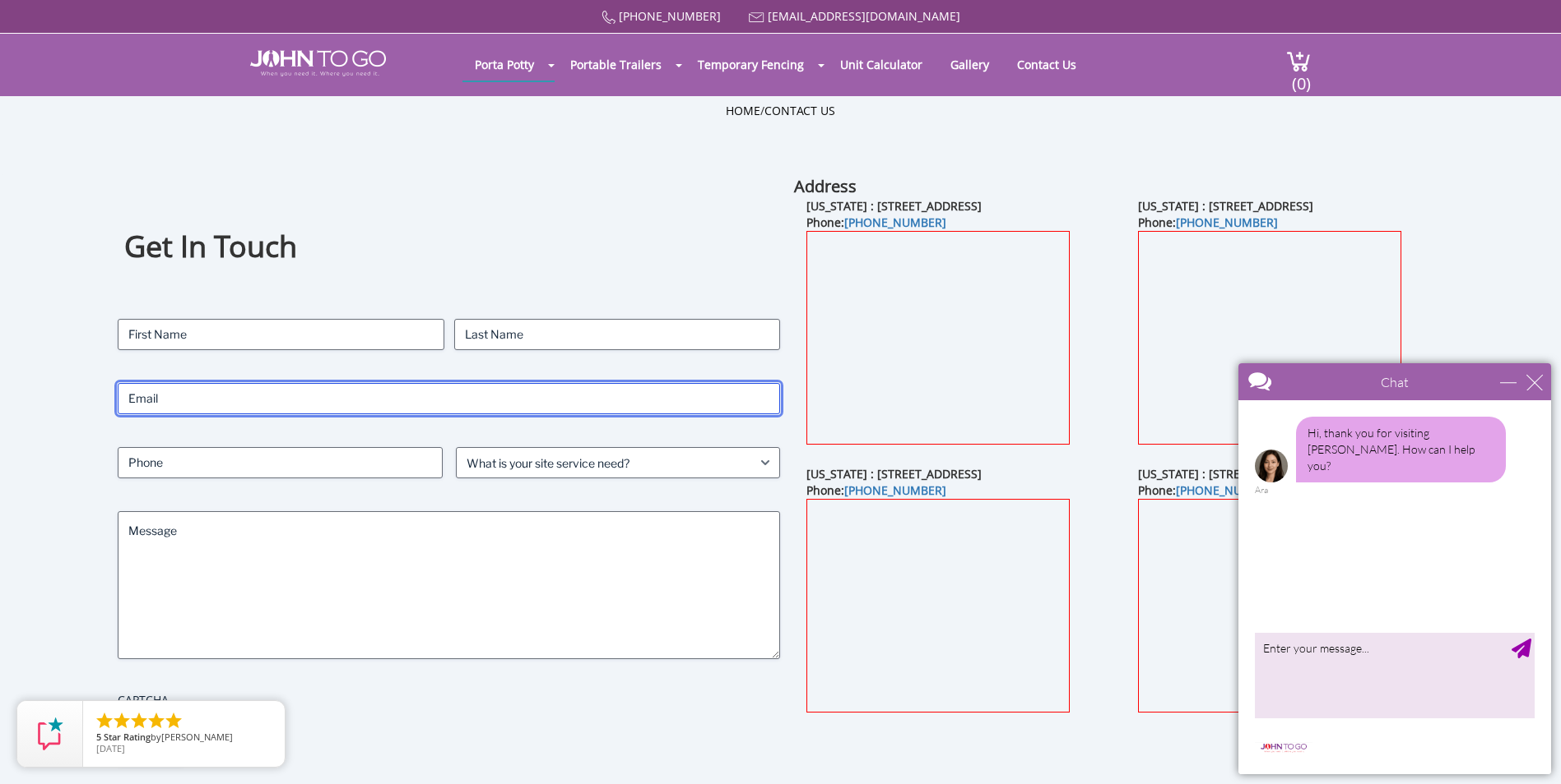
drag, startPoint x: 213, startPoint y: 411, endPoint x: 679, endPoint y: 385, distance: 466.7
click at [679, 385] on input "Email (Required)" at bounding box center [448, 399] width 662 height 32
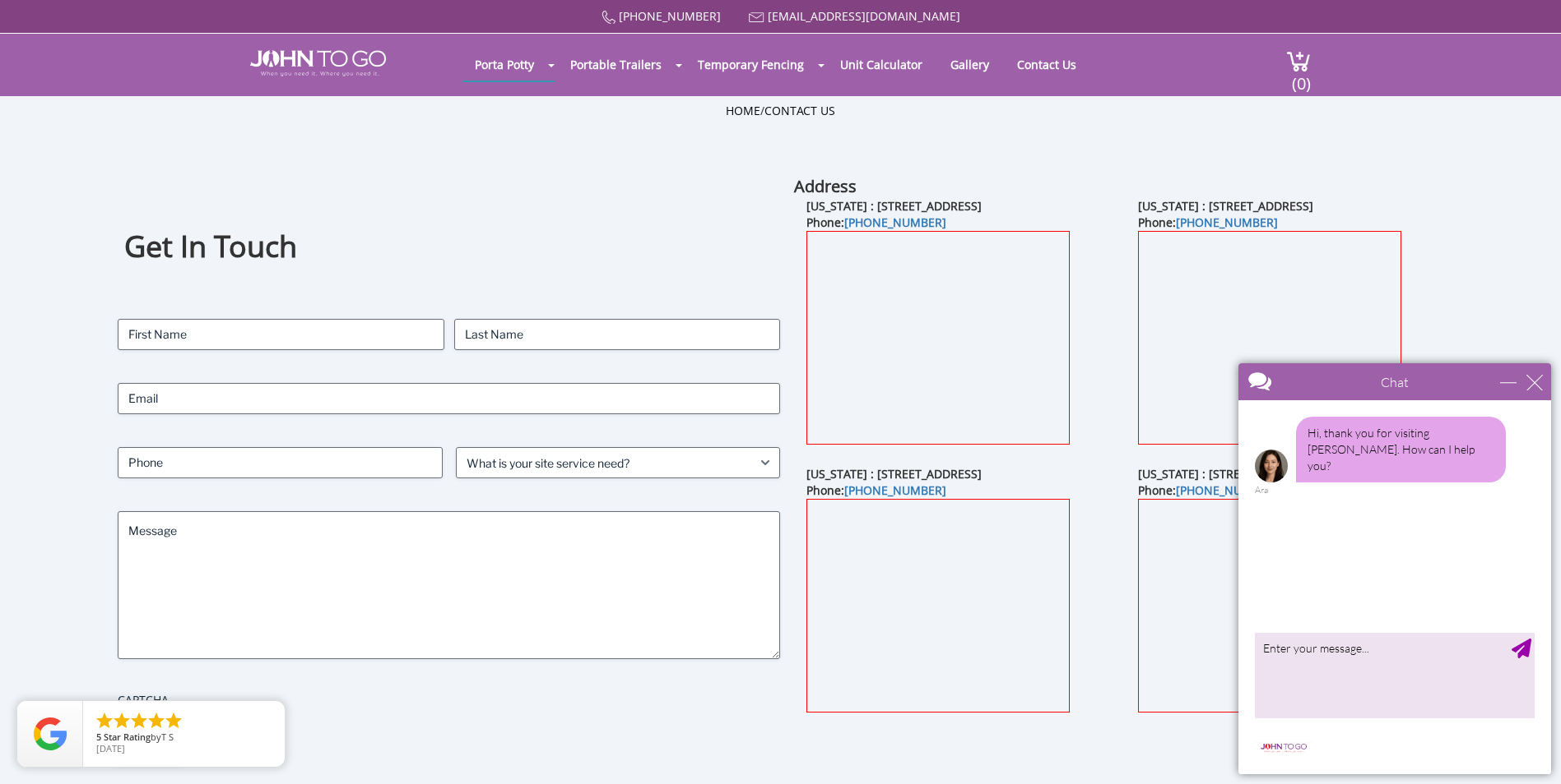
click at [1538, 369] on div "Chat" at bounding box center [1395, 382] width 313 height 37
click at [1527, 383] on div "close" at bounding box center [1534, 382] width 17 height 17
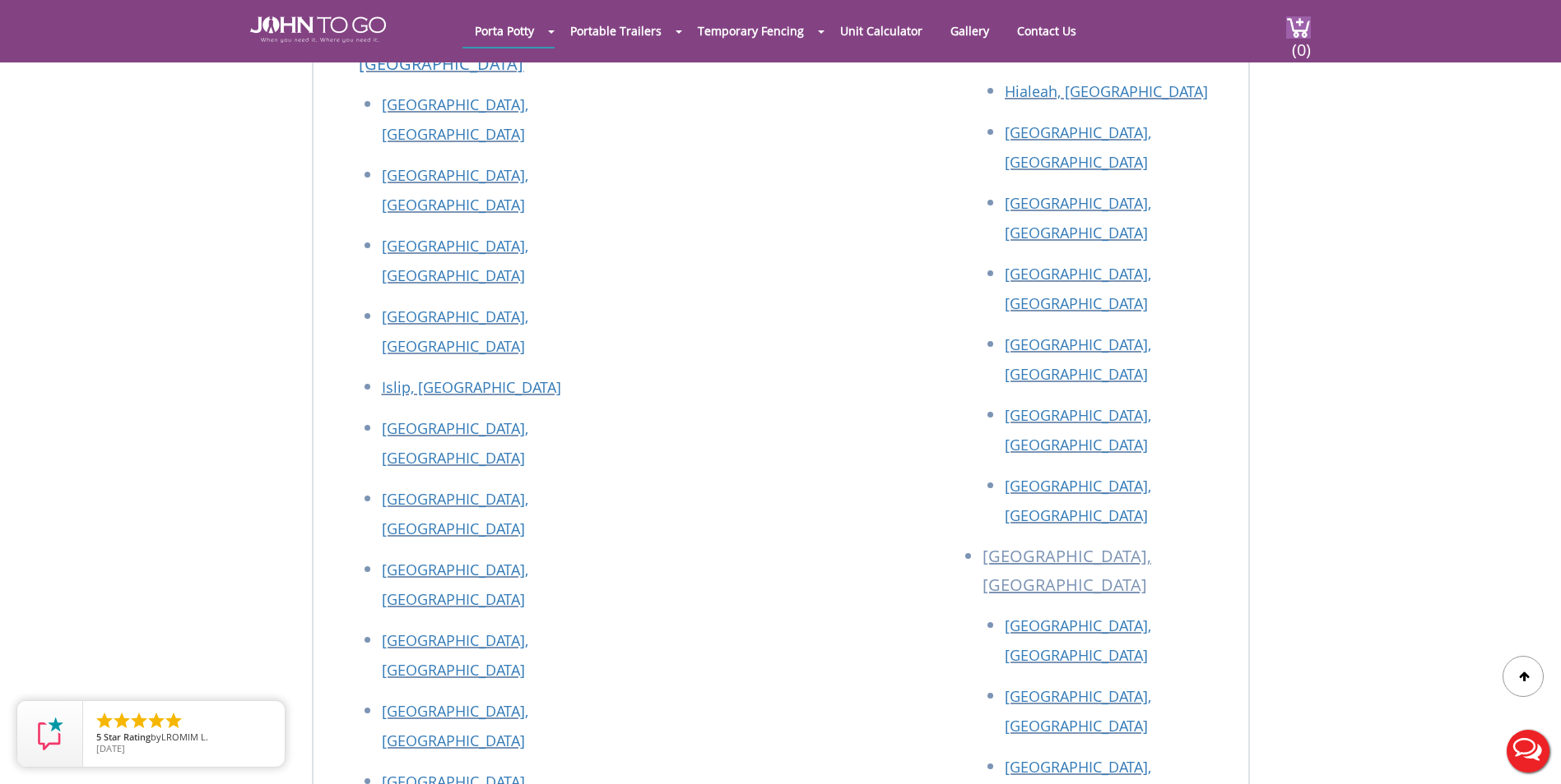
scroll to position [2895, 0]
